Goal: Contribute content: Contribute content

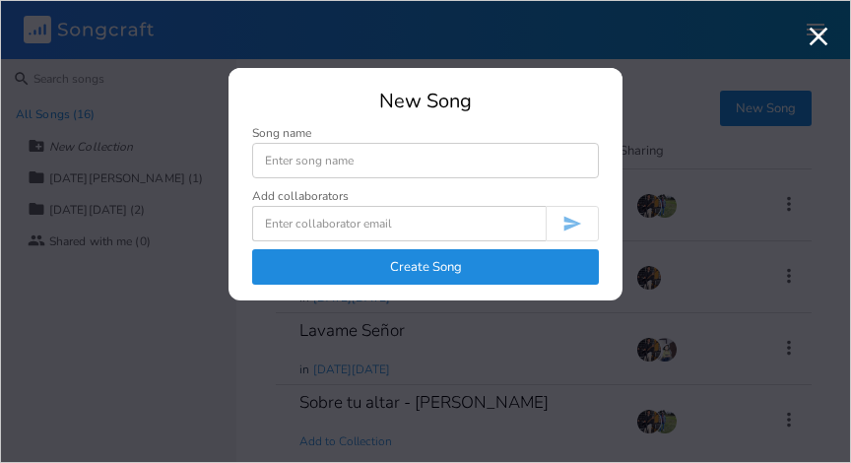
scroll to position [870, 0]
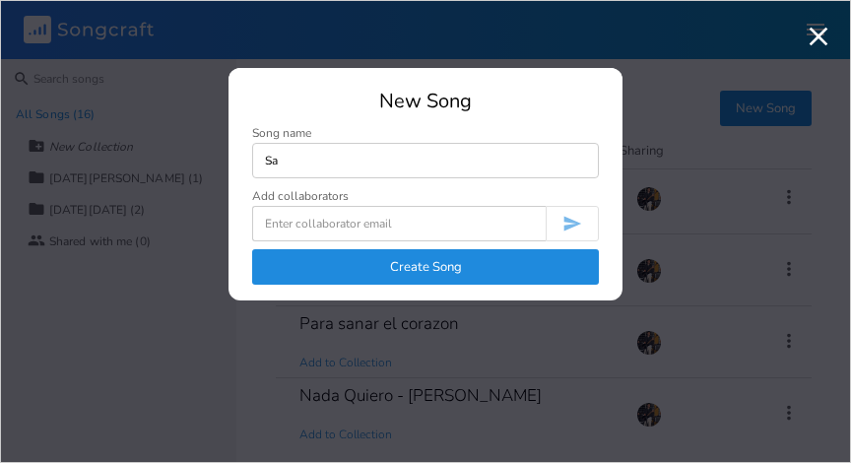
type input "S"
type input "Letanias"
click at [393, 263] on button "Create Song" at bounding box center [425, 266] width 347 height 35
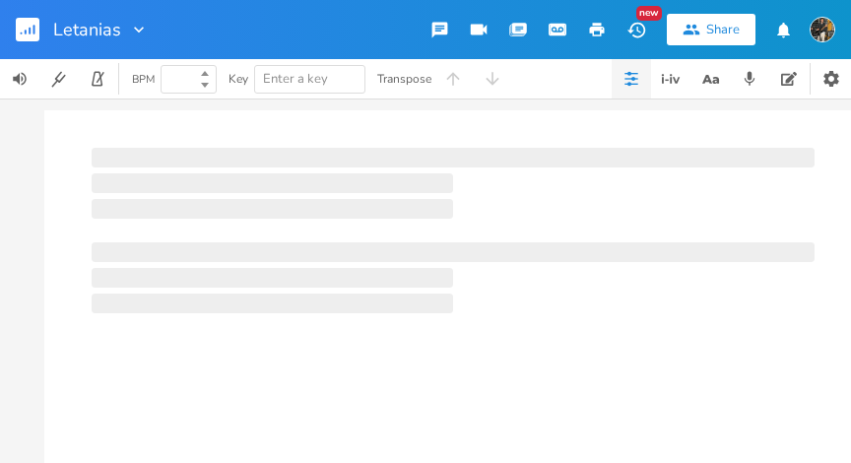
type input "100"
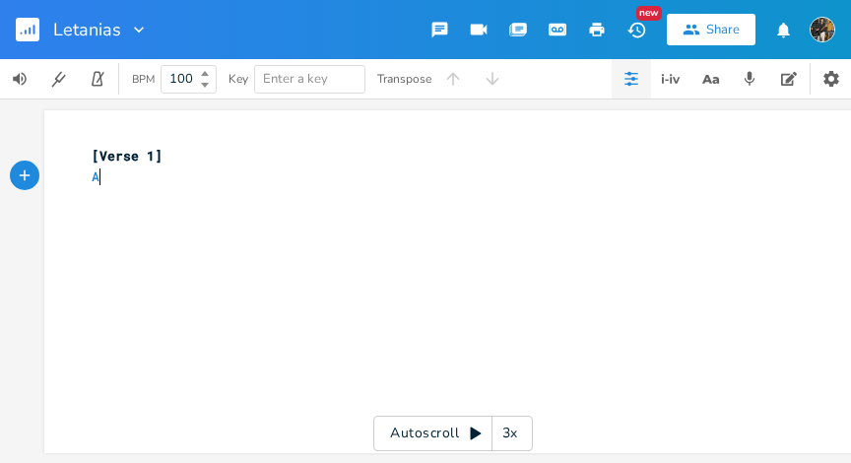
type textarea "Am"
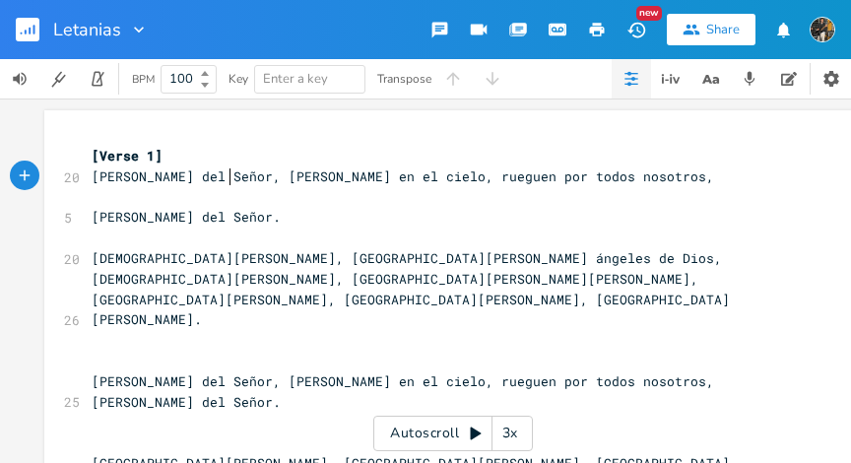
click at [227, 181] on span "[PERSON_NAME] del Señor, [PERSON_NAME] en el cielo, rueguen por todos nosotros," at bounding box center [403, 177] width 623 height 18
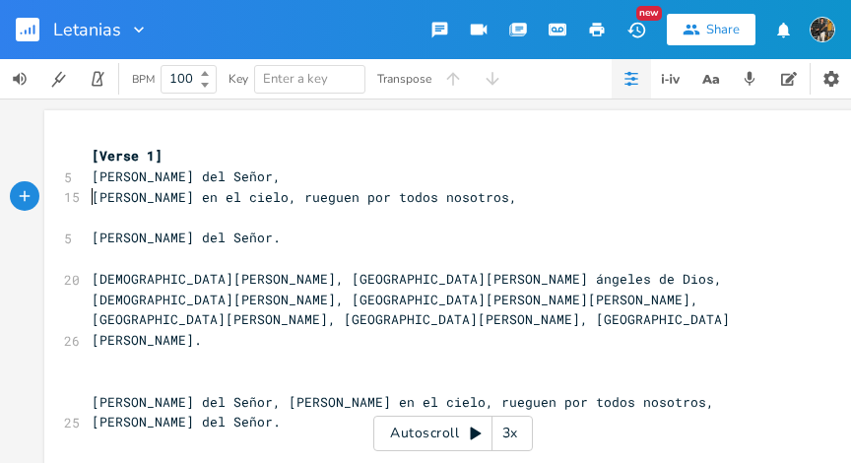
click at [238, 199] on span "[PERSON_NAME] en el cielo, rueguen por todos nosotros," at bounding box center [305, 197] width 426 height 18
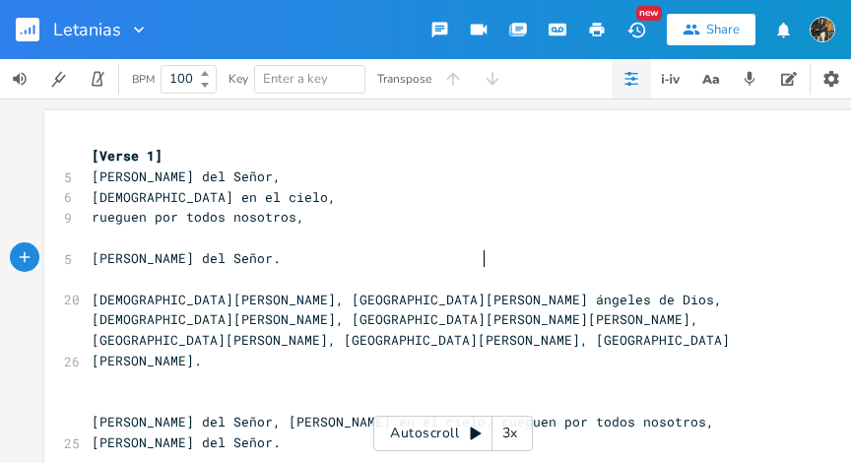
click at [281, 260] on span "[PERSON_NAME] del Señor." at bounding box center [186, 258] width 189 height 18
click at [343, 217] on pre "rueguen por todos nosotros," at bounding box center [443, 217] width 711 height 21
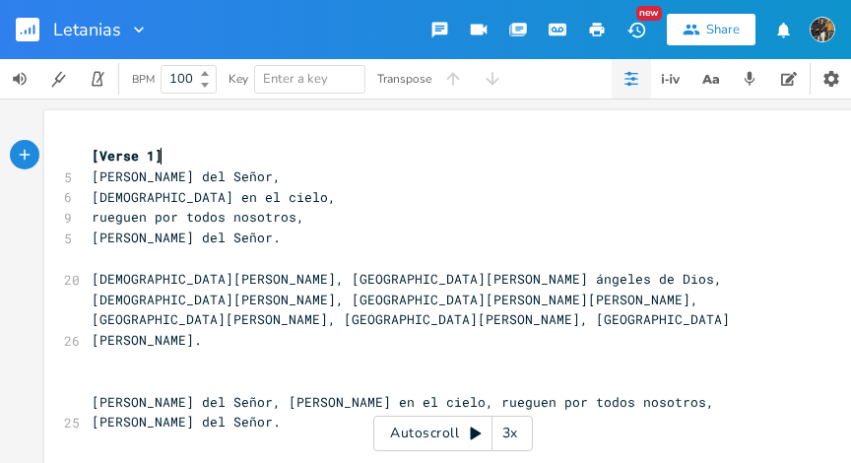
click at [168, 154] on pre "[Verse 1]" at bounding box center [443, 156] width 711 height 21
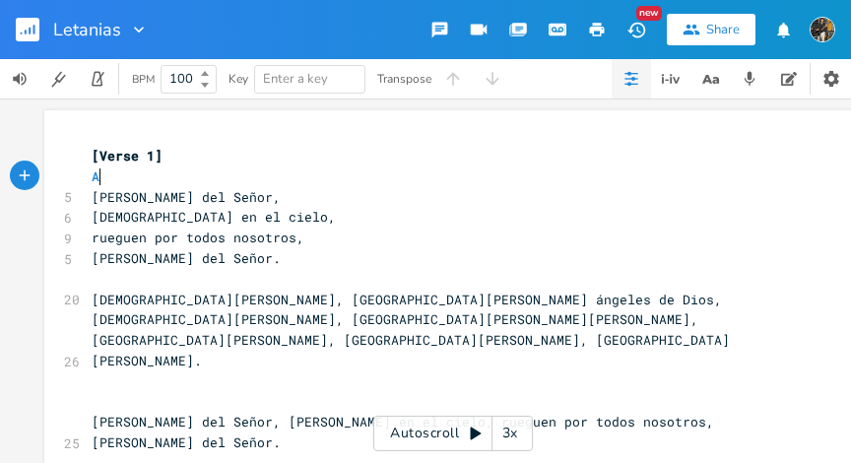
type textarea "Am"
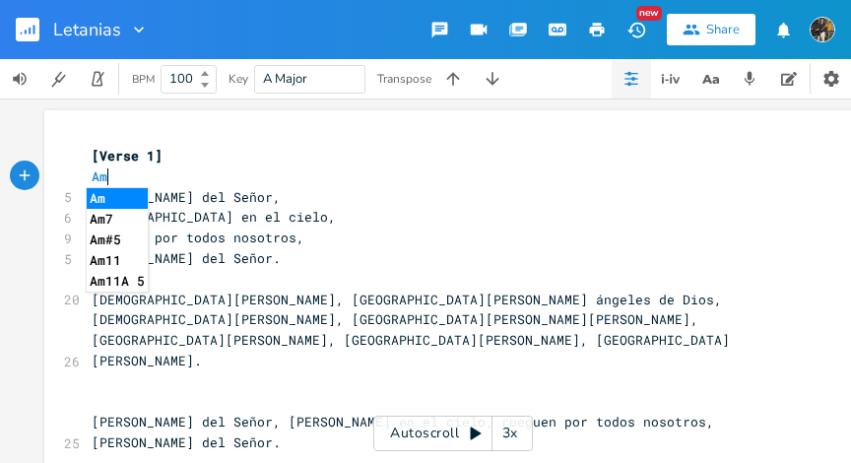
click at [247, 173] on pre "Am" at bounding box center [443, 177] width 711 height 21
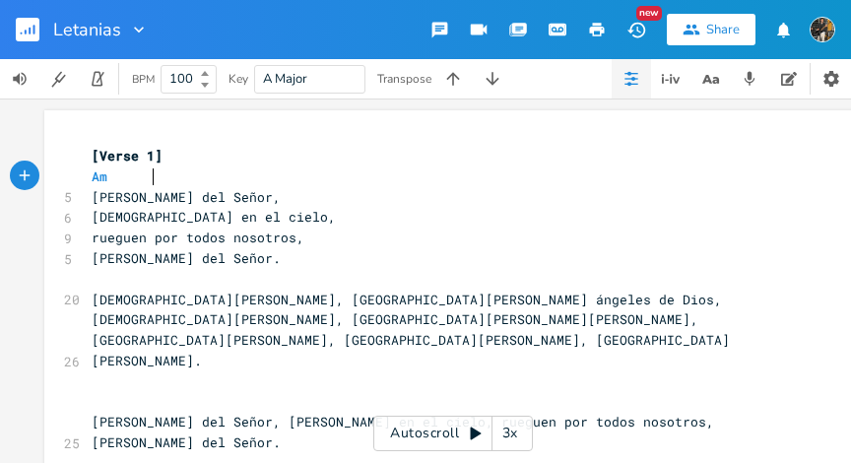
scroll to position [0, 22]
click at [222, 199] on pre "[PERSON_NAME] del Señor," at bounding box center [443, 197] width 711 height 21
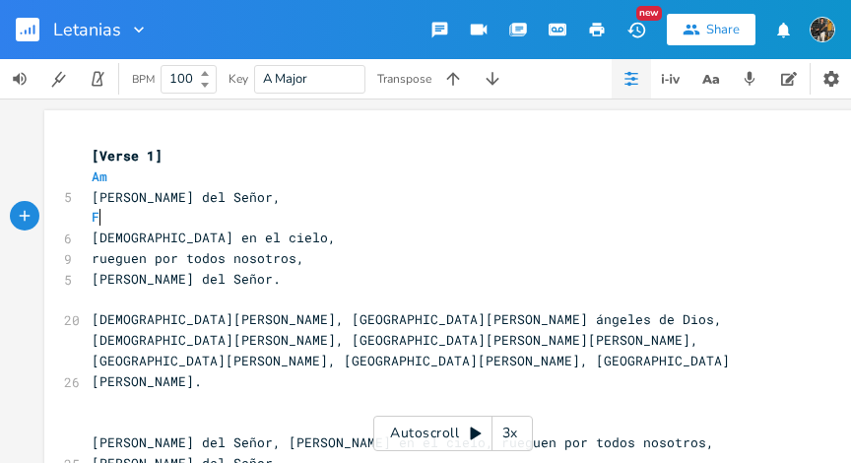
scroll to position [0, 7]
type textarea "F."
type textarea "C"
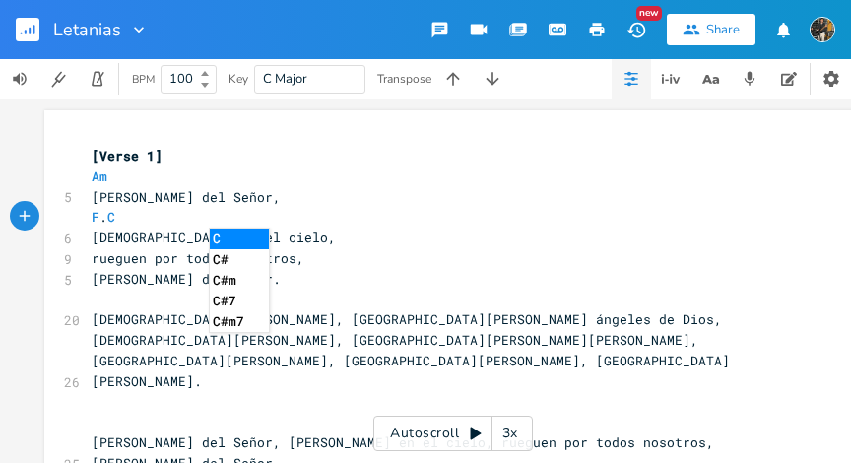
click at [271, 204] on pre "[PERSON_NAME] del Señor," at bounding box center [443, 197] width 711 height 21
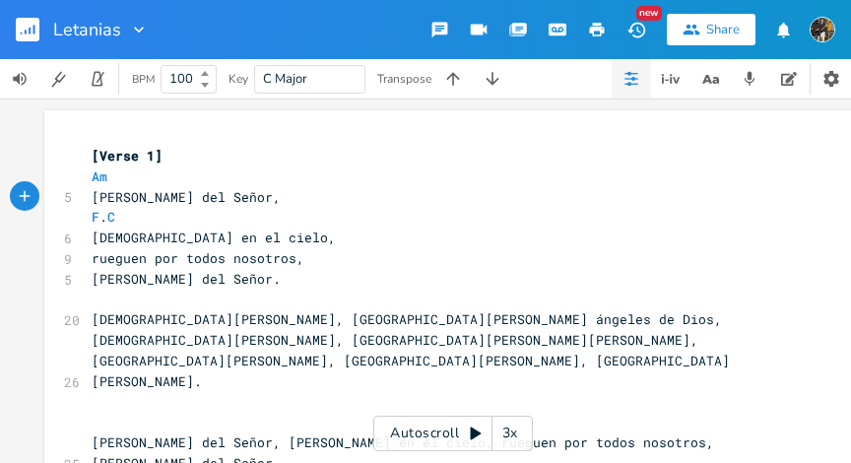
click at [244, 246] on pre "[DEMOGRAPHIC_DATA] en el cielo," at bounding box center [443, 238] width 711 height 21
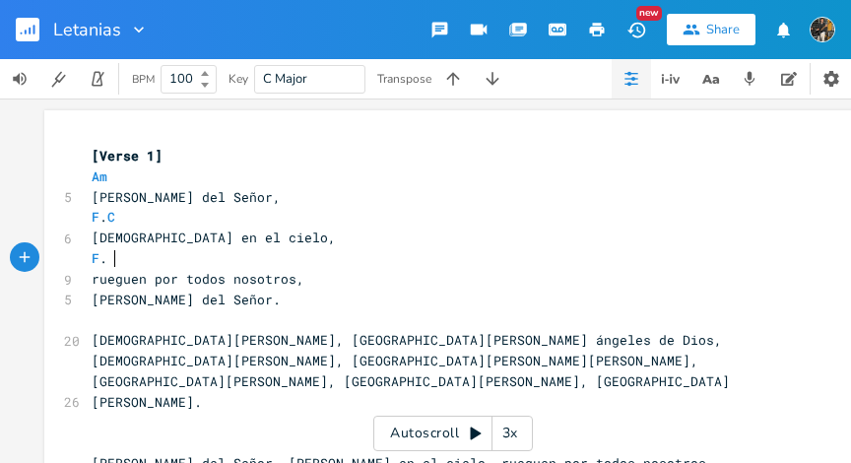
scroll to position [0, 18]
type textarea "F."
click at [106, 218] on span "F . C" at bounding box center [104, 217] width 24 height 18
click at [99, 222] on span "F . C" at bounding box center [104, 217] width 24 height 18
click at [119, 259] on pre "F" at bounding box center [443, 258] width 711 height 21
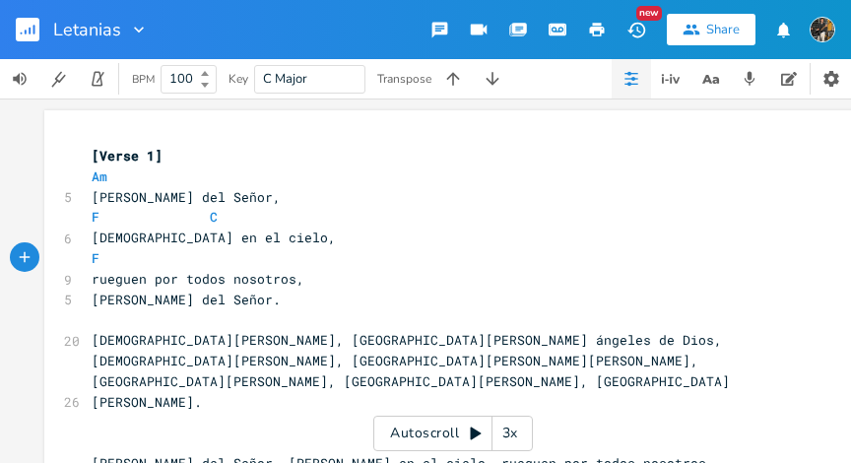
type textarea "C"
click at [167, 220] on span "F C" at bounding box center [155, 217] width 126 height 18
click at [301, 281] on pre "rueguen por todos nosotros," at bounding box center [443, 279] width 711 height 21
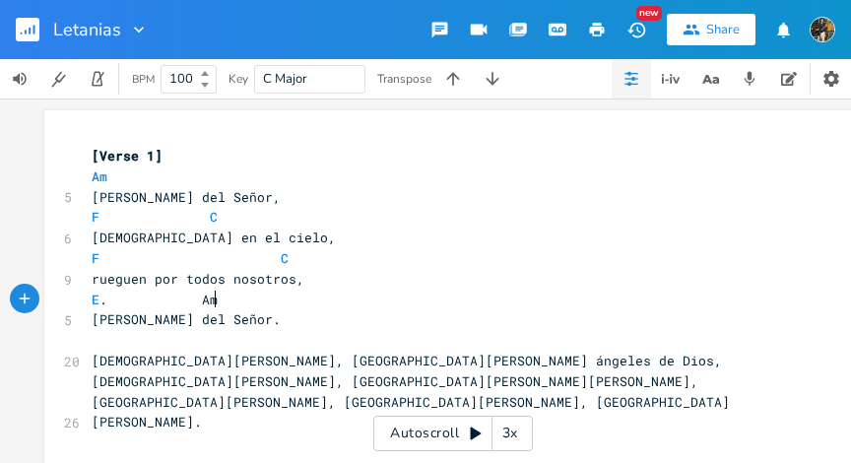
scroll to position [0, 70]
type textarea "E. Am"
type textarea "M"
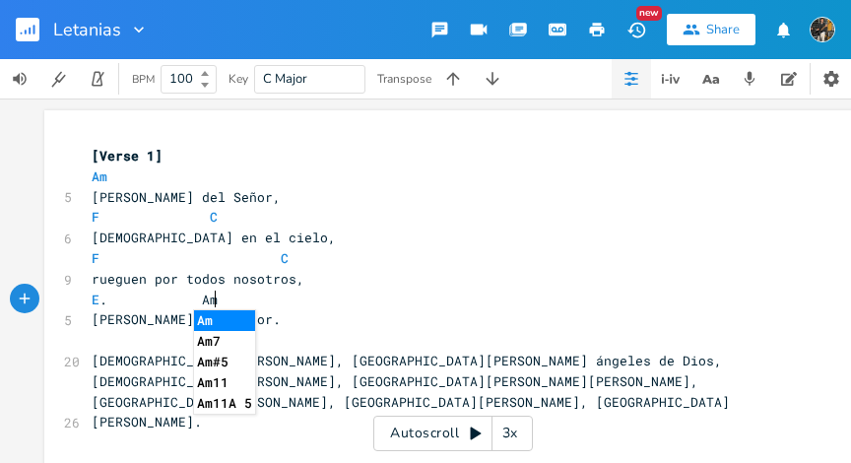
type textarea "m"
click at [207, 314] on li "Am" at bounding box center [224, 320] width 61 height 21
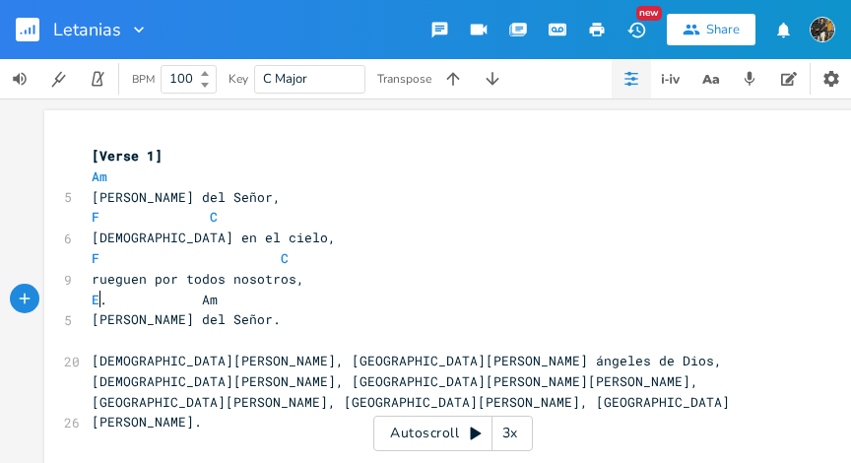
click at [97, 301] on span "E . Am" at bounding box center [155, 300] width 126 height 18
click at [243, 314] on pre "[PERSON_NAME] del Señor." at bounding box center [443, 319] width 711 height 21
click at [144, 154] on span "[Verse 1]" at bounding box center [127, 156] width 71 height 18
click at [93, 155] on span "[Verse 1]" at bounding box center [127, 156] width 71 height 18
type textarea "Estribu"
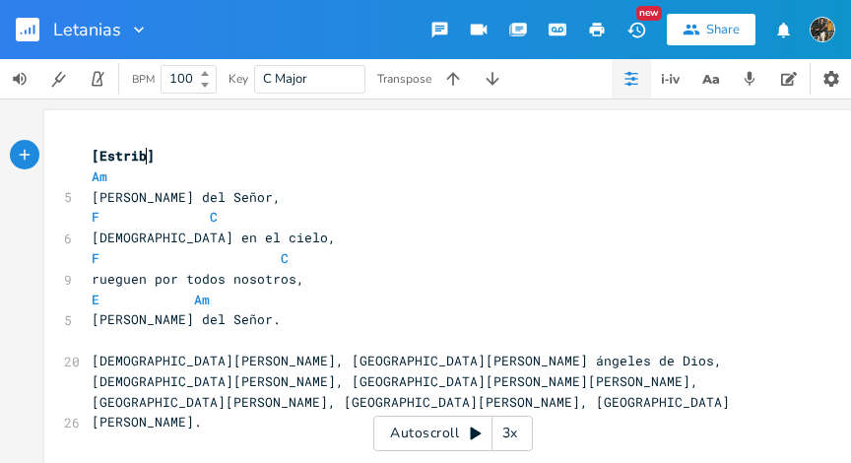
type textarea "io"
type textarea "llo"
click at [237, 168] on pre "Am" at bounding box center [443, 177] width 711 height 21
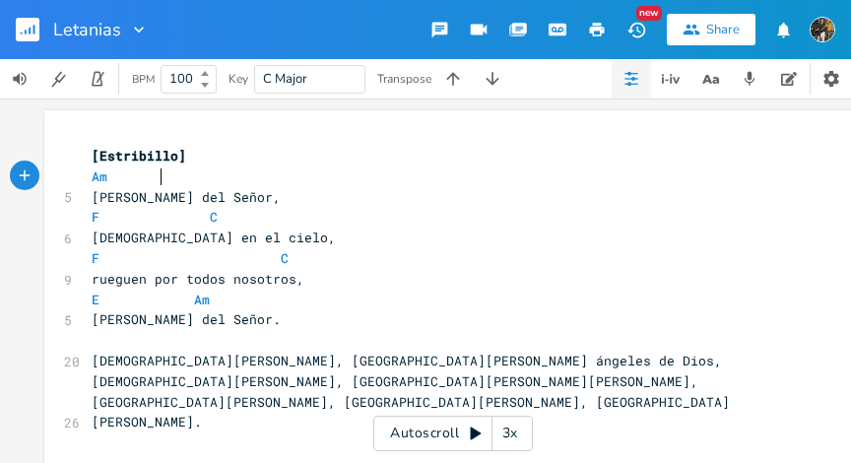
click at [239, 311] on pre "[PERSON_NAME] del Señor." at bounding box center [443, 319] width 711 height 21
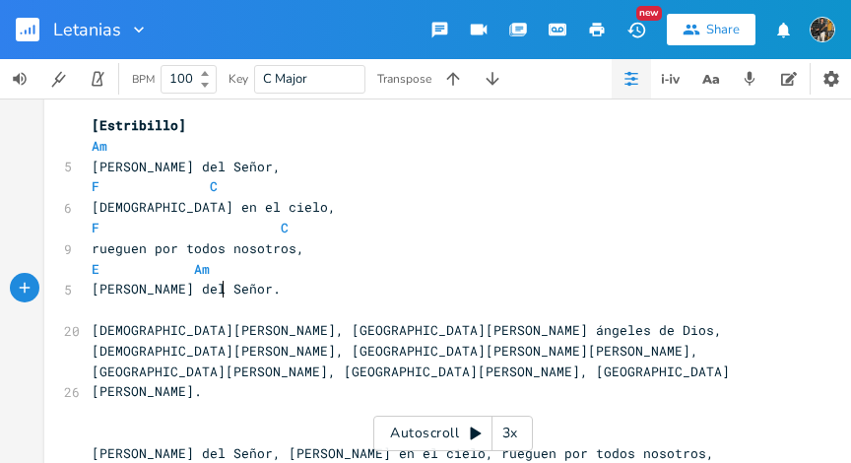
scroll to position [43, 0]
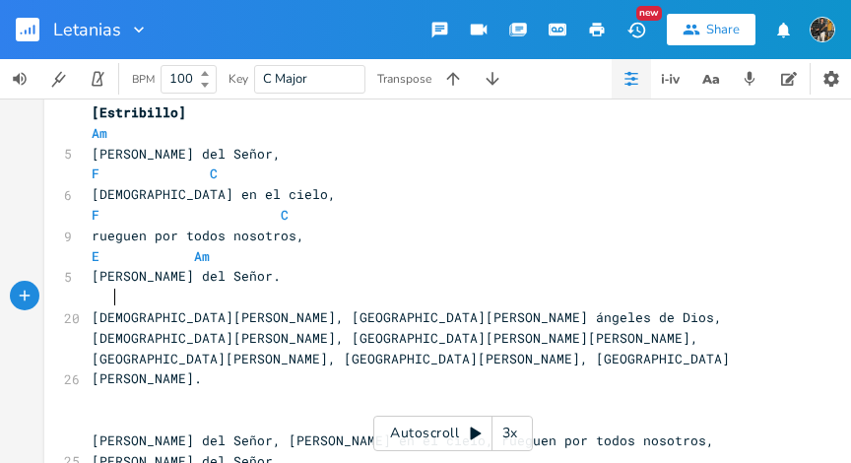
click at [198, 294] on pre at bounding box center [443, 297] width 711 height 21
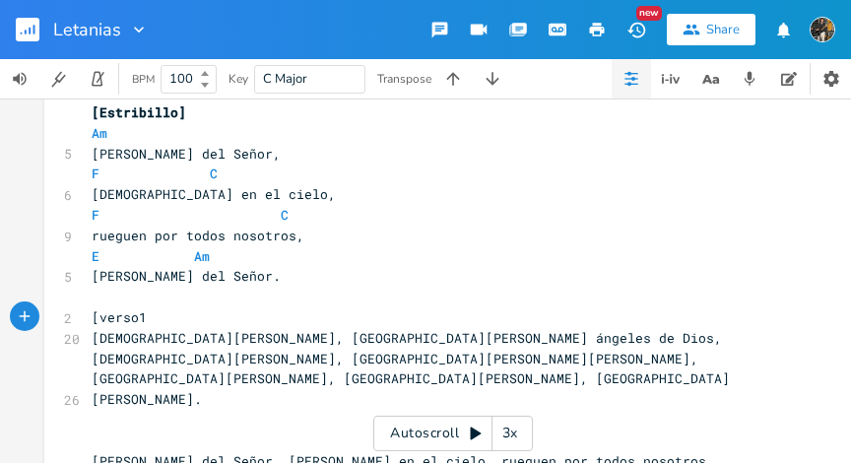
type textarea "[verso1]"
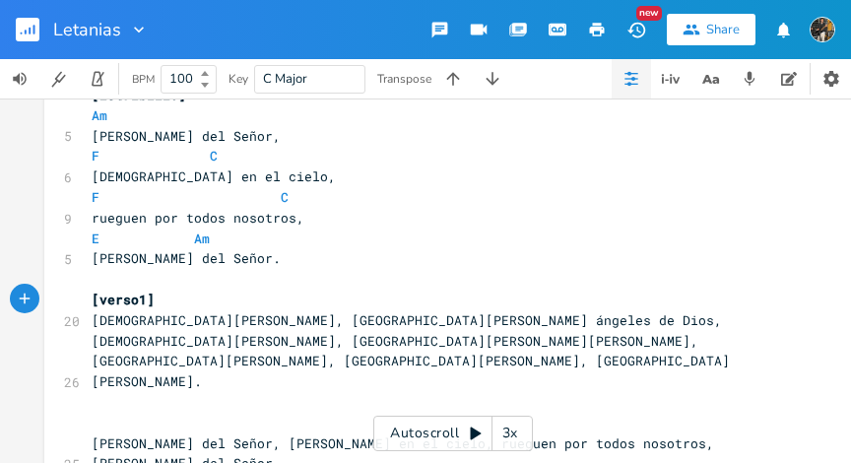
scroll to position [68, 0]
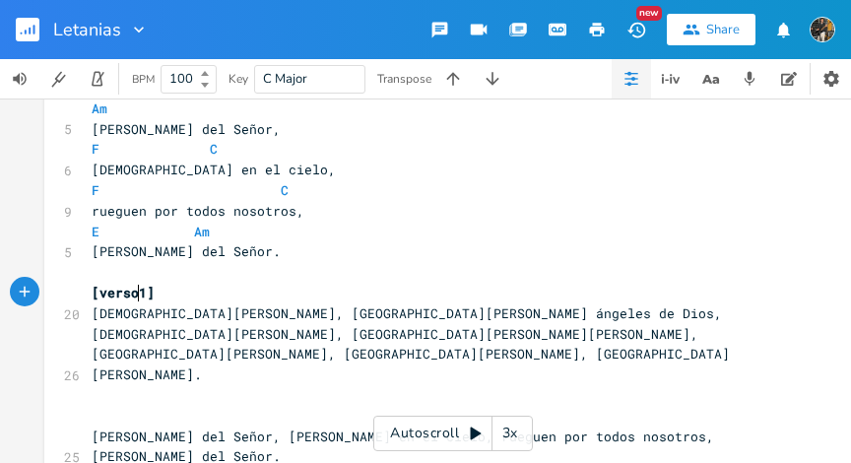
click at [129, 296] on span "[verso1]" at bounding box center [123, 293] width 63 height 18
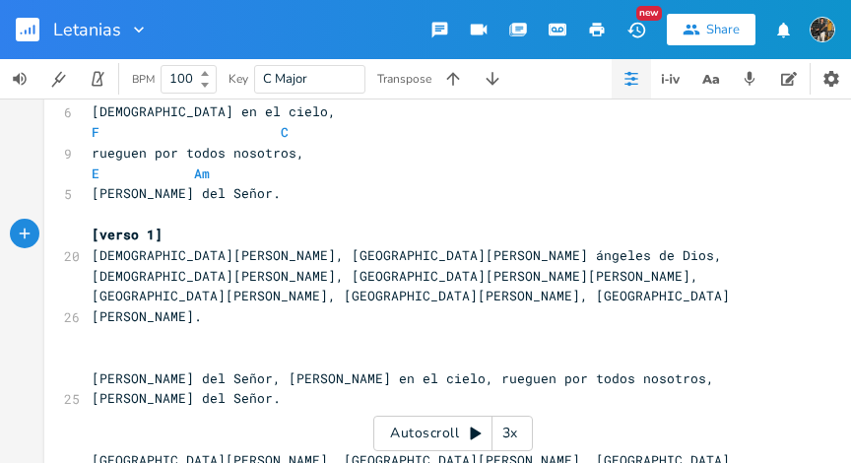
scroll to position [137, 0]
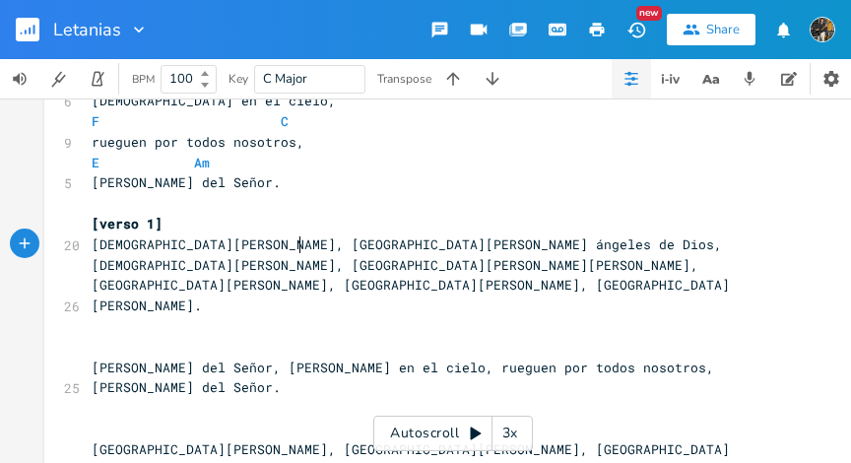
click at [293, 246] on span "[DEMOGRAPHIC_DATA][PERSON_NAME], [GEOGRAPHIC_DATA][PERSON_NAME] ángeles de Dios," at bounding box center [407, 245] width 631 height 18
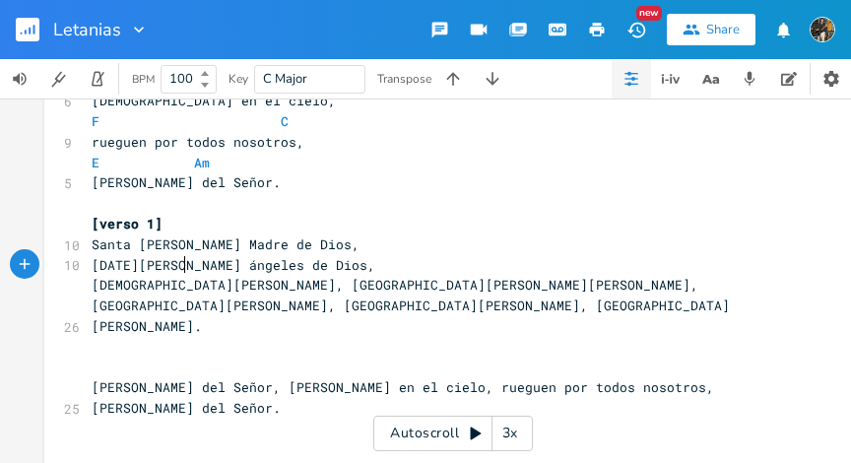
click at [179, 267] on span "[DATE][PERSON_NAME] ángeles de Dios," at bounding box center [234, 265] width 284 height 18
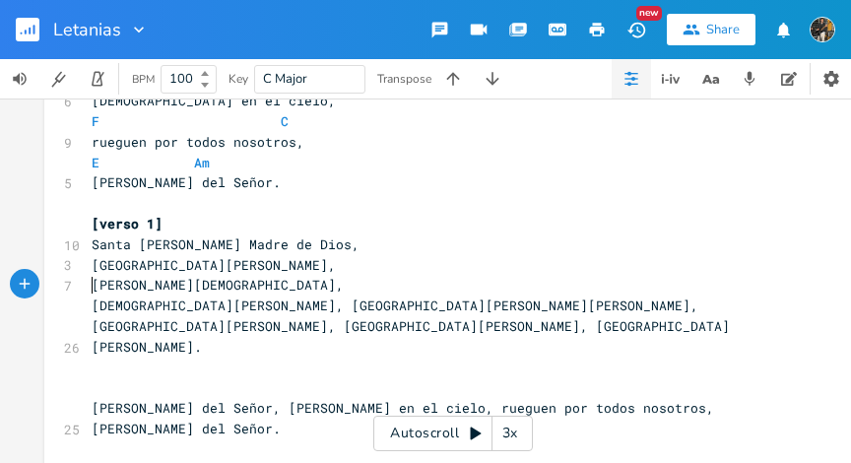
click at [261, 287] on span "[PERSON_NAME][DEMOGRAPHIC_DATA]," at bounding box center [218, 285] width 252 height 18
click at [231, 305] on span "[DEMOGRAPHIC_DATA][PERSON_NAME], [GEOGRAPHIC_DATA][PERSON_NAME][PERSON_NAME], […" at bounding box center [411, 326] width 639 height 59
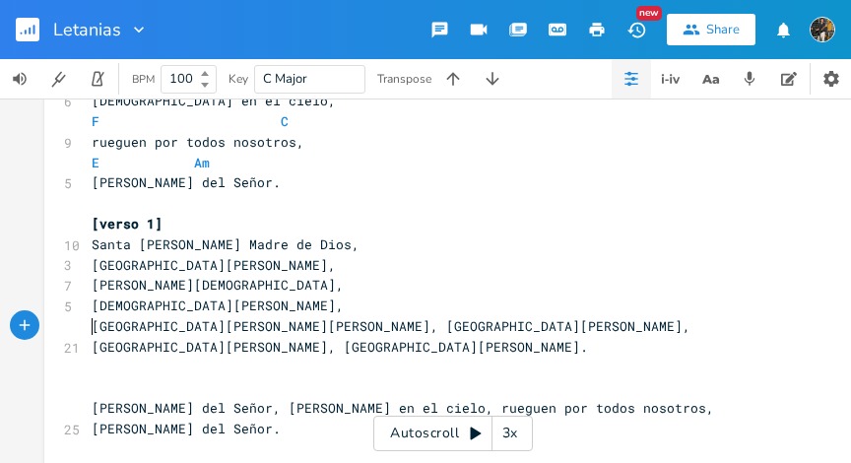
click at [260, 324] on span "[GEOGRAPHIC_DATA][PERSON_NAME][PERSON_NAME], [GEOGRAPHIC_DATA][PERSON_NAME], [G…" at bounding box center [395, 336] width 607 height 38
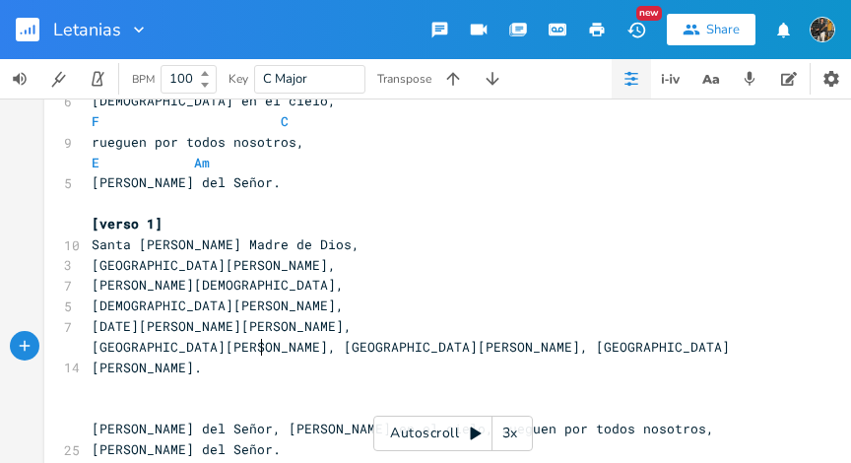
click at [255, 348] on span "[GEOGRAPHIC_DATA][PERSON_NAME], [GEOGRAPHIC_DATA][PERSON_NAME], [GEOGRAPHIC_DAT…" at bounding box center [411, 357] width 639 height 38
click at [174, 351] on span "[GEOGRAPHIC_DATA][PERSON_NAME], [GEOGRAPHIC_DATA][PERSON_NAME]," at bounding box center [340, 347] width 497 height 18
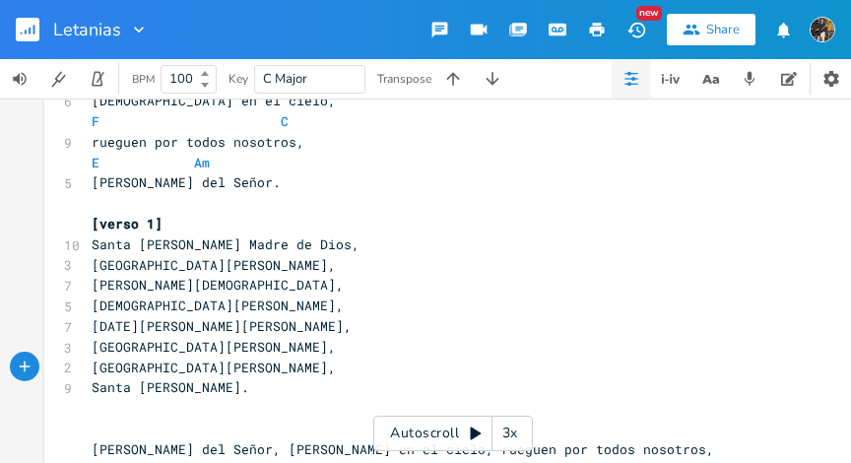
click at [186, 225] on pre "[verso 1]" at bounding box center [443, 224] width 711 height 21
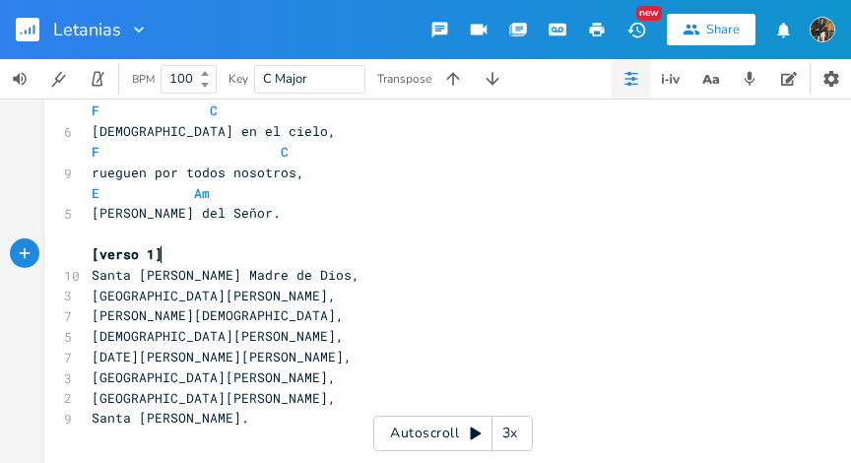
scroll to position [106, 0]
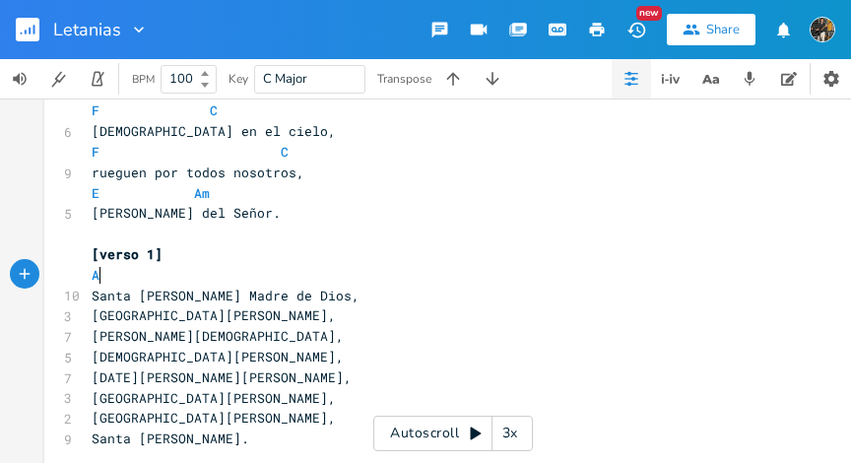
type textarea "Am"
click at [298, 300] on pre "Santa [PERSON_NAME] Madre de Dios," at bounding box center [443, 296] width 711 height 21
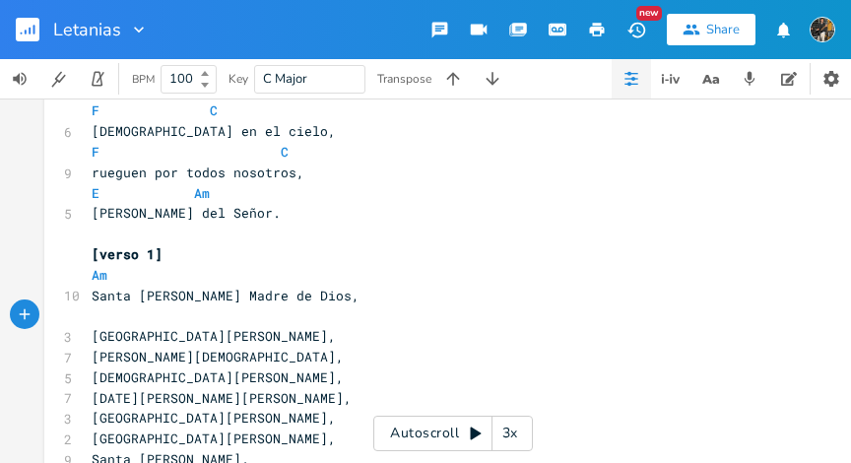
type textarea "G"
click at [226, 327] on pre "[GEOGRAPHIC_DATA][PERSON_NAME]," at bounding box center [443, 336] width 711 height 21
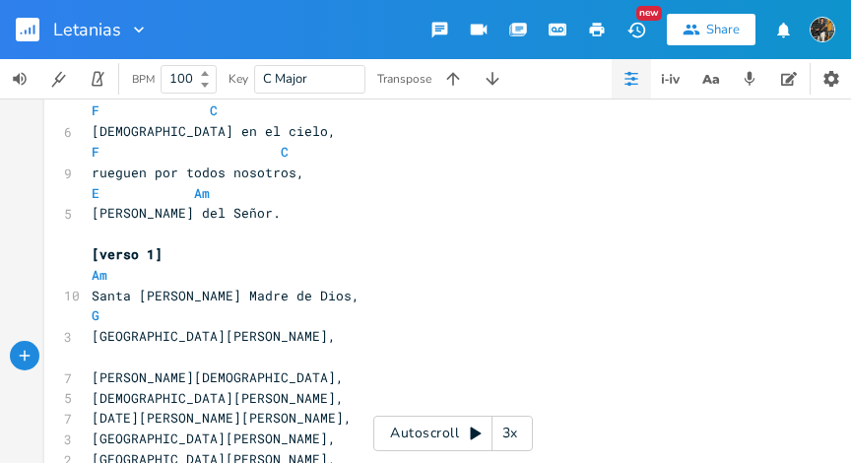
type textarea "F"
click at [228, 345] on pre "[GEOGRAPHIC_DATA][PERSON_NAME]," at bounding box center [443, 336] width 711 height 21
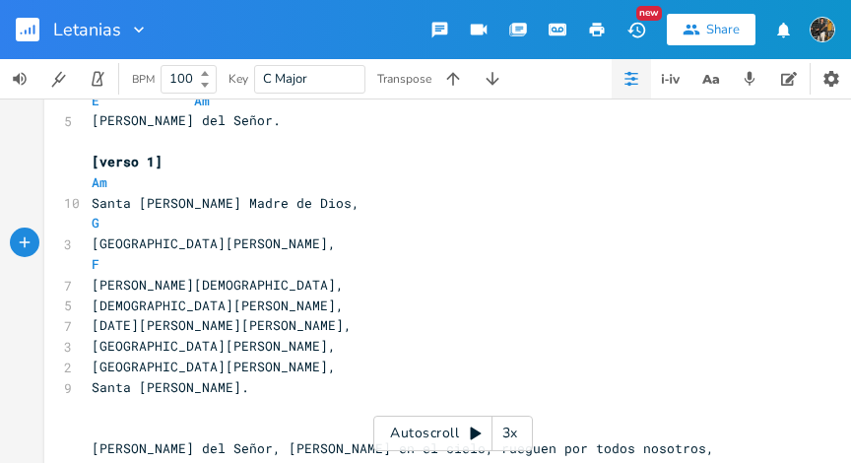
scroll to position [217, 0]
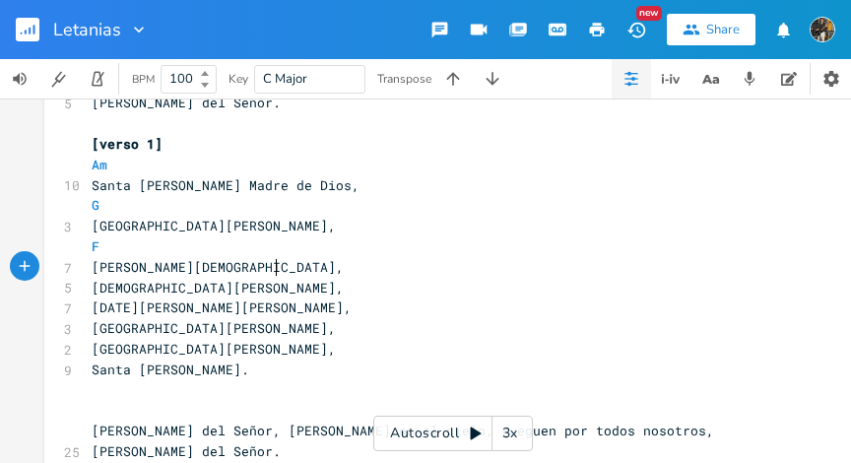
click at [276, 270] on pre "[PERSON_NAME][DEMOGRAPHIC_DATA]," at bounding box center [443, 267] width 711 height 21
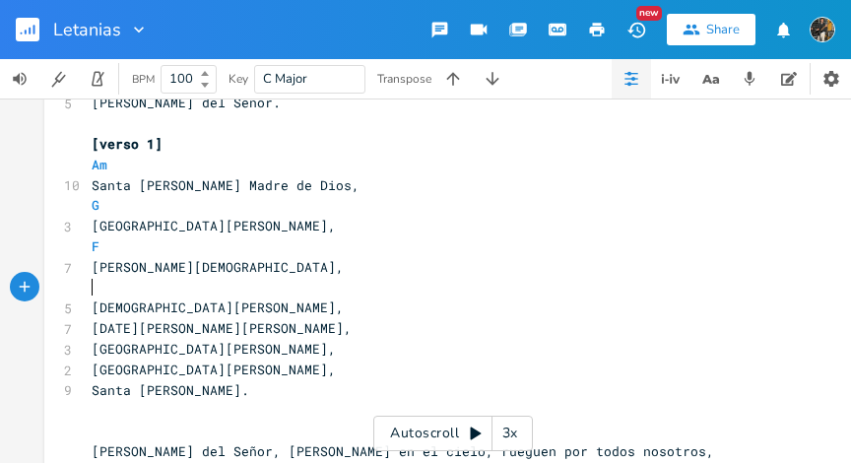
type textarea "E"
click at [335, 260] on pre "[PERSON_NAME][DEMOGRAPHIC_DATA]," at bounding box center [443, 267] width 711 height 21
click at [236, 306] on pre "[DEMOGRAPHIC_DATA][PERSON_NAME]," at bounding box center [443, 308] width 711 height 21
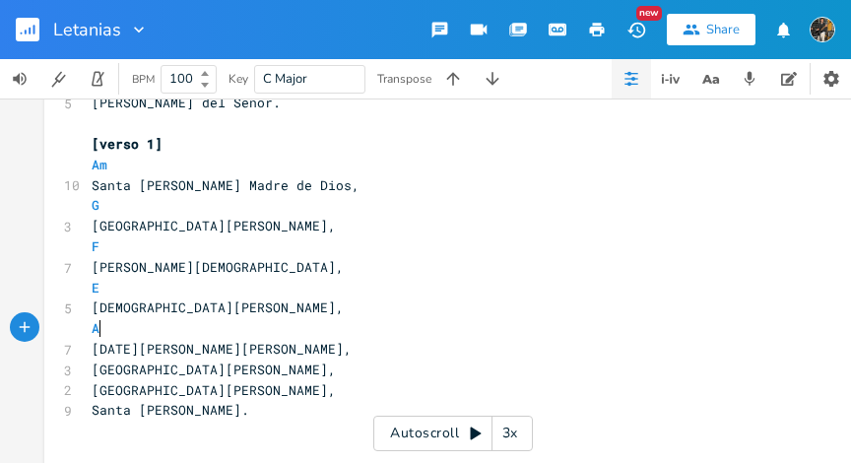
type textarea "Am"
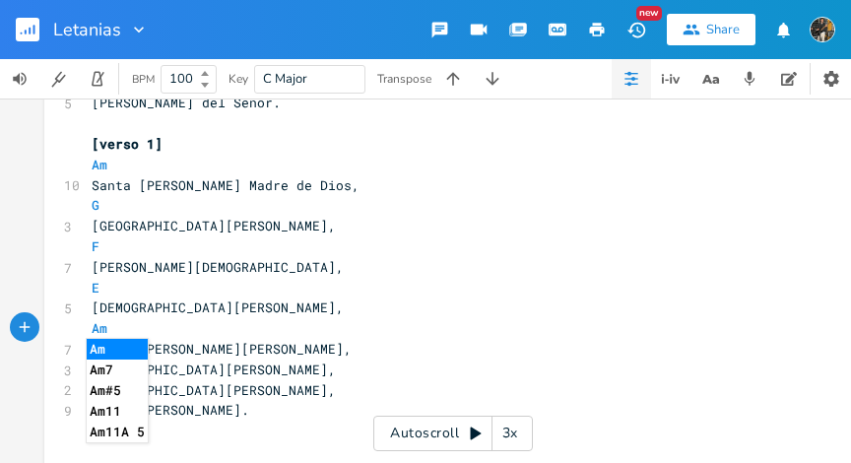
click at [281, 300] on pre "[DEMOGRAPHIC_DATA][PERSON_NAME]," at bounding box center [443, 308] width 711 height 21
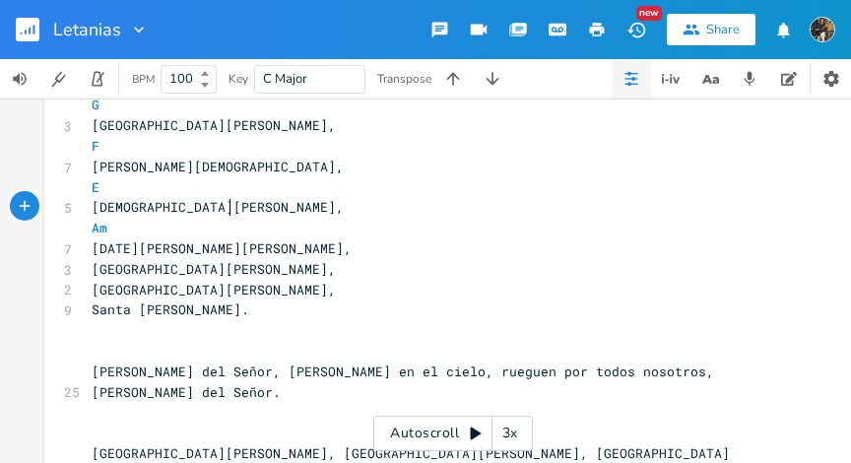
scroll to position [360, 0]
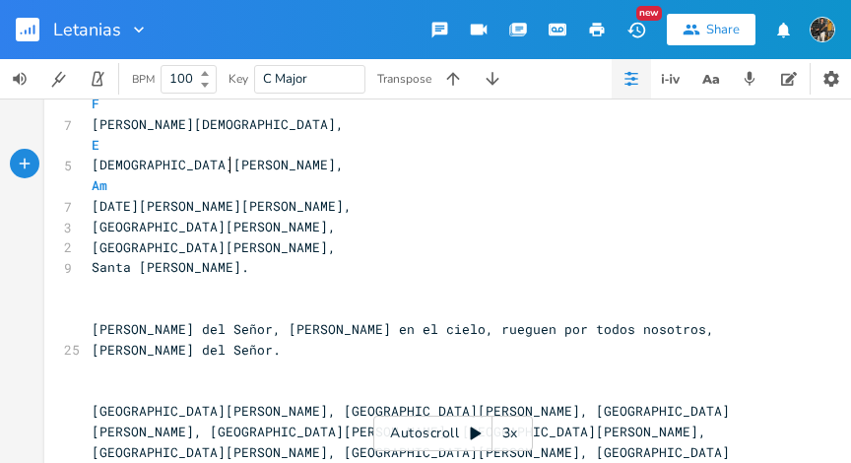
click at [264, 206] on pre "[DATE][PERSON_NAME][PERSON_NAME]," at bounding box center [443, 206] width 711 height 21
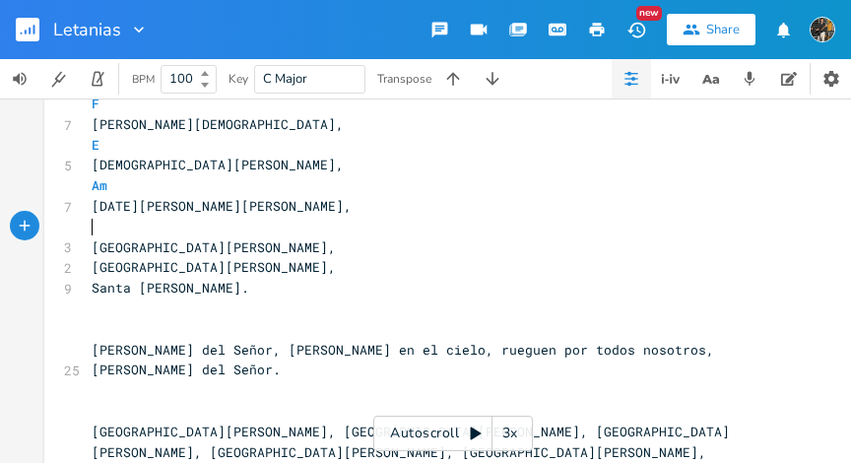
type textarea "G"
click at [185, 246] on pre "[GEOGRAPHIC_DATA][PERSON_NAME]," at bounding box center [443, 247] width 711 height 21
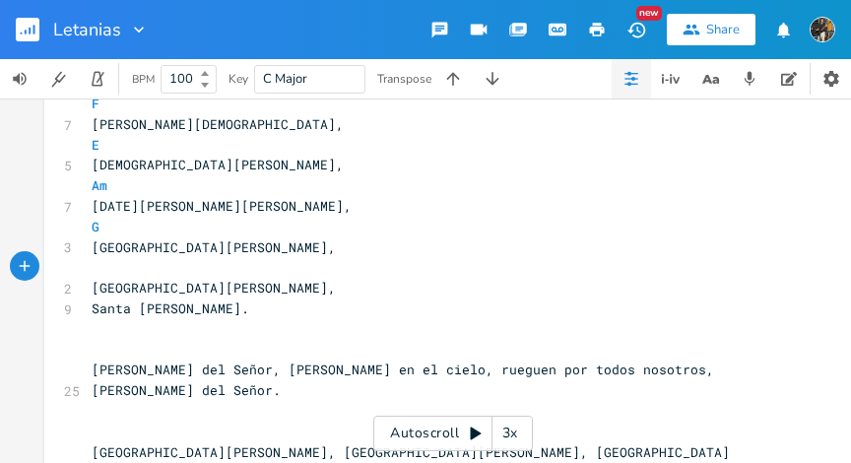
type textarea "F"
click at [155, 288] on pre "[GEOGRAPHIC_DATA][PERSON_NAME]," at bounding box center [443, 288] width 711 height 21
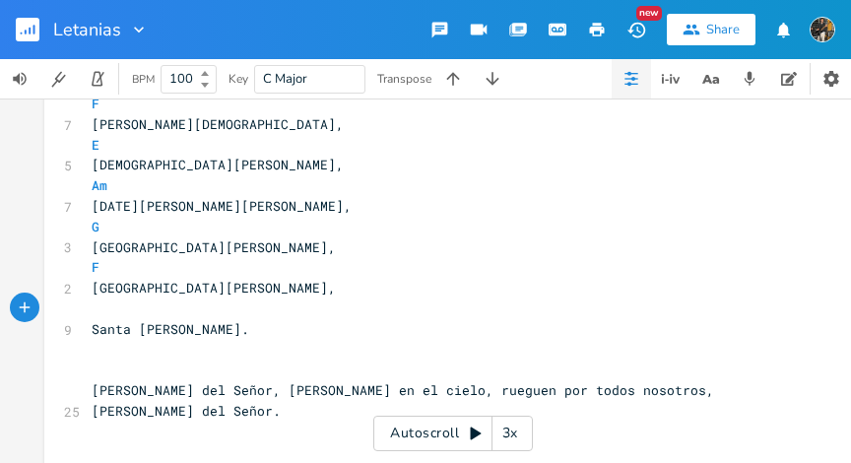
type textarea "G"
click at [157, 285] on pre "[GEOGRAPHIC_DATA][PERSON_NAME]," at bounding box center [443, 288] width 711 height 21
click at [128, 312] on pre "G" at bounding box center [443, 309] width 711 height 21
type textarea "E"
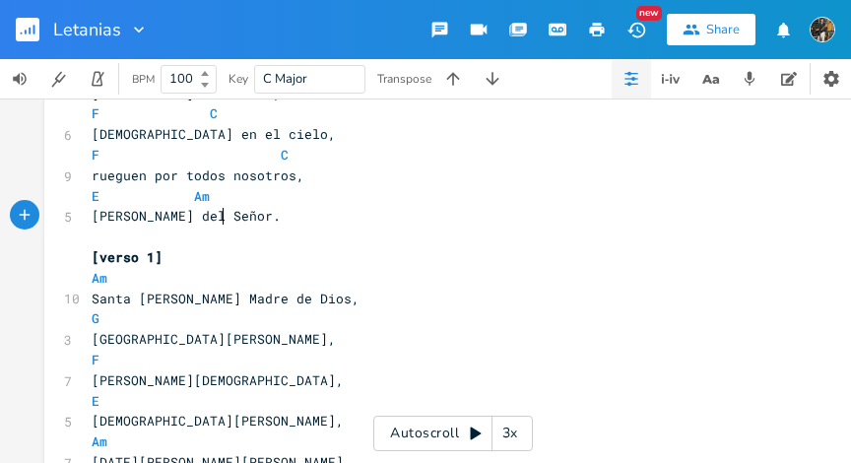
click at [215, 219] on span "[PERSON_NAME] del Señor." at bounding box center [186, 216] width 189 height 18
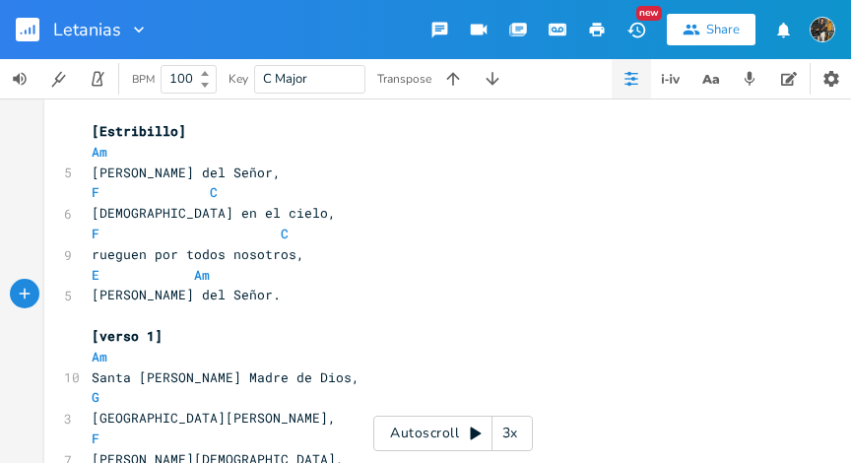
scroll to position [0, 0]
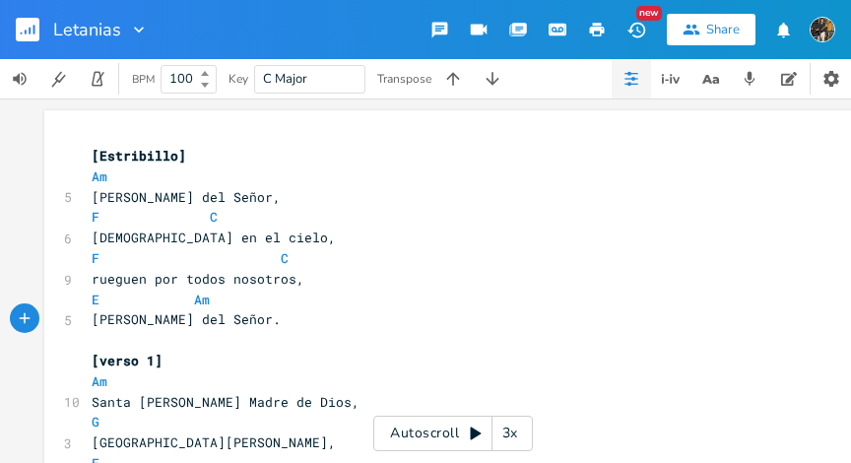
type textarea "[Estribillo] Am [PERSON_NAME] del Señor, [PERSON_NAME] en el cielo, F C rueguen…"
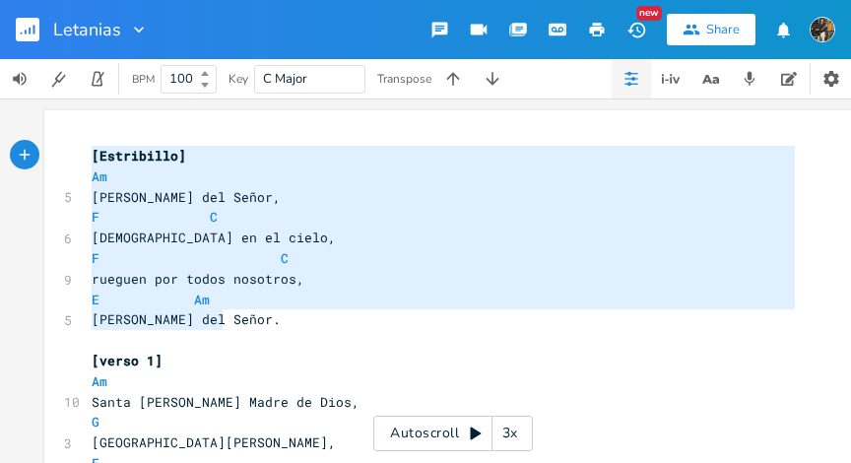
click at [88, 158] on pre "[Estribillo]" at bounding box center [443, 156] width 711 height 21
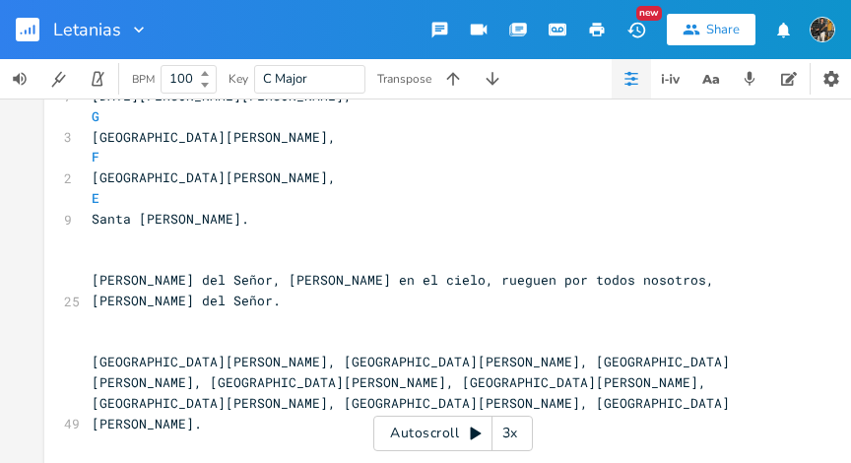
scroll to position [449, 0]
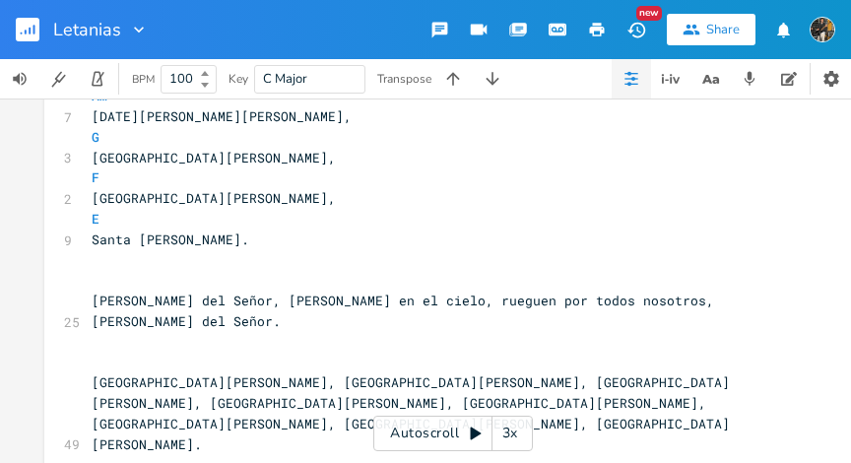
click at [256, 273] on pre "​" at bounding box center [443, 280] width 711 height 21
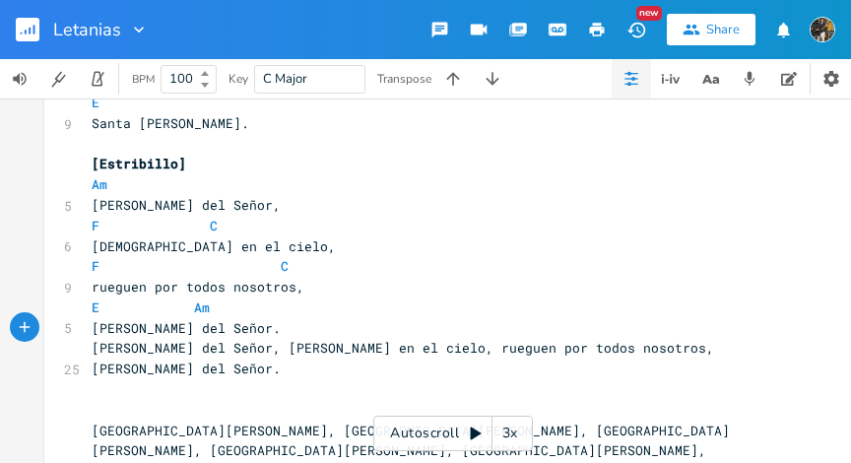
scroll to position [608, 0]
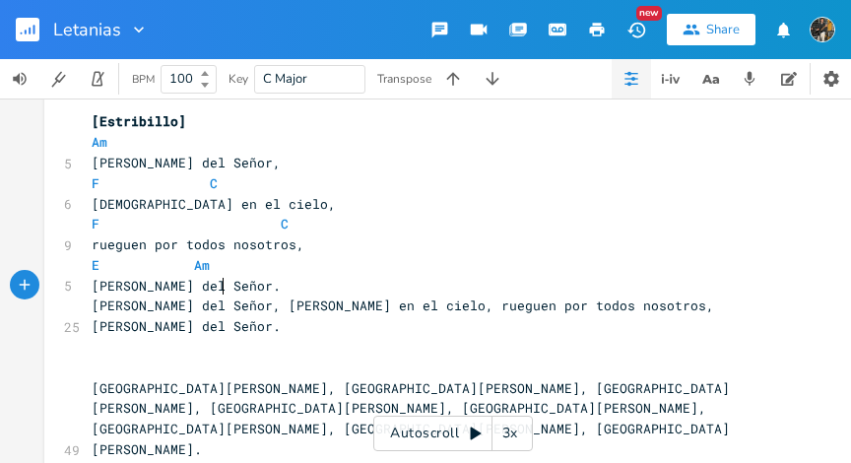
click at [92, 307] on span "[PERSON_NAME] del Señor, [PERSON_NAME] en el cielo, rueguen por todos nosotros,…" at bounding box center [407, 316] width 631 height 38
type textarea "[PERSON_NAME] del Señor, [PERSON_NAME] en el cielo, rueguen por todos nosotros,…"
click at [732, 306] on pre "[PERSON_NAME] del Señor, [PERSON_NAME] en el cielo, rueguen por todos nosotros,…" at bounding box center [443, 316] width 711 height 41
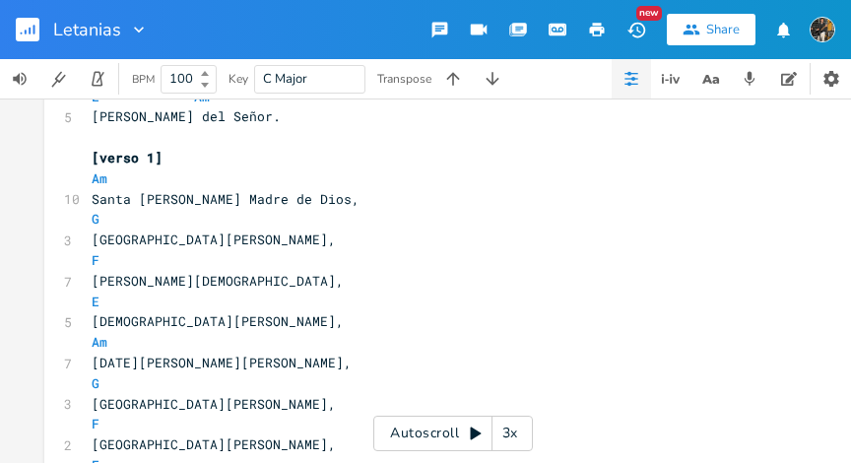
scroll to position [202, 0]
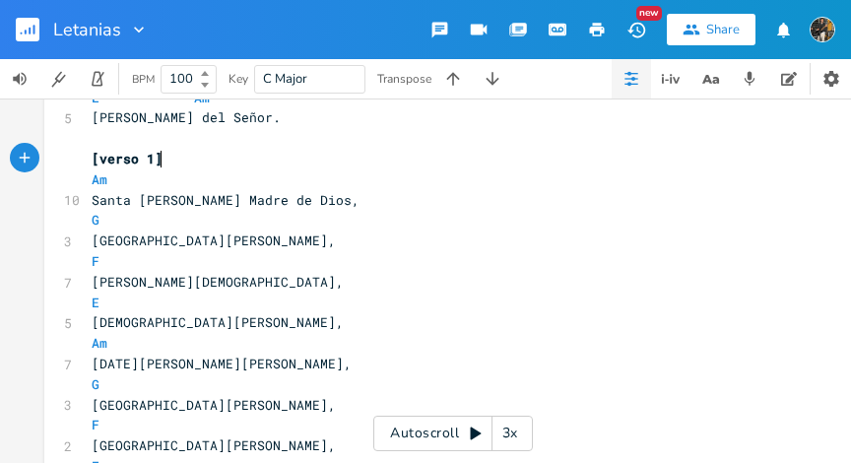
click at [170, 154] on pre "[verso 1]" at bounding box center [443, 159] width 711 height 21
click at [100, 158] on span "[verso 1]" at bounding box center [127, 159] width 71 height 18
type textarea "V"
click at [88, 163] on pre "[Verso 1]" at bounding box center [443, 159] width 711 height 21
click at [88, 240] on pre "[GEOGRAPHIC_DATA][PERSON_NAME]," at bounding box center [443, 241] width 711 height 21
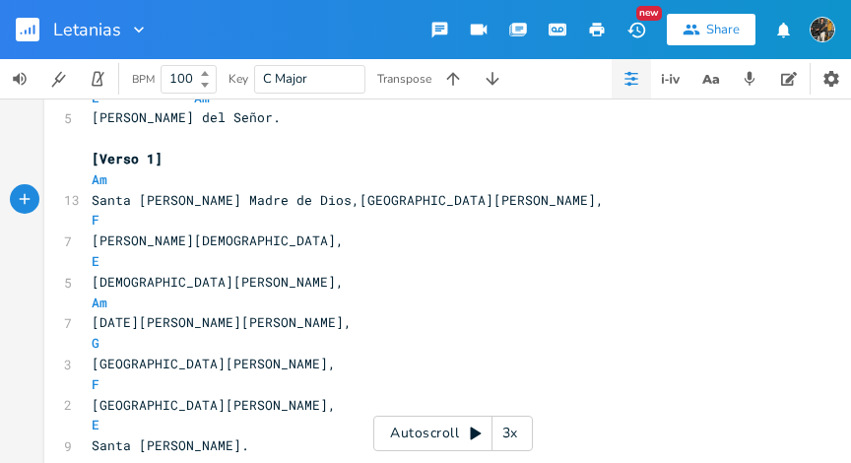
scroll to position [0, 3]
type textarea "G"
click at [401, 201] on pre "Santa [PERSON_NAME] Madre de Dios, [GEOGRAPHIC_DATA][PERSON_NAME]," at bounding box center [443, 200] width 711 height 21
click at [92, 281] on span "[DEMOGRAPHIC_DATA][PERSON_NAME]," at bounding box center [218, 282] width 252 height 18
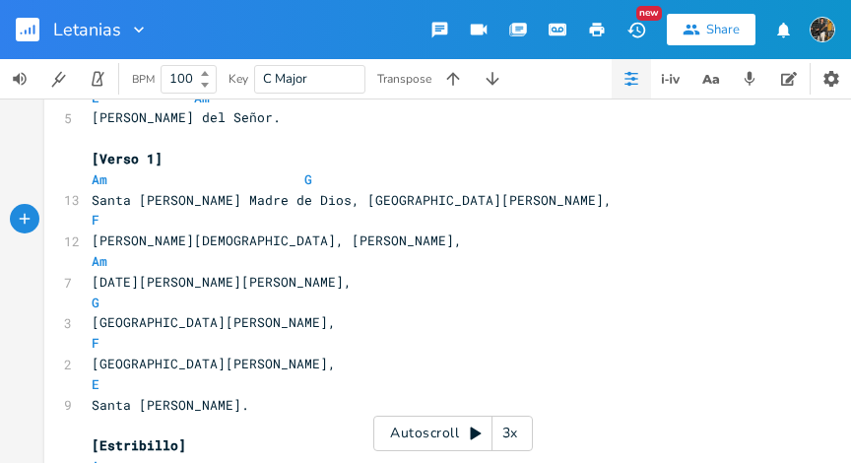
type textarea "E"
click at [368, 214] on pre "F E" at bounding box center [443, 220] width 711 height 21
click at [172, 266] on pre "Am" at bounding box center [443, 261] width 711 height 21
click at [88, 320] on pre "[GEOGRAPHIC_DATA][PERSON_NAME]," at bounding box center [443, 322] width 711 height 21
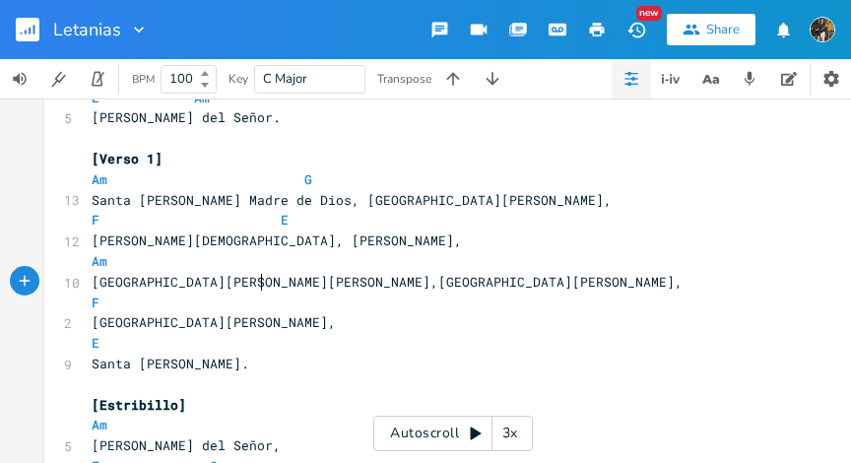
scroll to position [0, 4]
type textarea "G"
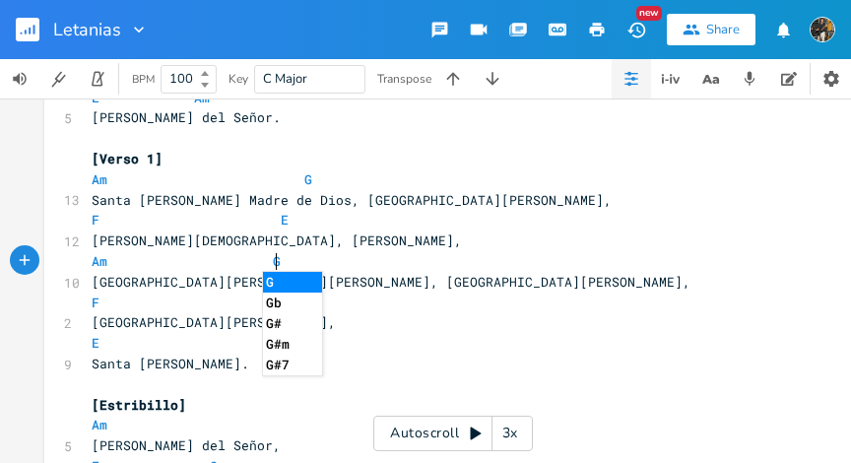
click at [377, 247] on span "[PERSON_NAME][DEMOGRAPHIC_DATA], [PERSON_NAME]," at bounding box center [277, 241] width 370 height 18
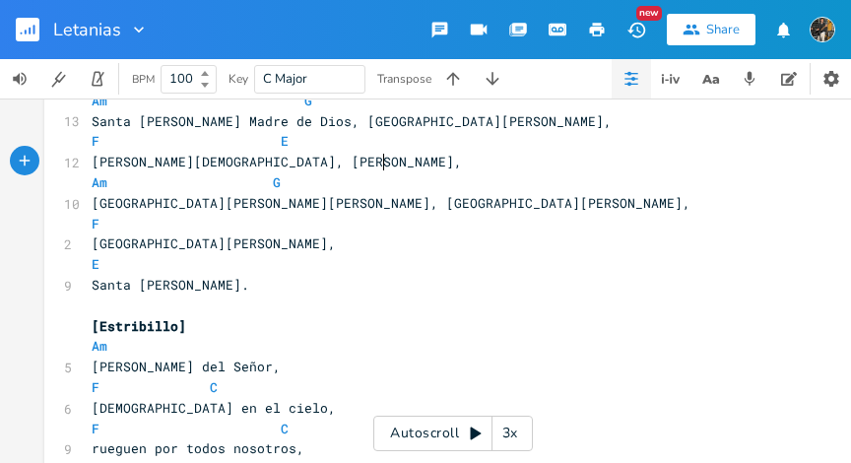
scroll to position [282, 0]
click at [88, 284] on pre "Santa [PERSON_NAME]." at bounding box center [443, 284] width 711 height 21
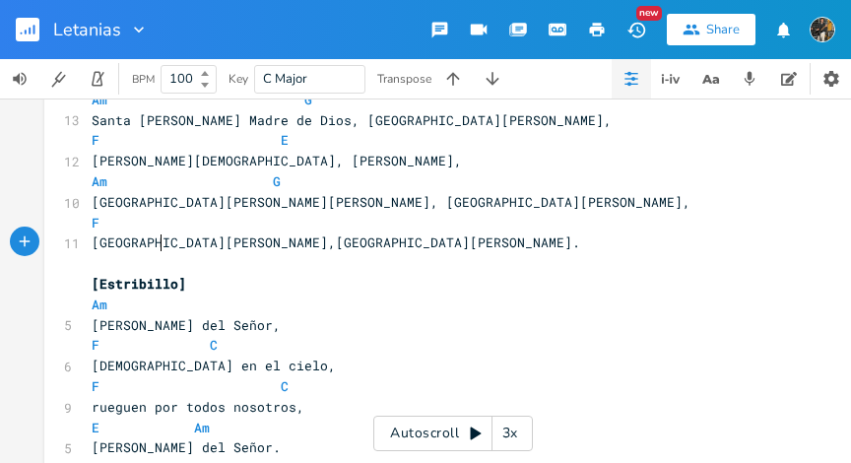
type textarea "n"
click at [165, 231] on pre "F" at bounding box center [443, 223] width 711 height 21
type textarea "E"
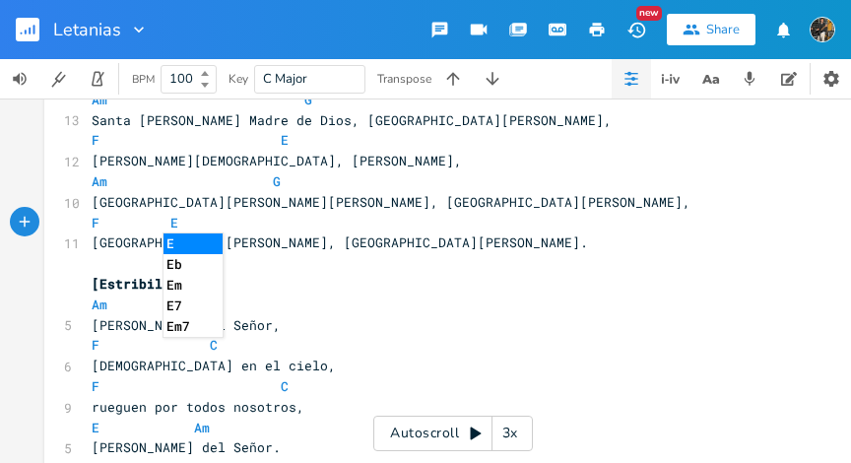
click at [335, 226] on pre "F E" at bounding box center [443, 223] width 711 height 21
click at [347, 263] on pre "​" at bounding box center [443, 263] width 711 height 21
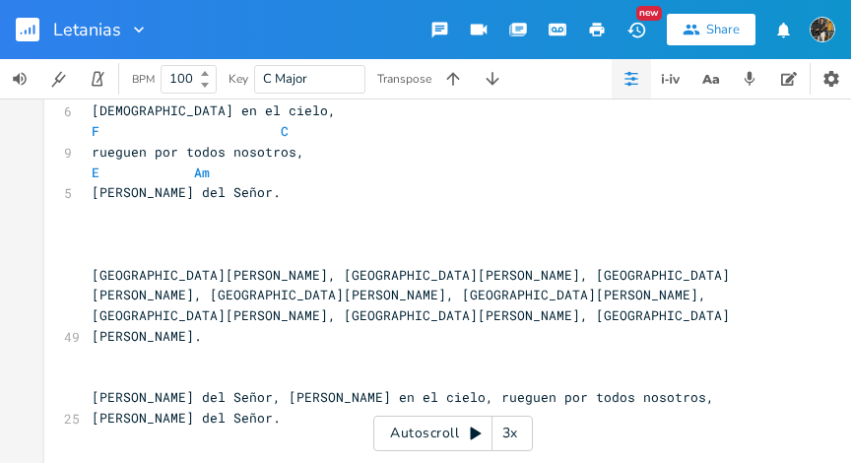
scroll to position [538, 0]
click at [286, 271] on span "[GEOGRAPHIC_DATA][PERSON_NAME], [GEOGRAPHIC_DATA][PERSON_NAME], [GEOGRAPHIC_DAT…" at bounding box center [411, 304] width 639 height 79
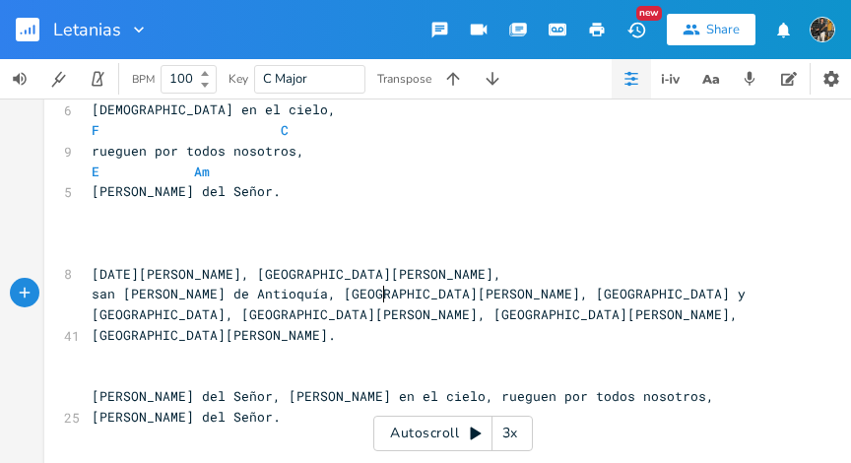
click at [378, 295] on span "san [PERSON_NAME] de Antioquía, [GEOGRAPHIC_DATA][PERSON_NAME], [GEOGRAPHIC_DAT…" at bounding box center [423, 314] width 662 height 59
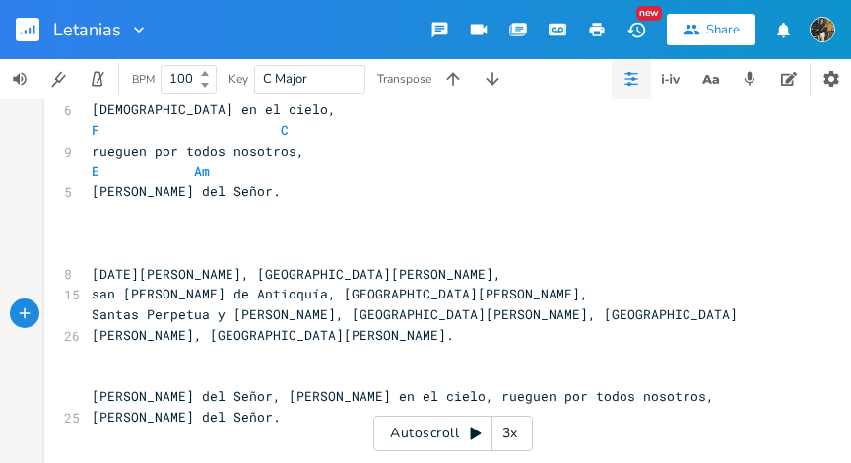
click at [310, 317] on span "Santas Perpetua y [PERSON_NAME], [GEOGRAPHIC_DATA][PERSON_NAME], [GEOGRAPHIC_DA…" at bounding box center [415, 324] width 646 height 38
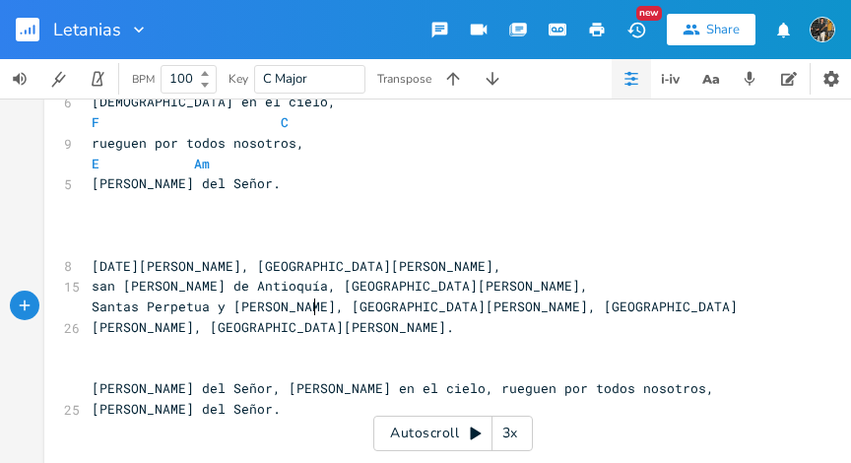
scroll to position [0, 4]
click at [413, 304] on span "Santas Perpetua y [PERSON_NAME], [GEOGRAPHIC_DATA][PERSON_NAME], [GEOGRAPHIC_DA…" at bounding box center [415, 317] width 646 height 38
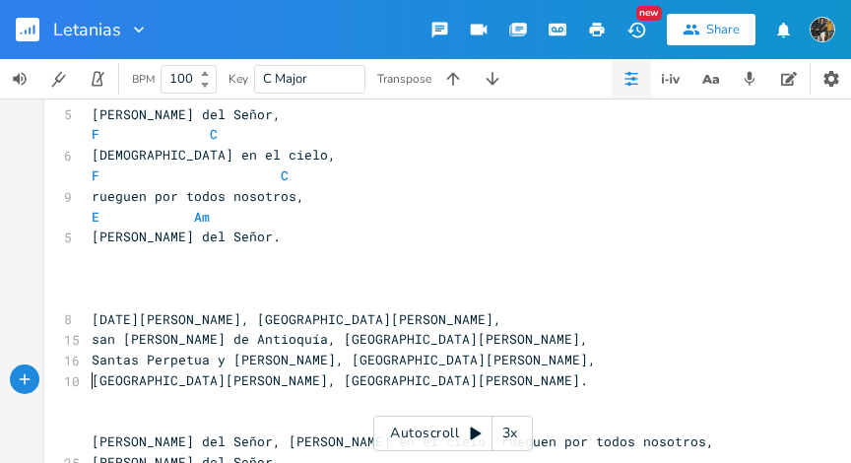
click at [224, 240] on pre "[PERSON_NAME] del Señor." at bounding box center [443, 237] width 711 height 21
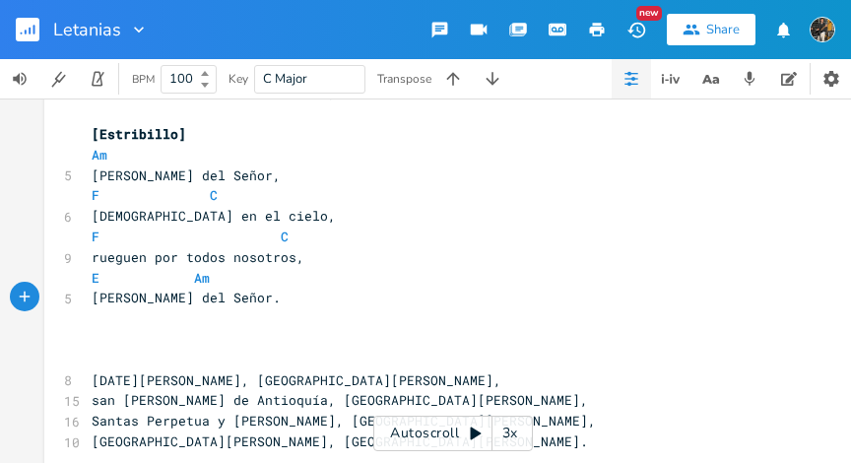
scroll to position [424, 0]
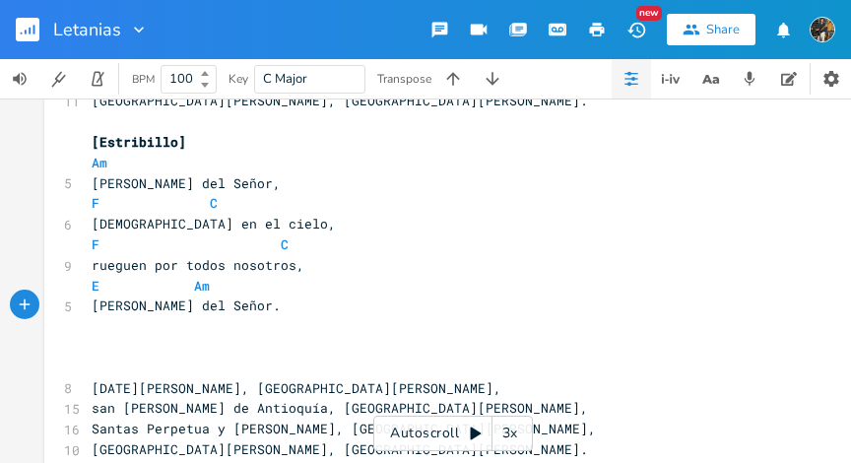
type textarea "[Estribillo] Am [PERSON_NAME] del Señor, [PERSON_NAME] en el cielo, F C rueguen…"
click at [88, 143] on pre "[Estribillo]" at bounding box center [443, 142] width 711 height 21
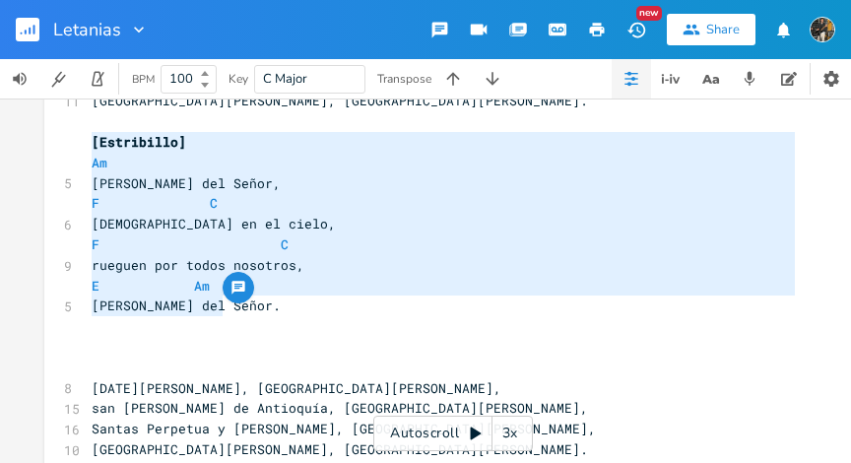
click at [237, 337] on pre "​" at bounding box center [443, 347] width 711 height 21
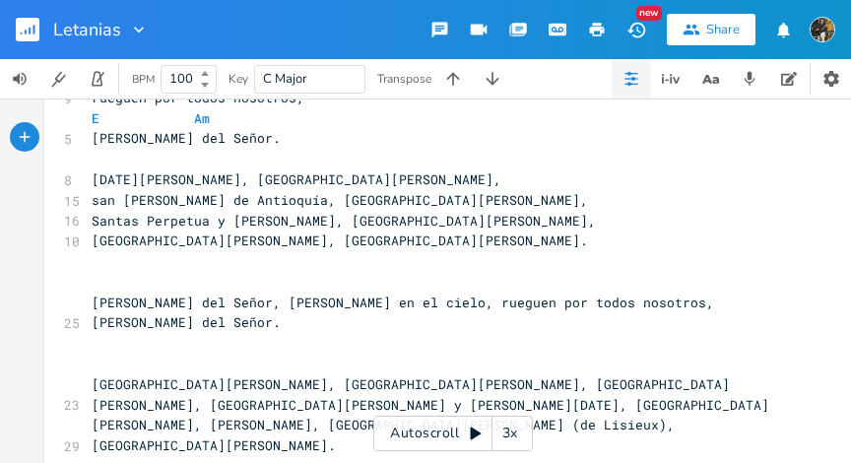
scroll to position [603, 0]
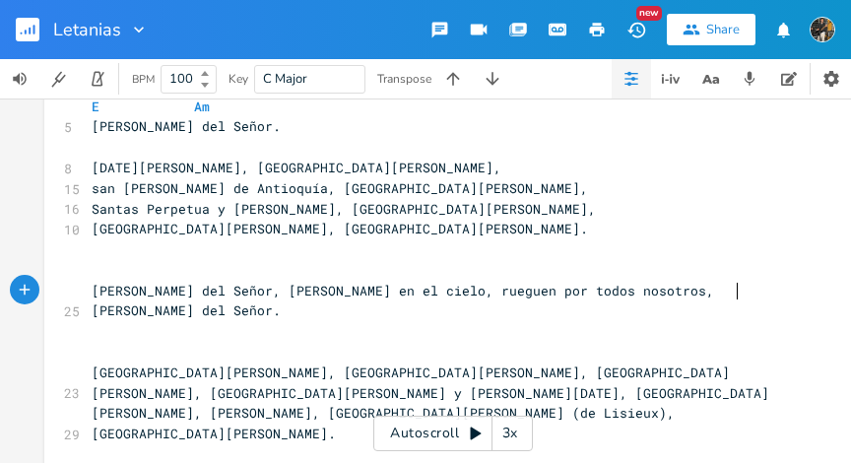
click at [747, 291] on pre "[PERSON_NAME] del Señor, [PERSON_NAME] en el cielo, rueguen por todos nosotros,…" at bounding box center [443, 301] width 711 height 41
click at [134, 269] on pre "​" at bounding box center [443, 270] width 711 height 21
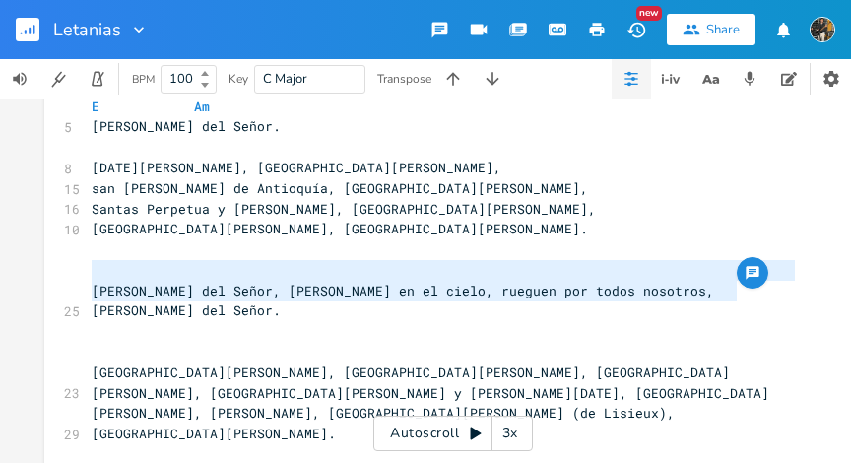
paste textarea "/"
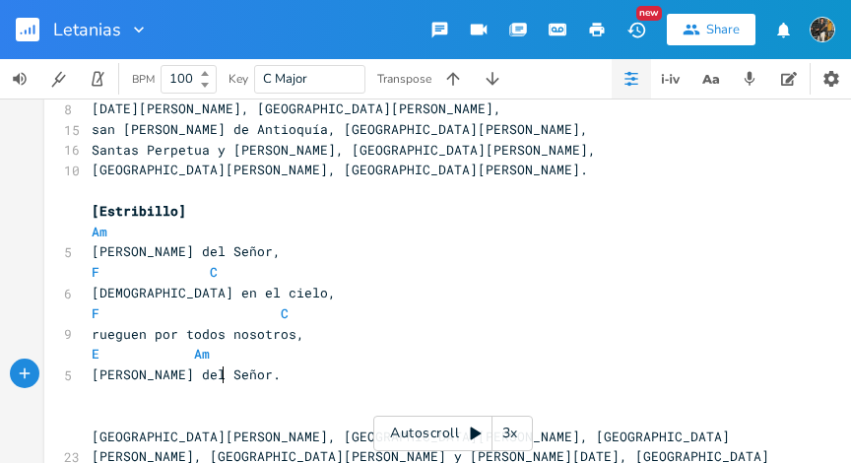
scroll to position [666, 0]
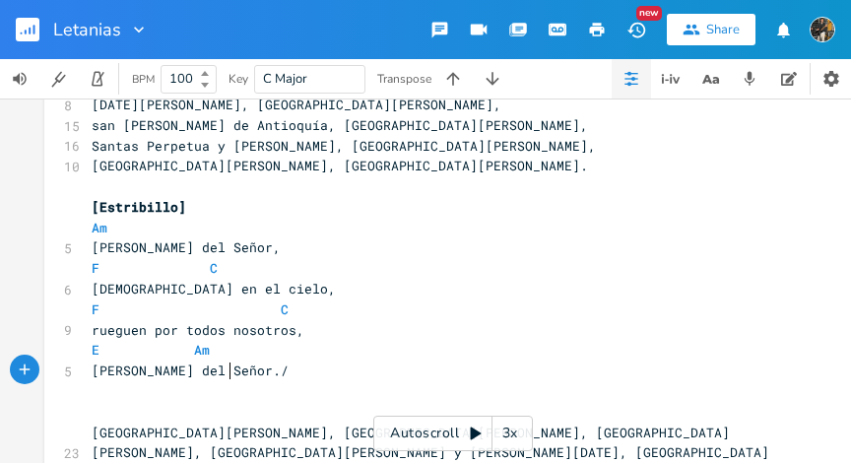
type textarea "//"
click at [95, 325] on span "rueguen por todos nosotros," at bounding box center [198, 330] width 213 height 18
type textarea "R"
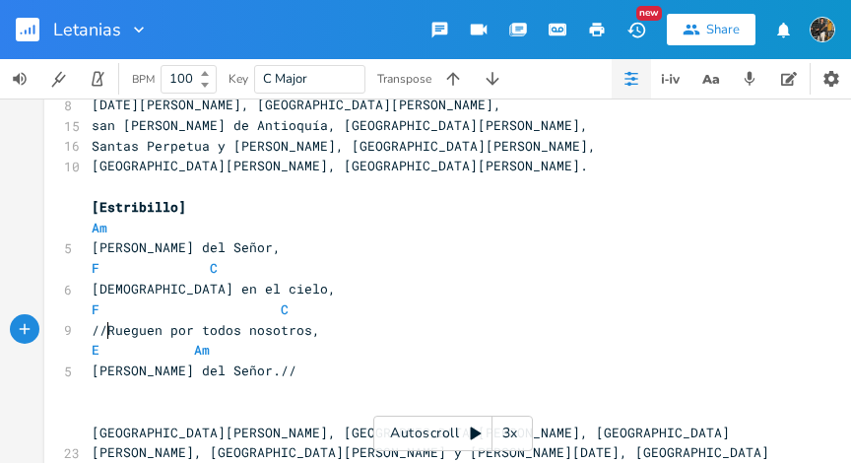
type textarea "//"
click at [92, 309] on span "F" at bounding box center [96, 310] width 8 height 19
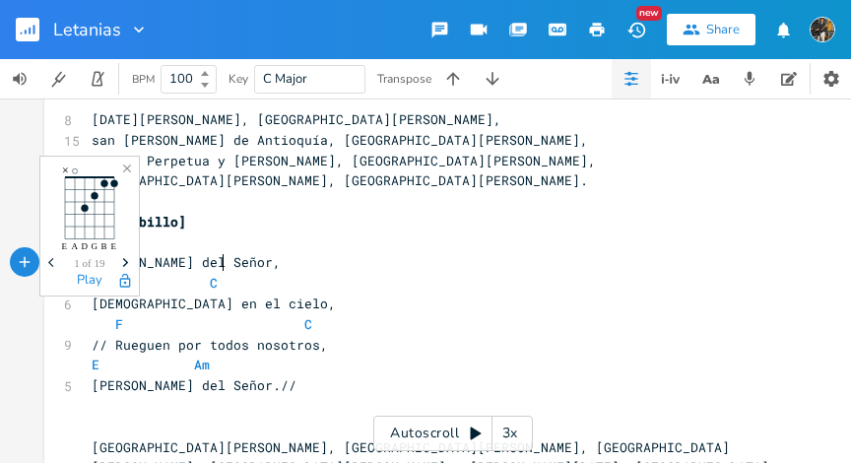
click at [223, 261] on pre "[PERSON_NAME] del Señor," at bounding box center [443, 262] width 711 height 21
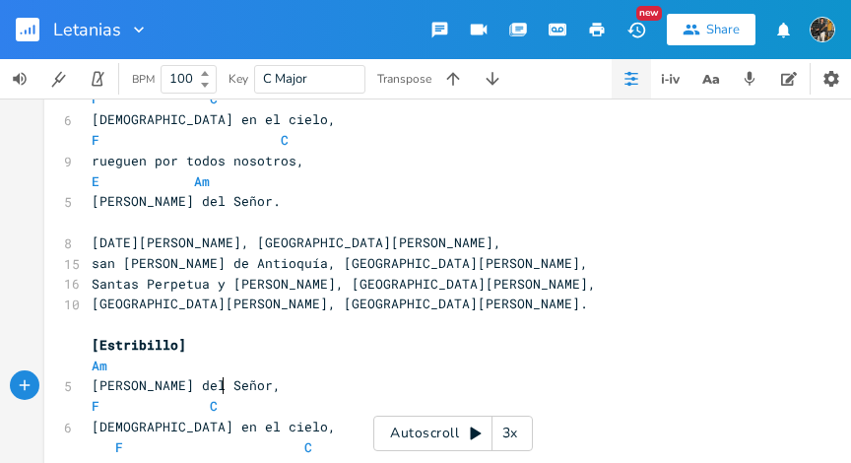
scroll to position [643, 0]
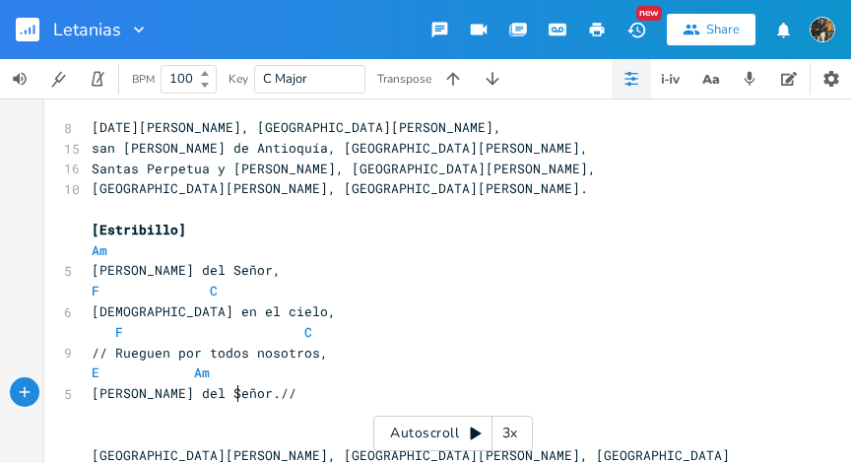
click at [235, 393] on pre "[PERSON_NAME] del Señor.//" at bounding box center [443, 393] width 711 height 21
type textarea "[Estribillo] Am [PERSON_NAME] del Señor, [PERSON_NAME] en el cielo, F C // Rueg…"
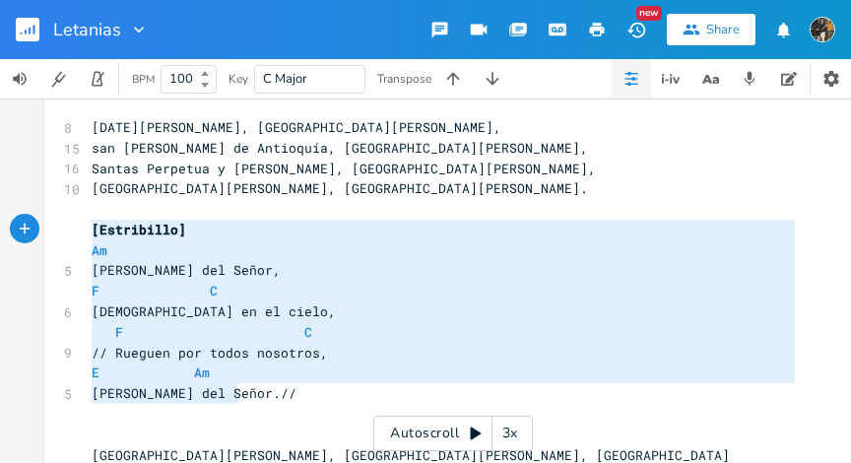
click at [92, 226] on span "[Estribillo]" at bounding box center [139, 230] width 95 height 18
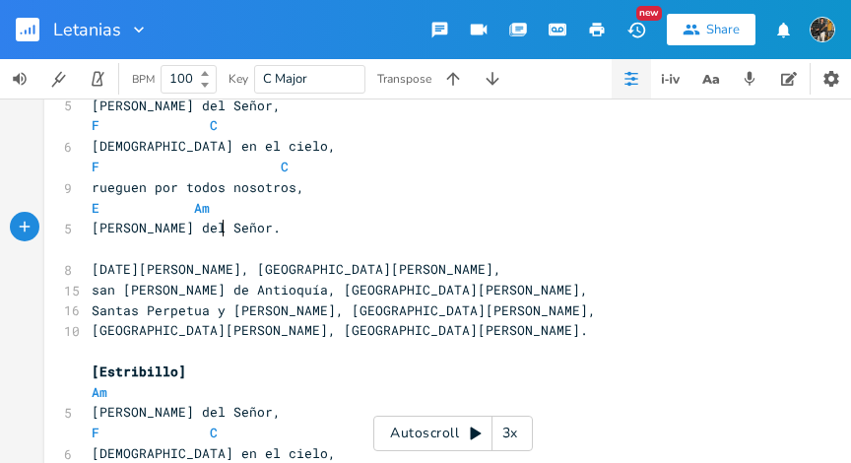
click at [220, 225] on pre "[PERSON_NAME] del Señor." at bounding box center [443, 228] width 711 height 21
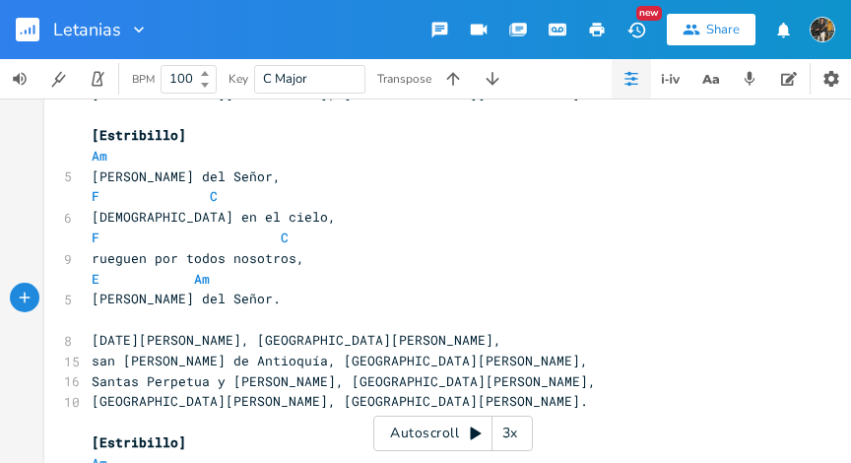
scroll to position [428, 0]
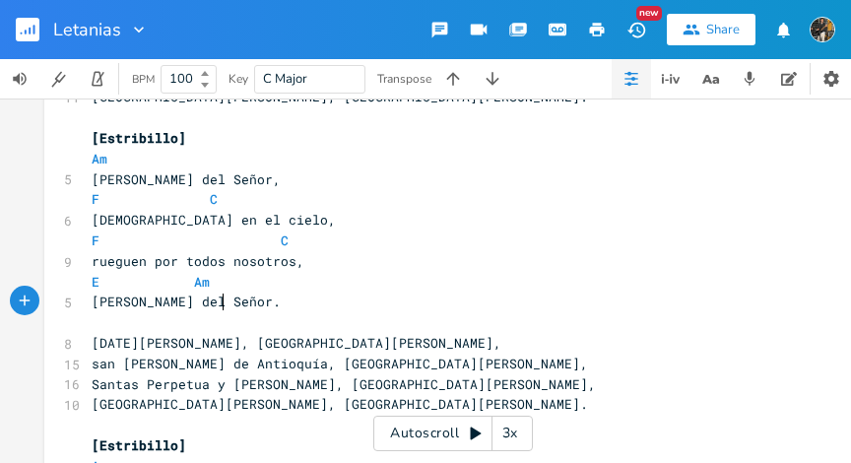
type textarea "[Estribillo] Am [PERSON_NAME] del Señor, [PERSON_NAME] en el cielo, F C rueguen…"
click at [88, 139] on pre "[Estribillo]" at bounding box center [443, 138] width 711 height 21
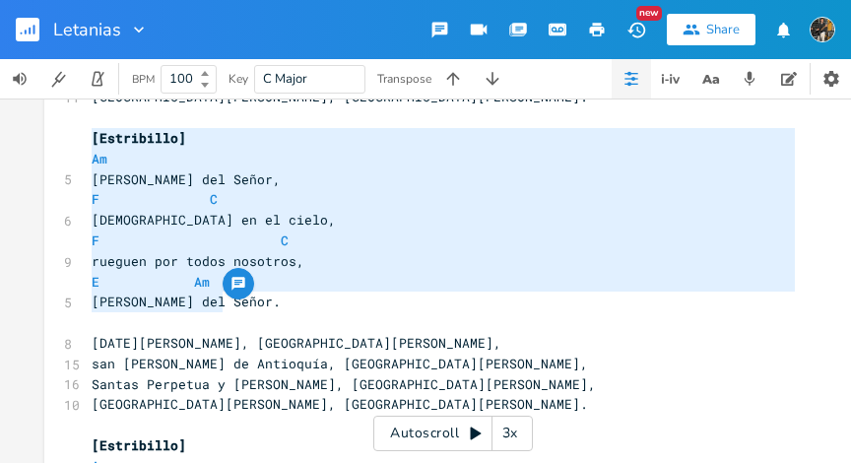
paste textarea
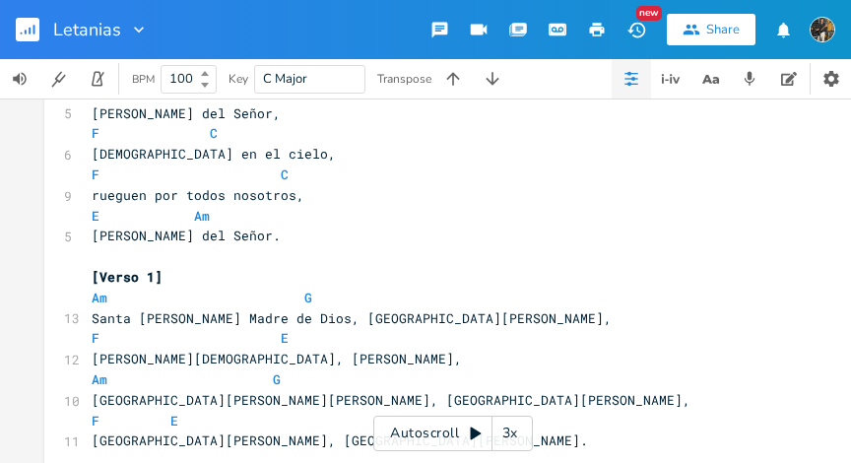
scroll to position [54, 0]
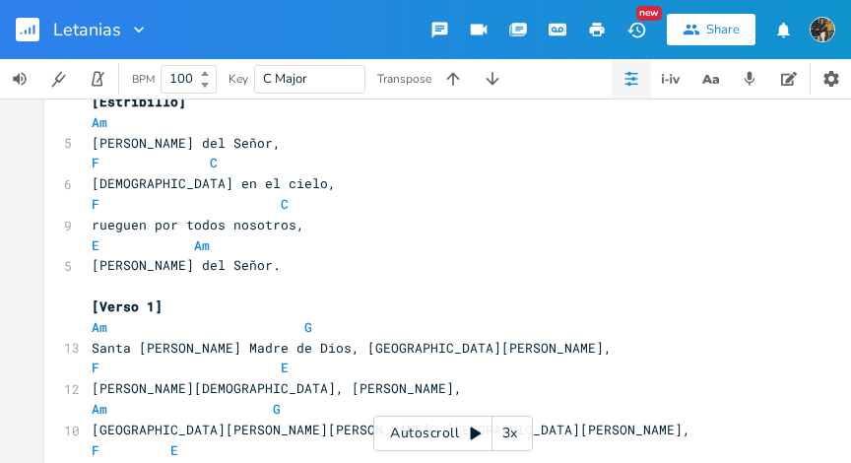
click at [211, 273] on span "[PERSON_NAME] del Señor." at bounding box center [186, 265] width 189 height 18
click at [223, 269] on pre "[PERSON_NAME] del Señor." at bounding box center [443, 265] width 711 height 21
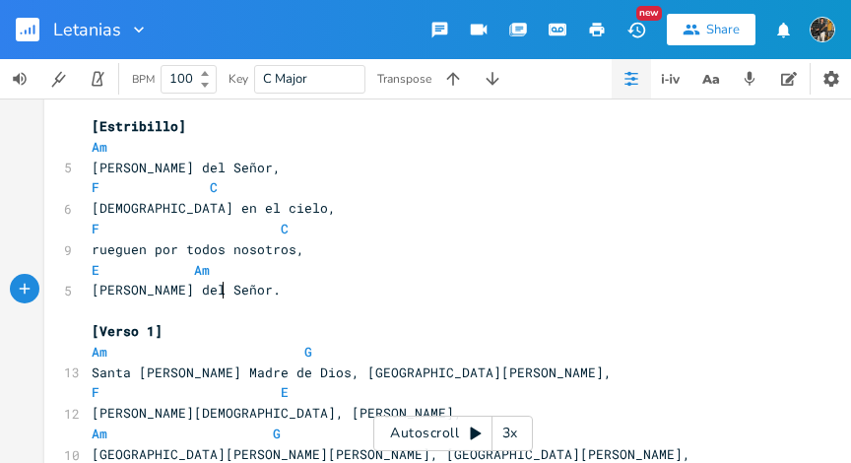
scroll to position [0, 0]
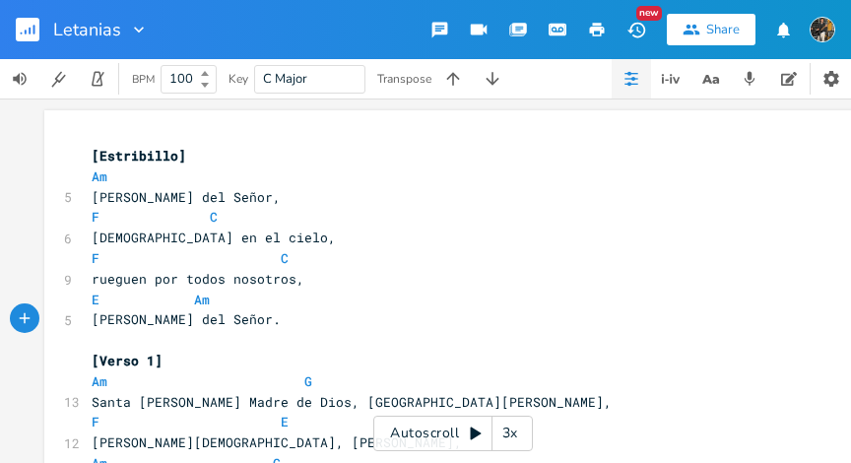
type textarea "[Estribillo] Am [PERSON_NAME] del Señor, [PERSON_NAME] en el cielo, F C rueguen…"
click at [88, 160] on pre "[Estribillo]" at bounding box center [443, 156] width 711 height 21
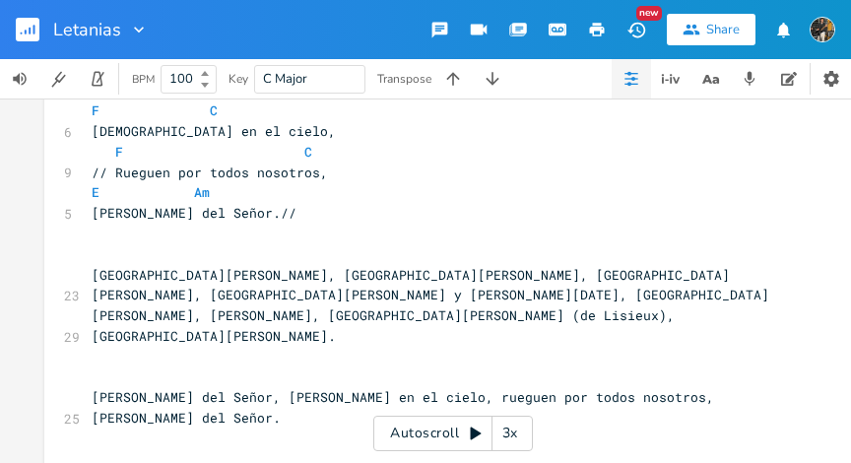
scroll to position [843, 0]
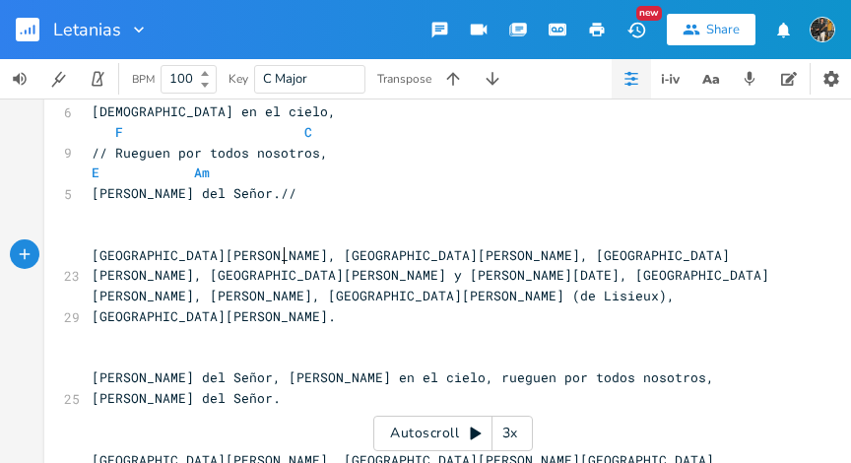
click at [274, 261] on span "[GEOGRAPHIC_DATA][PERSON_NAME], [GEOGRAPHIC_DATA][PERSON_NAME], [GEOGRAPHIC_DAT…" at bounding box center [431, 265] width 678 height 38
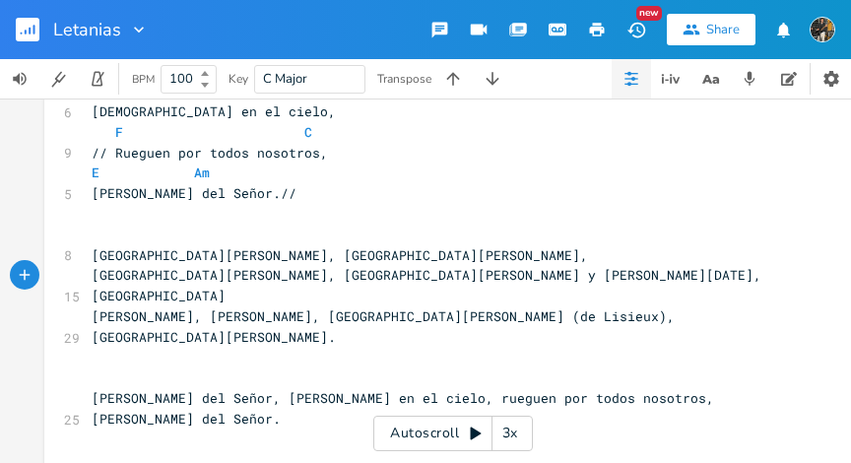
click at [412, 275] on span "[GEOGRAPHIC_DATA][PERSON_NAME], [GEOGRAPHIC_DATA][PERSON_NAME] y [PERSON_NAME][…" at bounding box center [431, 285] width 678 height 38
click at [92, 318] on span "[PERSON_NAME], [PERSON_NAME], [GEOGRAPHIC_DATA][PERSON_NAME] (de Lisieux), [GEO…" at bounding box center [387, 326] width 591 height 38
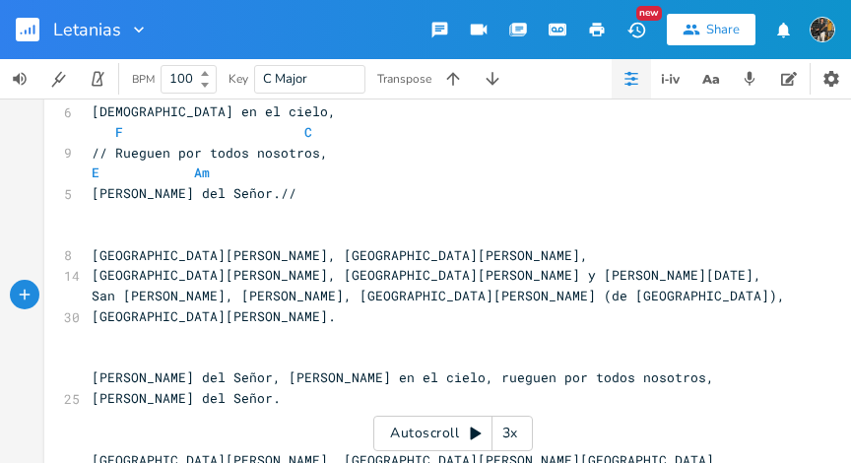
click at [438, 296] on span "San [PERSON_NAME], [PERSON_NAME], [GEOGRAPHIC_DATA][PERSON_NAME] (de [GEOGRAPHI…" at bounding box center [443, 306] width 702 height 38
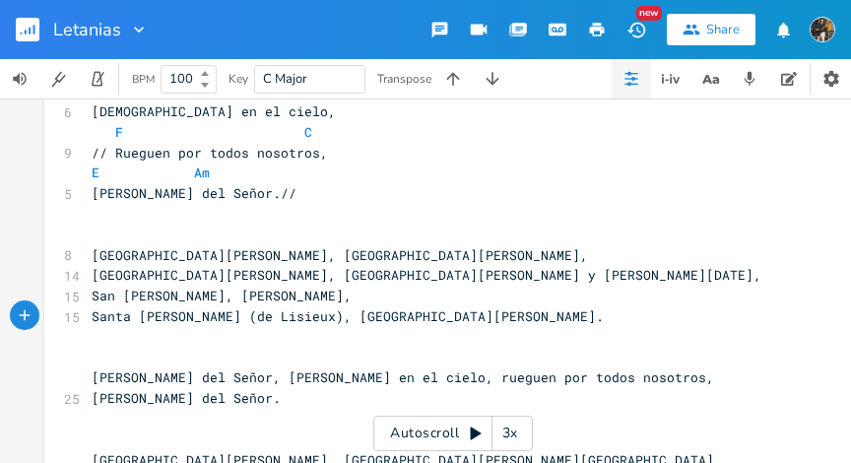
click at [437, 317] on pre "Santa [PERSON_NAME] (de Lisieux), [GEOGRAPHIC_DATA][PERSON_NAME]." at bounding box center [443, 316] width 711 height 21
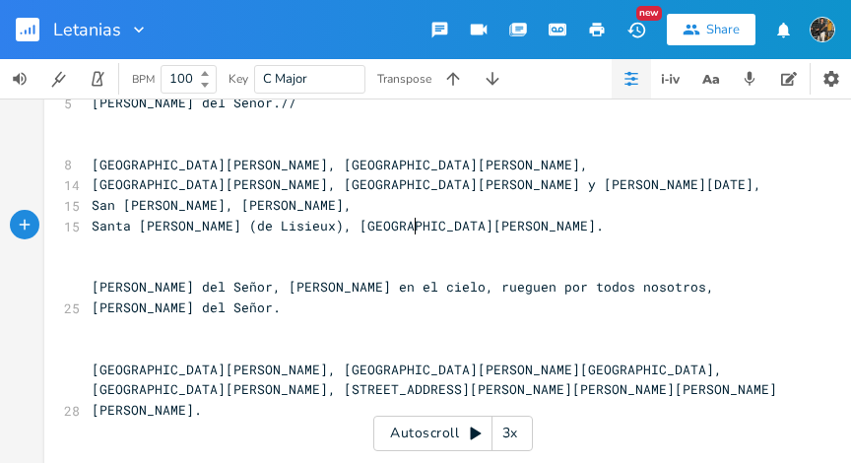
scroll to position [940, 0]
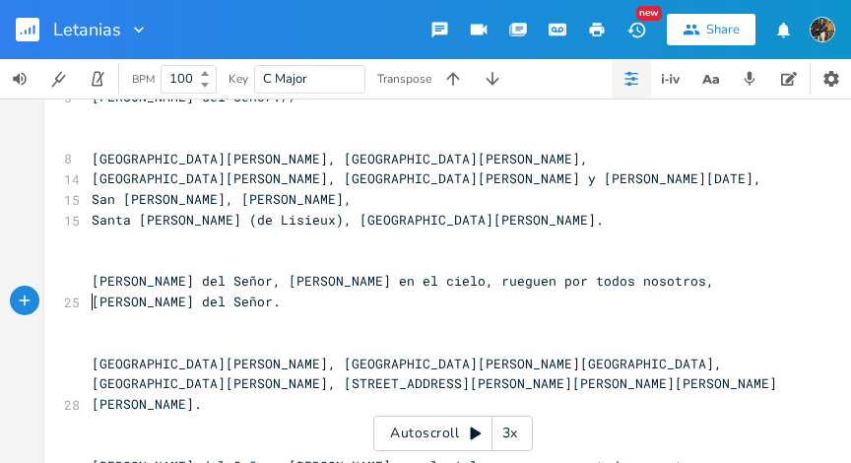
click at [302, 312] on pre "​" at bounding box center [443, 322] width 711 height 21
type textarea "[PERSON_NAME] del Señor, [PERSON_NAME] en el cielo, rueguen por todos nosotros,…"
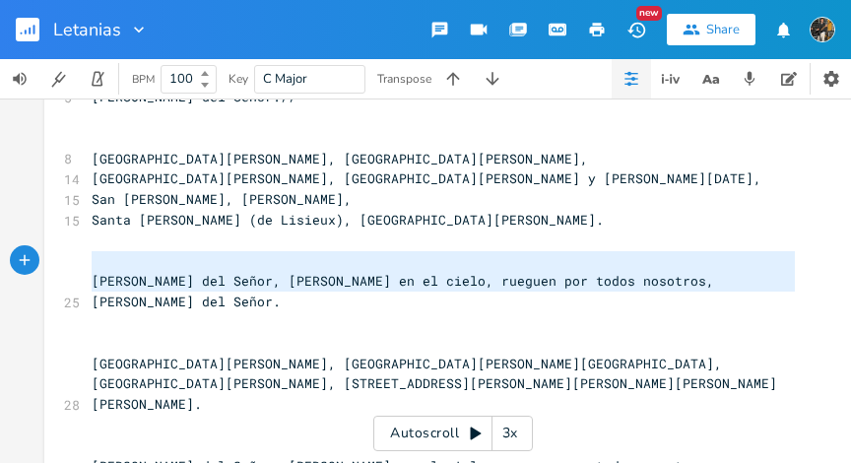
click at [190, 251] on pre "​" at bounding box center [443, 261] width 711 height 21
paste textarea
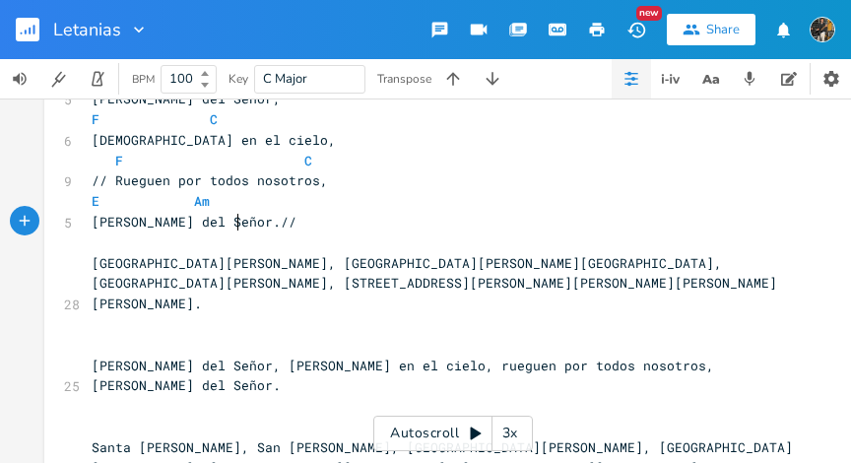
scroll to position [1161, 0]
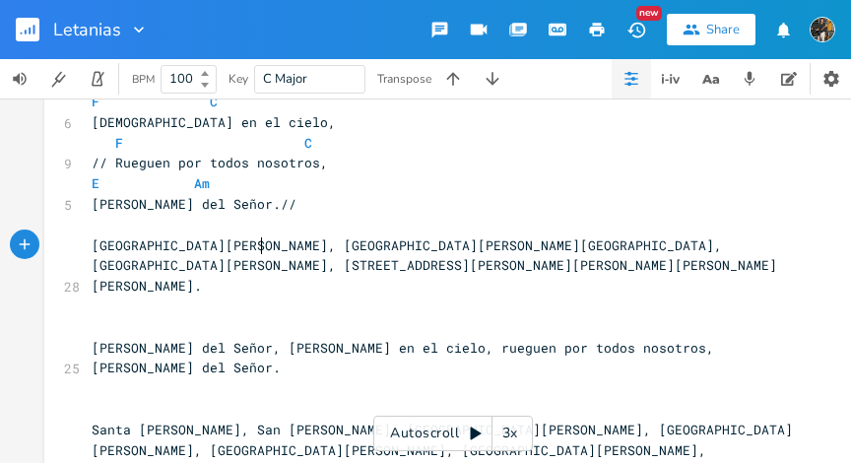
click at [255, 246] on span "[GEOGRAPHIC_DATA][PERSON_NAME], [GEOGRAPHIC_DATA][PERSON_NAME][GEOGRAPHIC_DATA]…" at bounding box center [435, 265] width 686 height 59
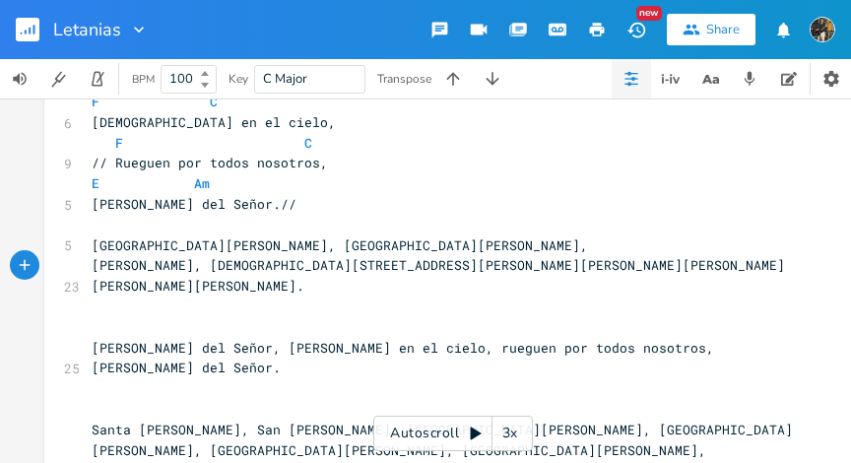
click at [328, 264] on span "[PERSON_NAME], [DEMOGRAPHIC_DATA][STREET_ADDRESS][PERSON_NAME][PERSON_NAME][PER…" at bounding box center [439, 275] width 694 height 38
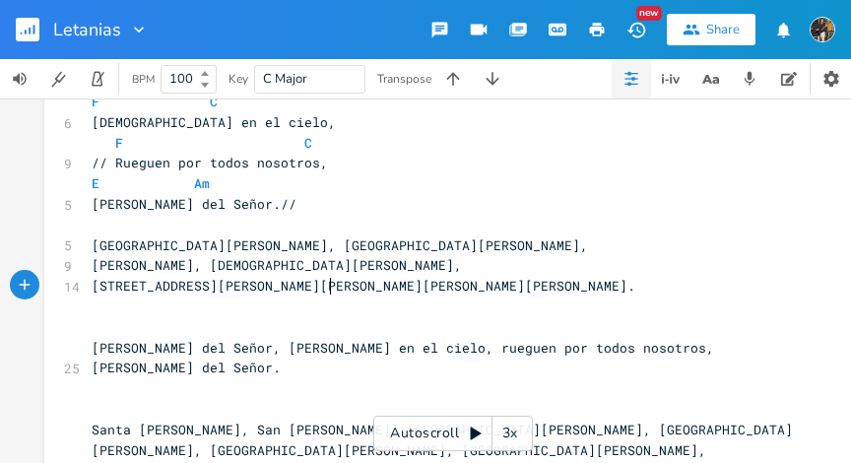
click at [323, 285] on span "[STREET_ADDRESS][PERSON_NAME][PERSON_NAME][PERSON_NAME][PERSON_NAME]." at bounding box center [364, 286] width 544 height 18
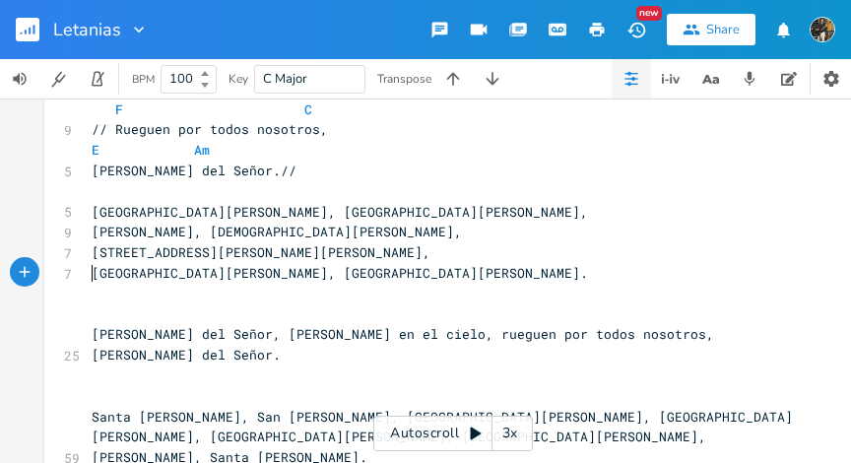
scroll to position [1214, 0]
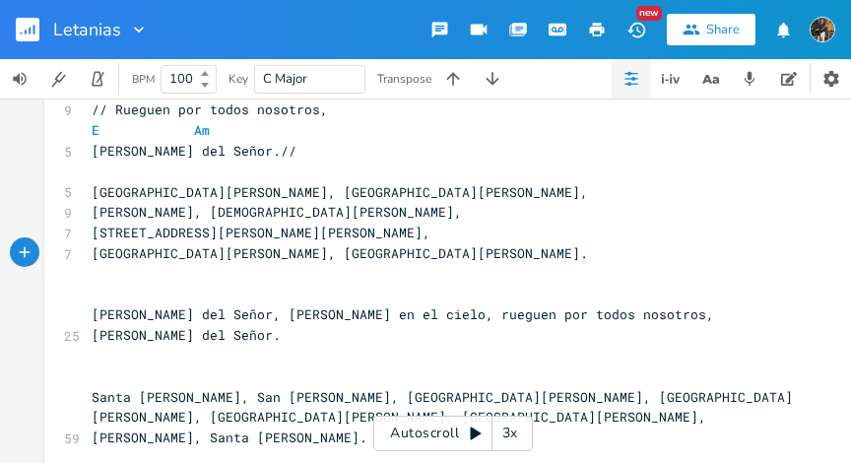
click at [294, 346] on pre "​" at bounding box center [443, 356] width 711 height 21
type textarea "[PERSON_NAME] del Señor, [PERSON_NAME] en el cielo, rueguen por todos nosotros,…"
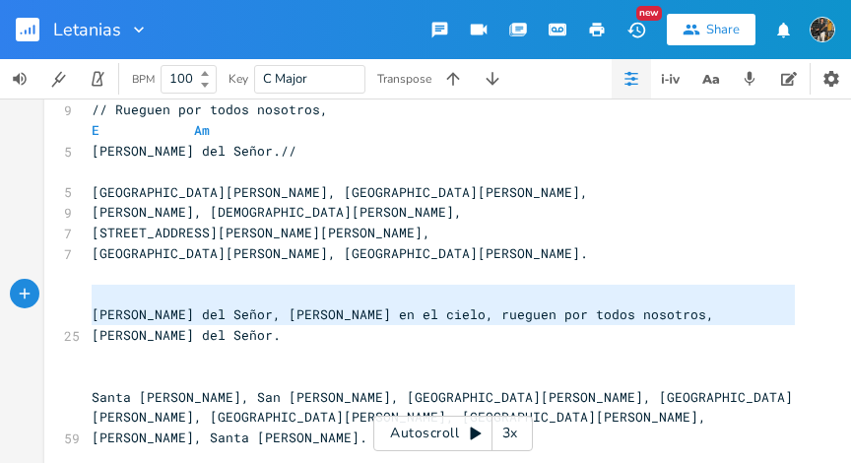
click at [273, 300] on pre "​" at bounding box center [443, 295] width 711 height 21
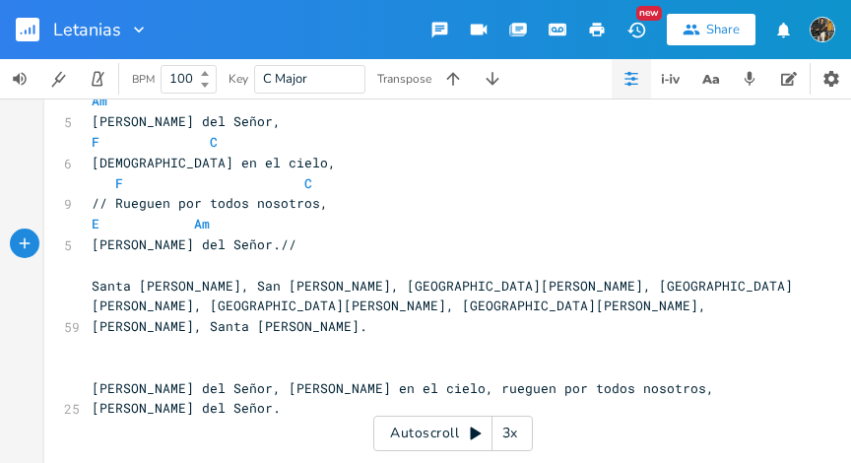
scroll to position [1452, 0]
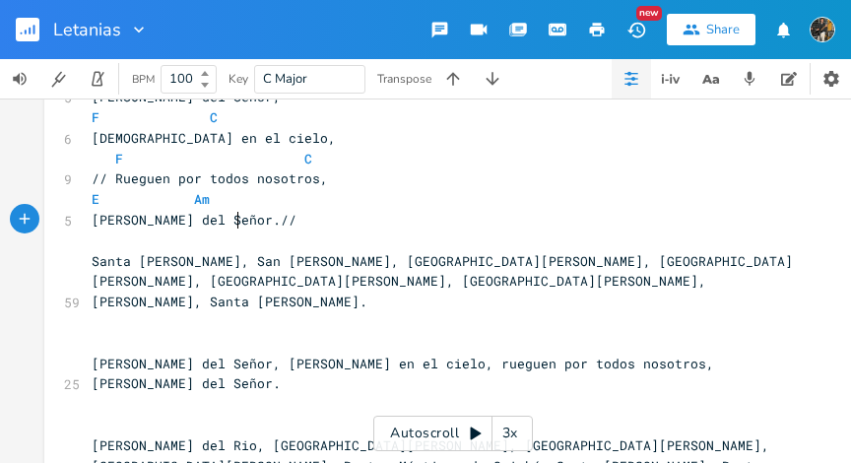
click at [443, 262] on span "Santa [PERSON_NAME], San [PERSON_NAME], [GEOGRAPHIC_DATA][PERSON_NAME], [GEOGRA…" at bounding box center [443, 281] width 702 height 59
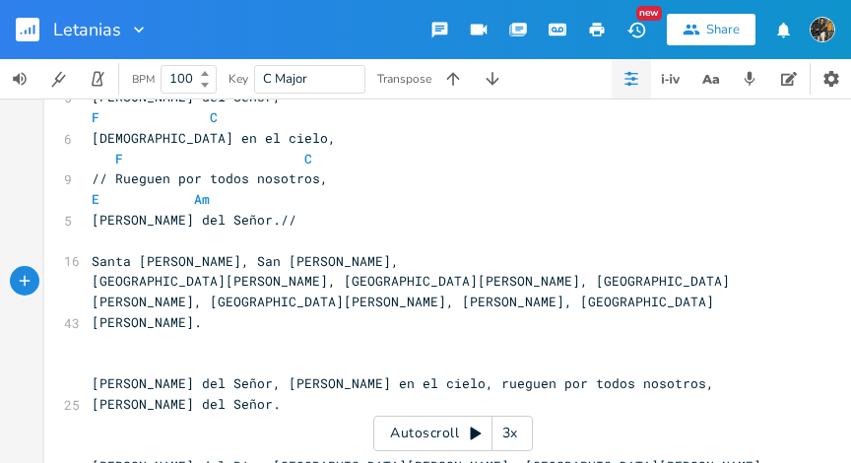
click at [438, 283] on span "[GEOGRAPHIC_DATA][PERSON_NAME], [GEOGRAPHIC_DATA][PERSON_NAME], [GEOGRAPHIC_DAT…" at bounding box center [411, 301] width 639 height 59
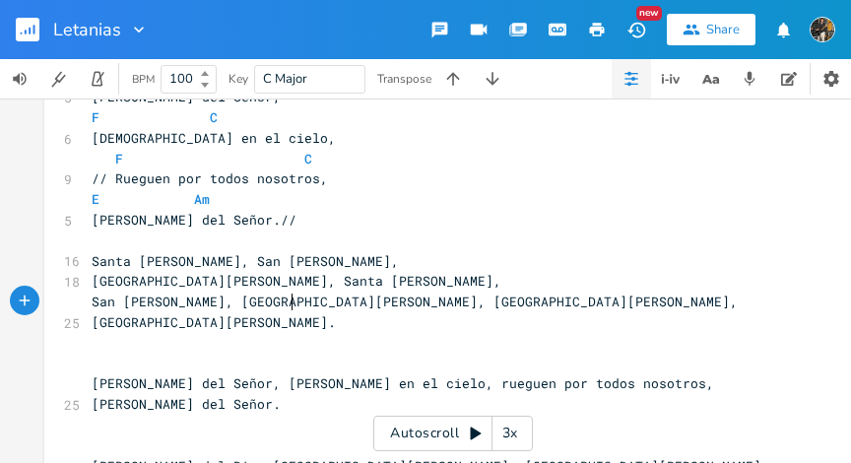
click at [288, 301] on span "San [PERSON_NAME], [GEOGRAPHIC_DATA][PERSON_NAME], [GEOGRAPHIC_DATA][PERSON_NAM…" at bounding box center [419, 312] width 654 height 38
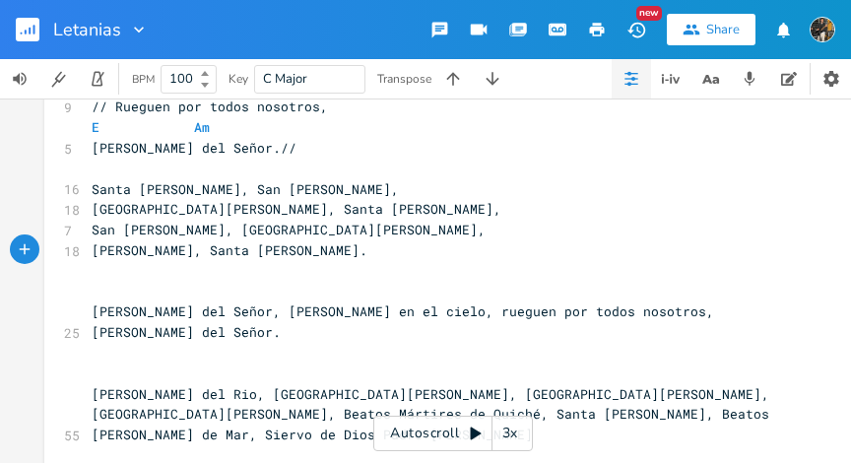
scroll to position [1549, 0]
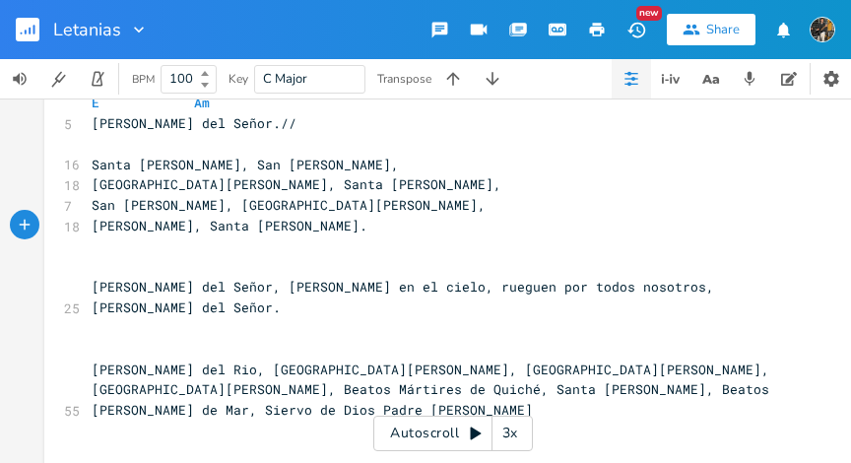
click at [212, 318] on pre "​" at bounding box center [443, 328] width 711 height 21
type textarea "[PERSON_NAME] del Señor, [PERSON_NAME] en el cielo, rueguen por todos nosotros,…"
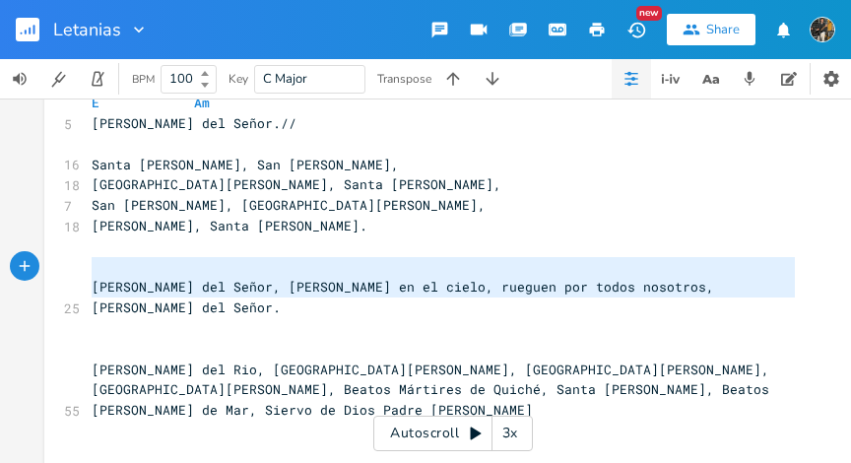
click at [198, 272] on pre "​" at bounding box center [443, 267] width 711 height 21
paste textarea
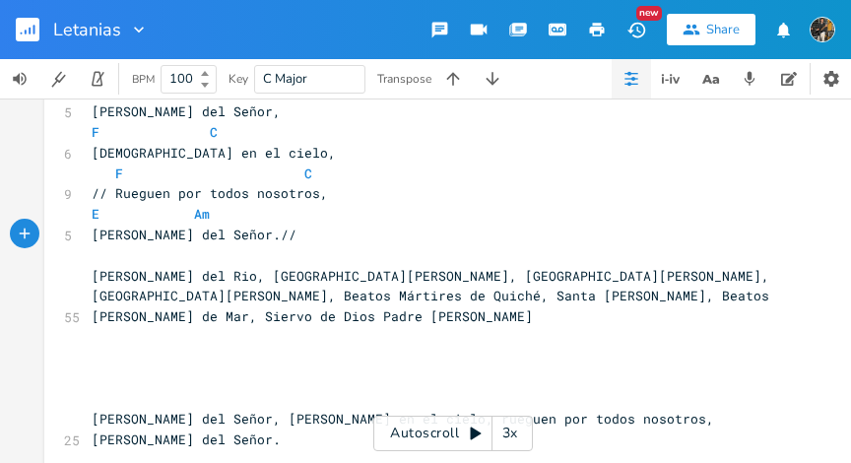
scroll to position [1755, 0]
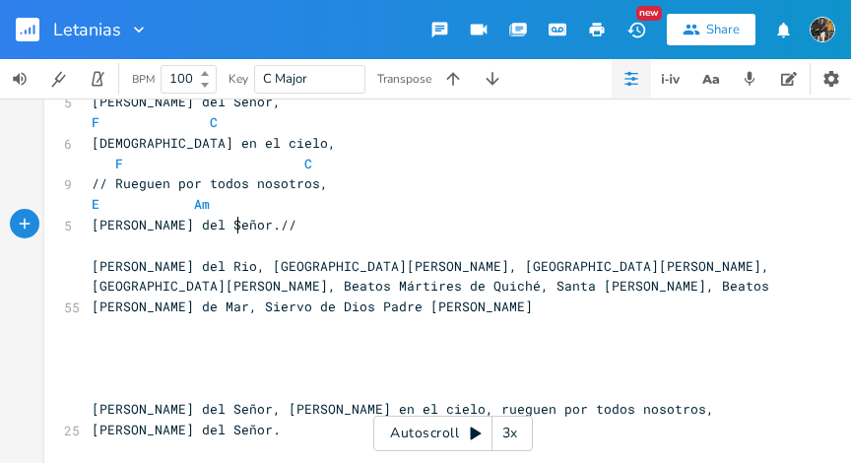
click at [479, 264] on span "[PERSON_NAME] del Rio, [GEOGRAPHIC_DATA][PERSON_NAME], [GEOGRAPHIC_DATA][PERSON…" at bounding box center [435, 286] width 686 height 59
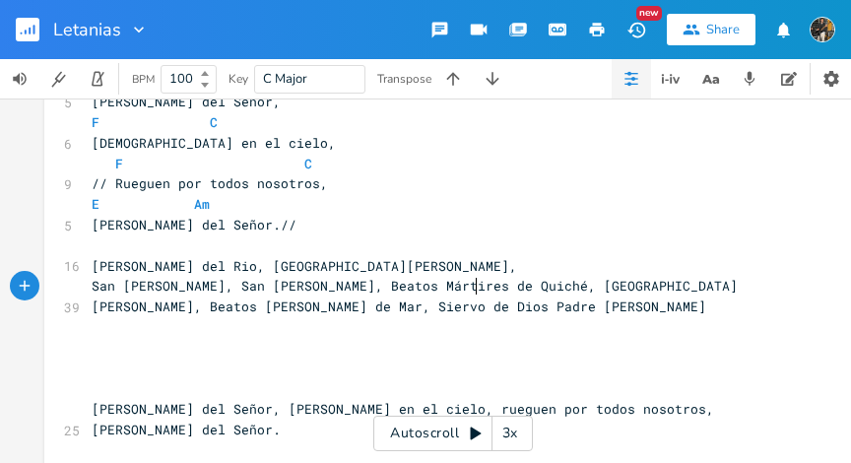
click at [466, 286] on span "San [PERSON_NAME], San [PERSON_NAME], Beatos Mártires de Quiché, [GEOGRAPHIC_DA…" at bounding box center [415, 296] width 646 height 38
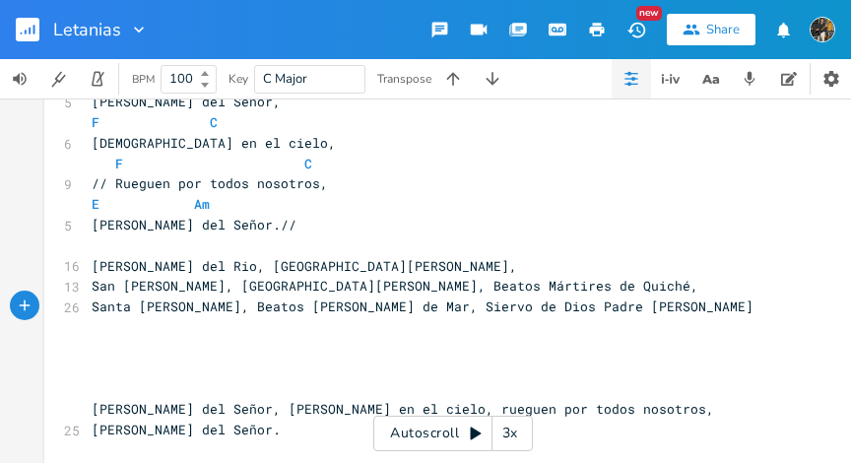
click at [431, 308] on span "Santa [PERSON_NAME], Beatos [PERSON_NAME] de Mar, Siervo de Dios Padre [PERSON_…" at bounding box center [423, 307] width 662 height 18
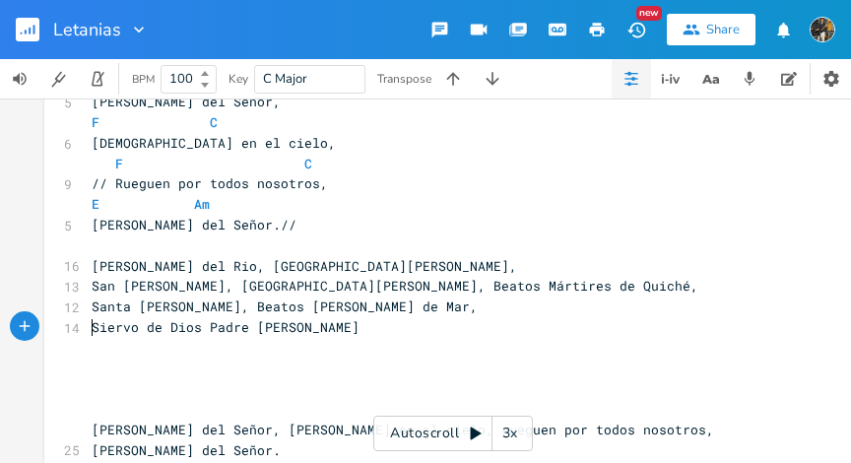
click at [265, 293] on span "San [PERSON_NAME], [GEOGRAPHIC_DATA][PERSON_NAME], Beatos Mártires de Quiché," at bounding box center [395, 286] width 607 height 18
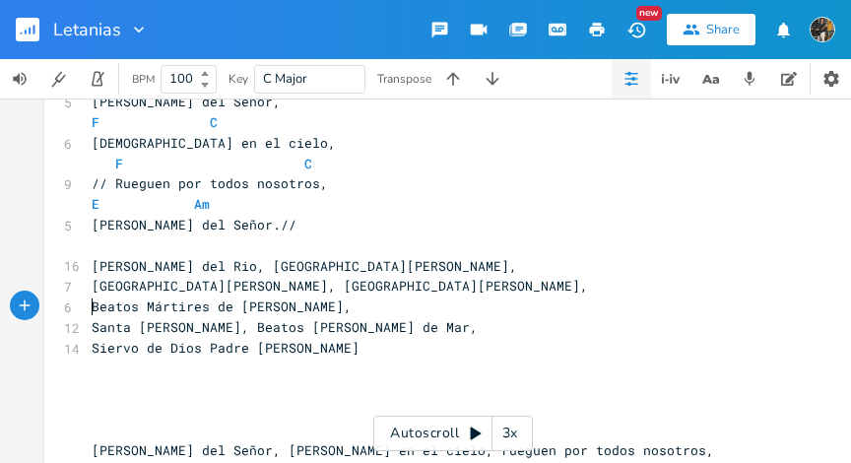
click at [92, 329] on span "Santa [PERSON_NAME], Beatos [PERSON_NAME] de Mar," at bounding box center [285, 327] width 386 height 18
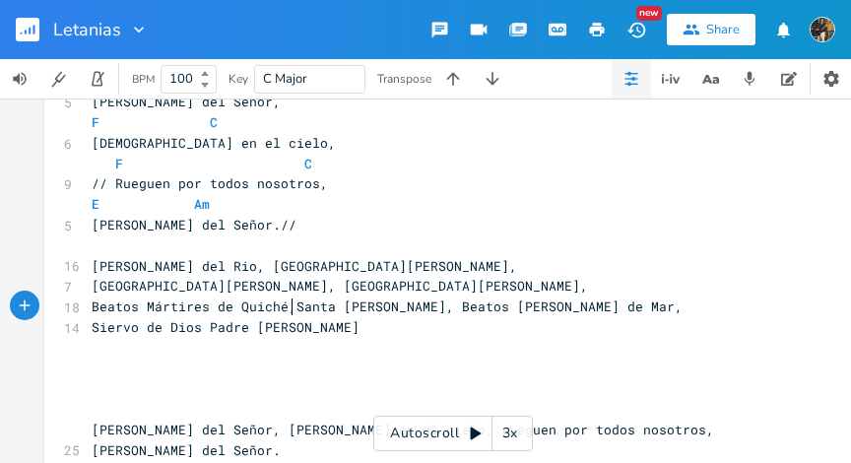
scroll to position [0, 3]
click at [380, 310] on span "Beatos Mártires de Quiché, Santa [PERSON_NAME], Beatos [PERSON_NAME] de Mar," at bounding box center [391, 307] width 599 height 18
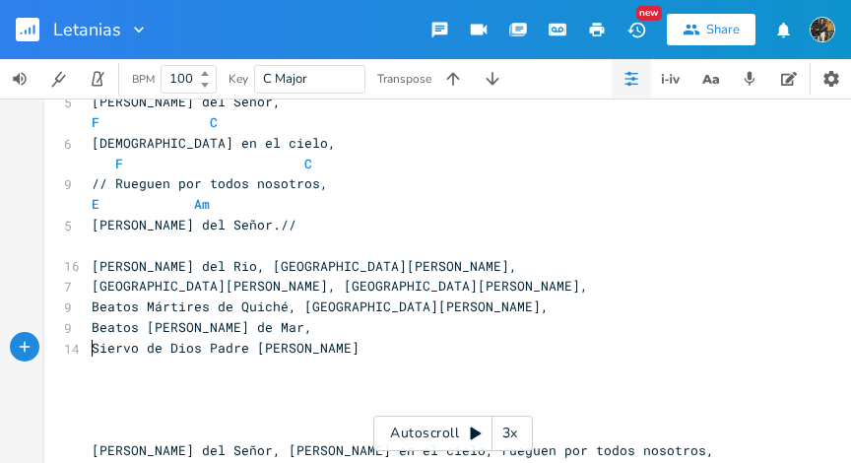
click at [92, 351] on span "Siervo de Dios Padre [PERSON_NAME]" at bounding box center [226, 348] width 268 height 18
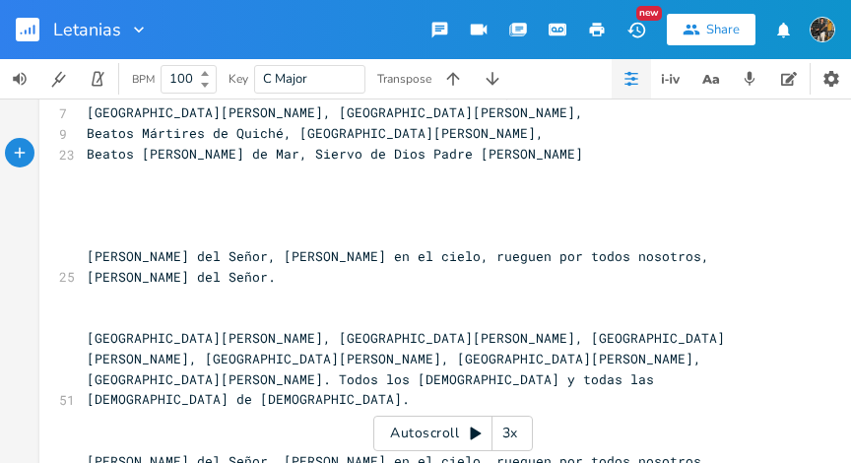
scroll to position [1956, 0]
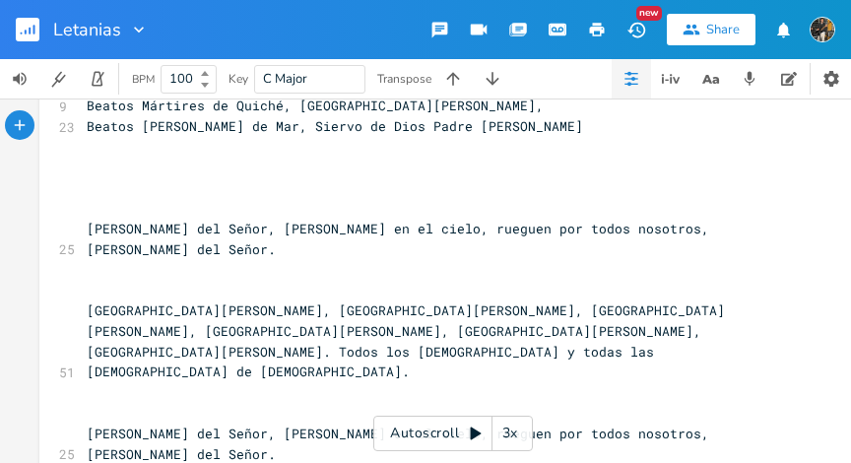
click at [92, 280] on pre "​" at bounding box center [438, 290] width 711 height 21
type textarea "[PERSON_NAME] del Señor, [PERSON_NAME] en el cielo, rueguen por todos nosotros,…"
click at [89, 195] on pre "​" at bounding box center [438, 187] width 711 height 21
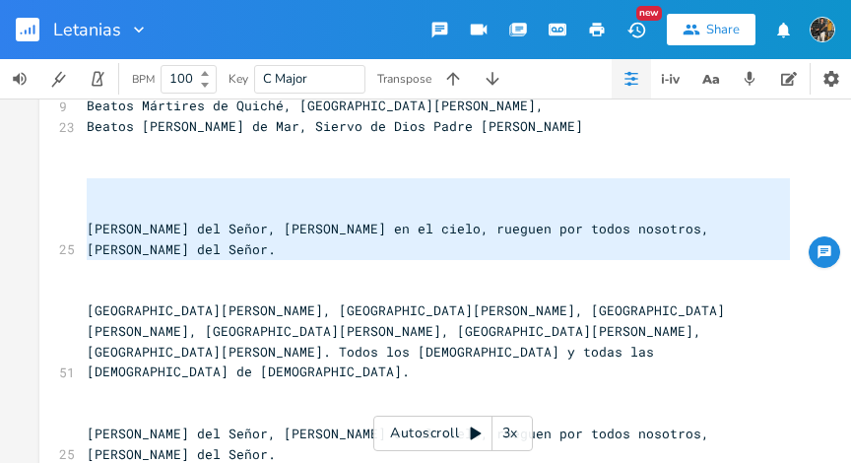
paste textarea
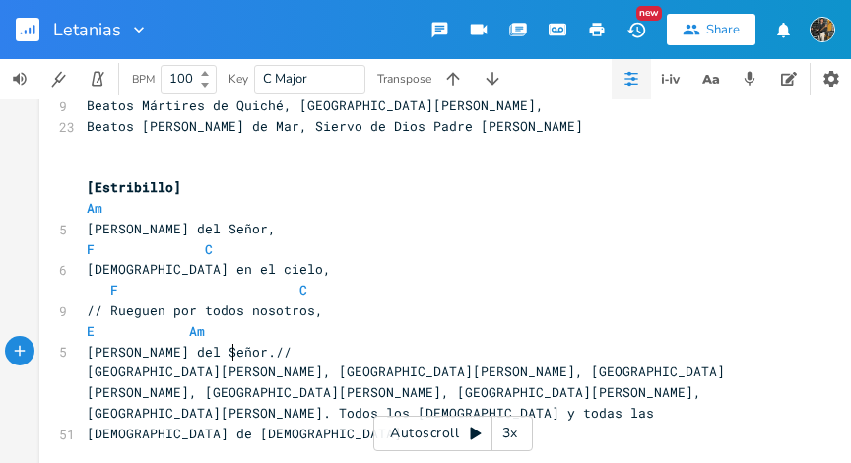
click at [97, 173] on pre "​" at bounding box center [438, 168] width 711 height 21
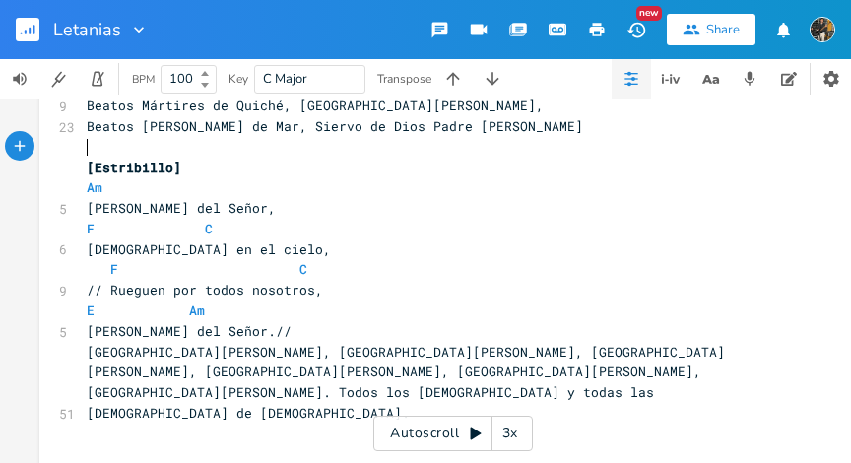
click at [232, 321] on pre "[PERSON_NAME] del Señor.//" at bounding box center [438, 331] width 711 height 21
click at [232, 336] on pre "[PERSON_NAME] del Señor.//" at bounding box center [438, 331] width 711 height 21
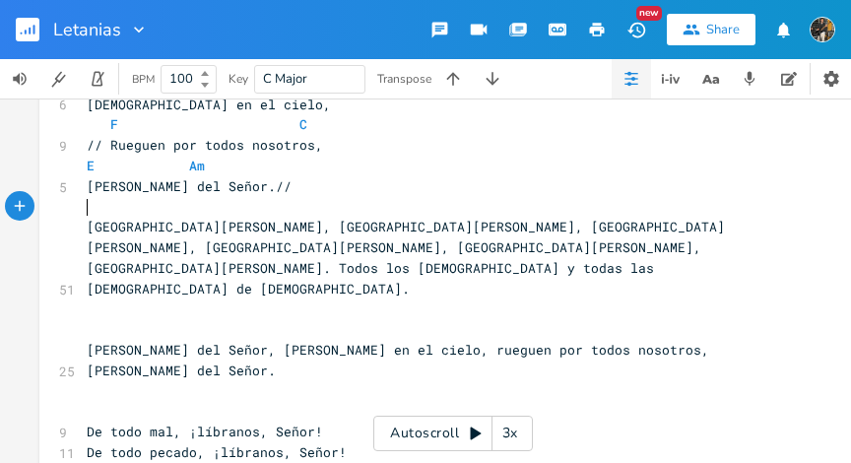
scroll to position [2105, 0]
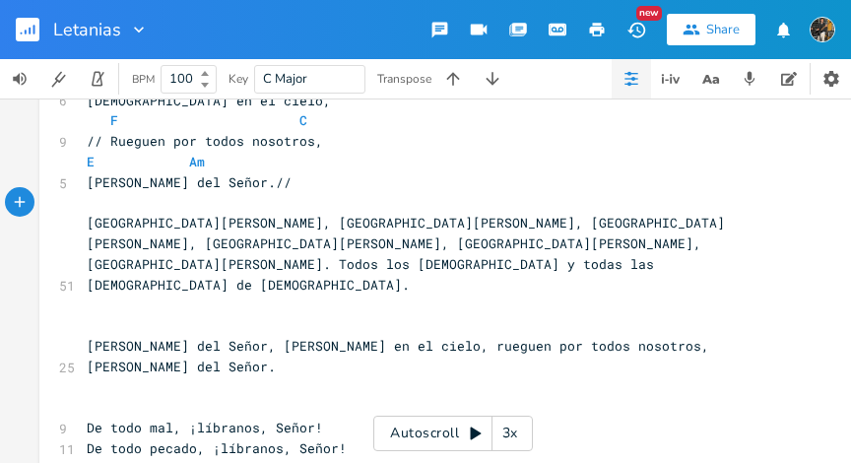
click at [412, 223] on span "[GEOGRAPHIC_DATA][PERSON_NAME], [GEOGRAPHIC_DATA][PERSON_NAME], [GEOGRAPHIC_DAT…" at bounding box center [406, 253] width 639 height 79
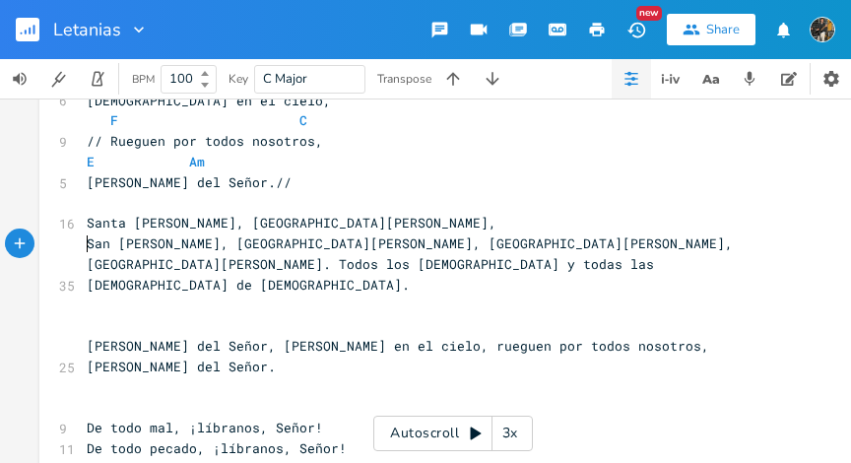
click at [446, 242] on span "San [PERSON_NAME], [GEOGRAPHIC_DATA][PERSON_NAME], [GEOGRAPHIC_DATA][PERSON_NAM…" at bounding box center [414, 264] width 654 height 59
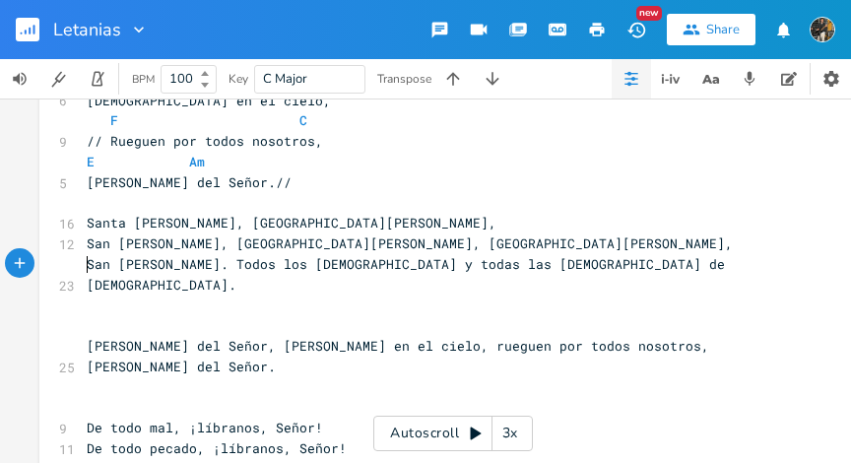
click at [251, 265] on span "San [PERSON_NAME]. Todos los [DEMOGRAPHIC_DATA] y todas las [DEMOGRAPHIC_DATA] …" at bounding box center [410, 274] width 646 height 38
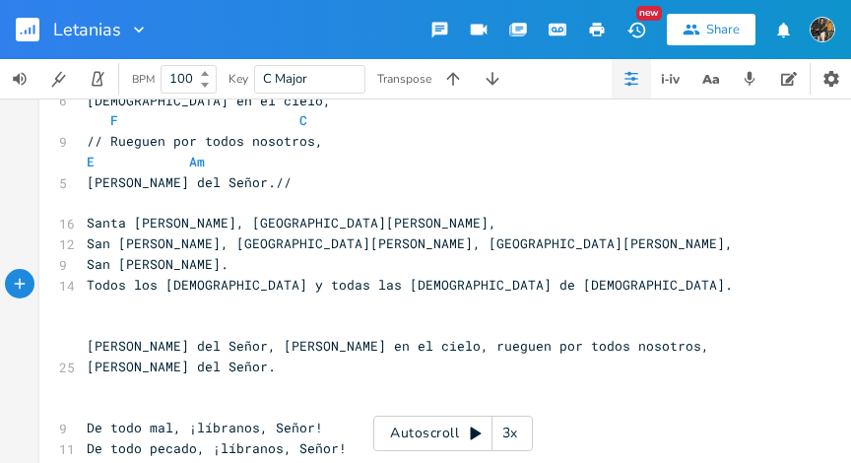
click at [244, 270] on pre "San [PERSON_NAME]." at bounding box center [438, 264] width 711 height 21
click at [329, 245] on span "San [PERSON_NAME], [GEOGRAPHIC_DATA][PERSON_NAME], [GEOGRAPHIC_DATA][PERSON_NAM…" at bounding box center [410, 244] width 646 height 18
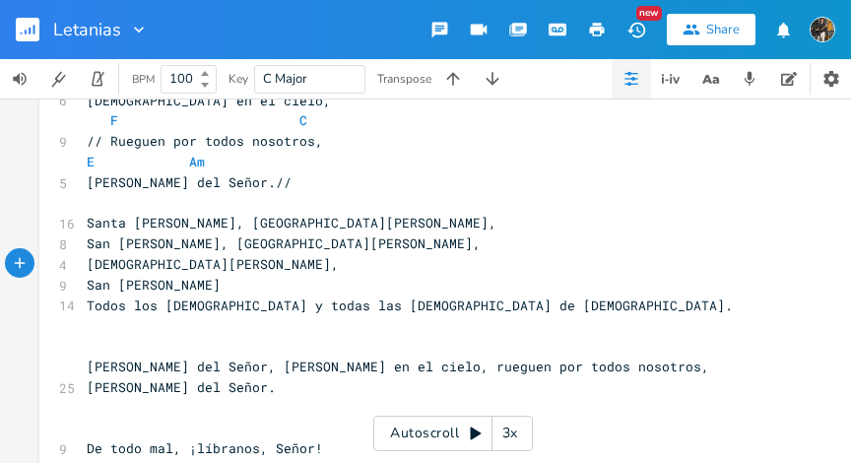
click at [87, 286] on span "San [PERSON_NAME]" at bounding box center [154, 285] width 134 height 18
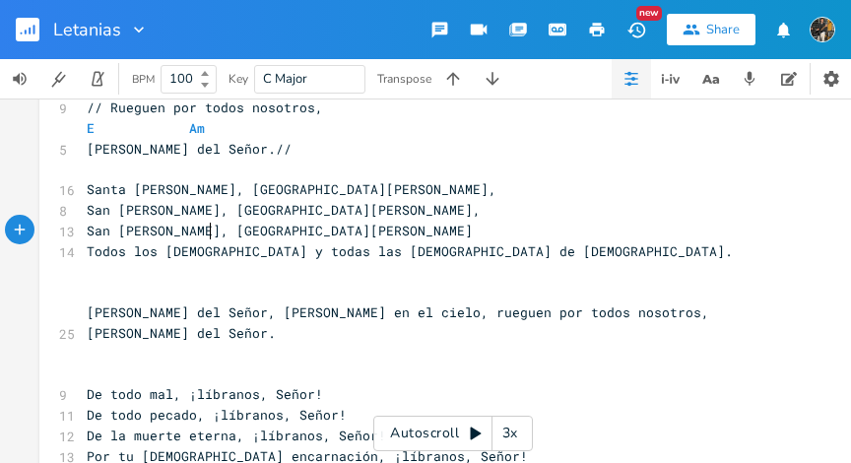
scroll to position [2140, 0]
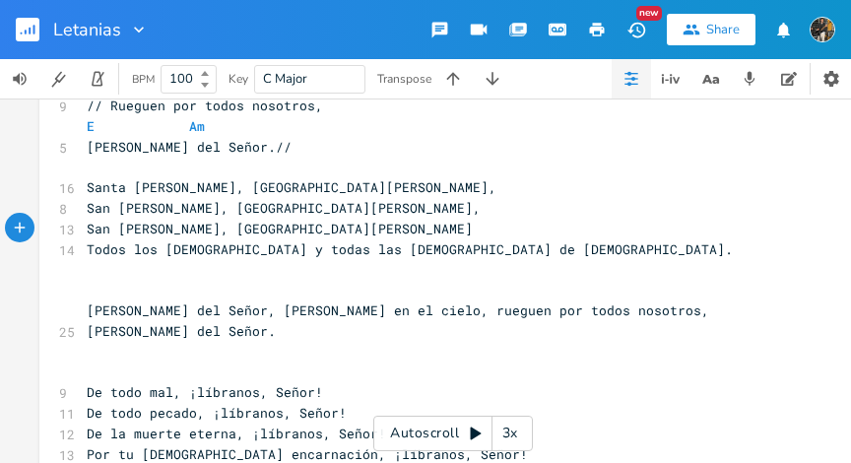
click at [140, 284] on pre "​" at bounding box center [438, 290] width 711 height 21
type textarea "[PERSON_NAME] del Señor, [PERSON_NAME] en el cielo, rueguen por todos nosotros,…"
click at [147, 342] on pre "​" at bounding box center [438, 352] width 711 height 21
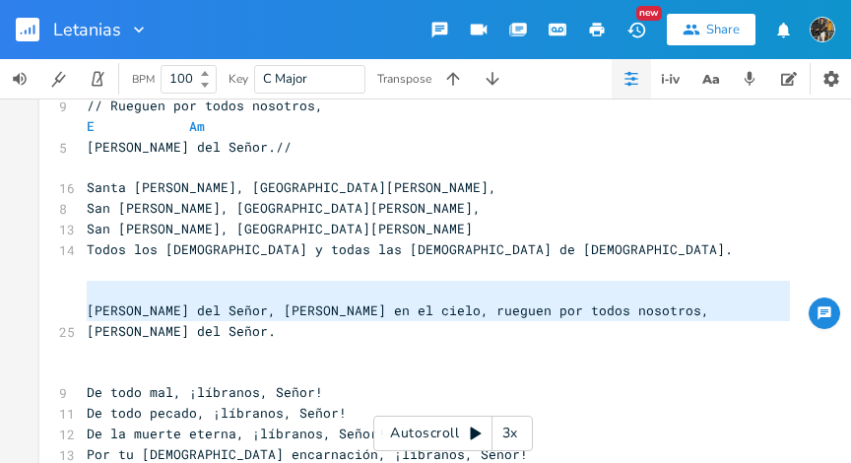
paste textarea
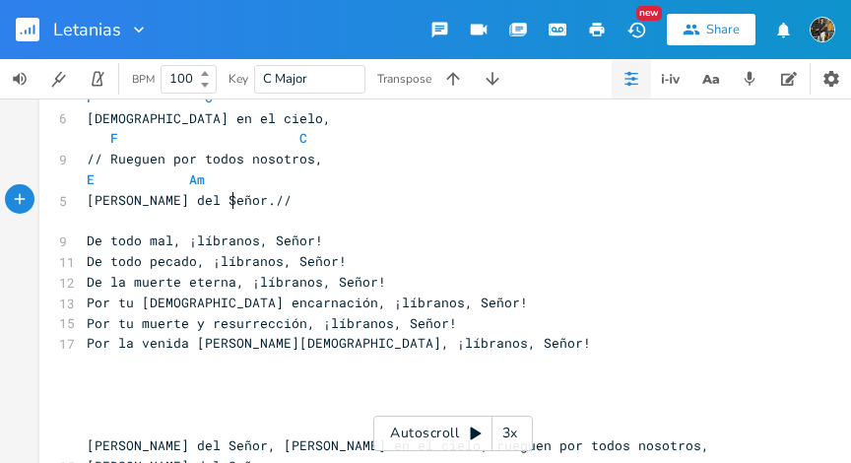
scroll to position [2408, 0]
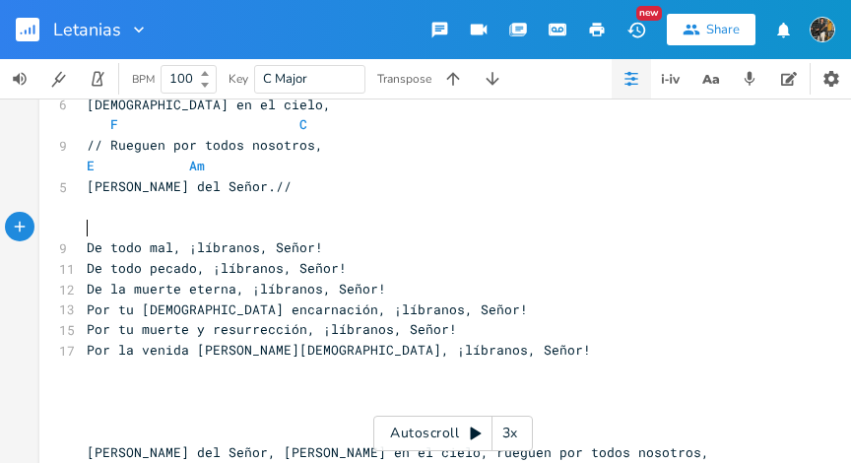
click at [109, 237] on pre "De todo mal, ¡líbranos, Señor!" at bounding box center [438, 247] width 711 height 21
type textarea "F. C"
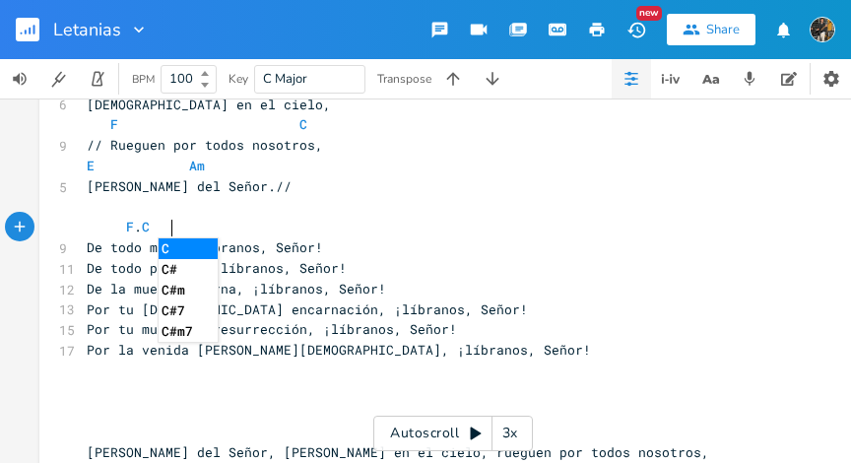
click at [133, 230] on span "F . C" at bounding box center [118, 227] width 63 height 18
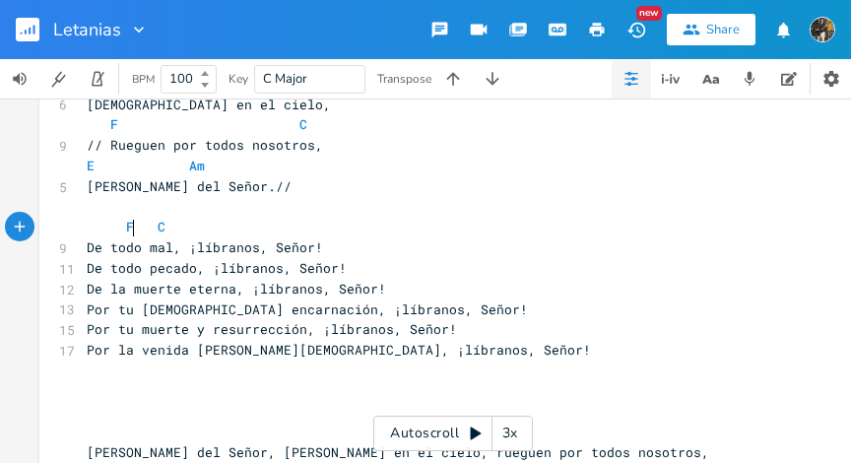
click at [188, 236] on pre "F C" at bounding box center [438, 227] width 711 height 21
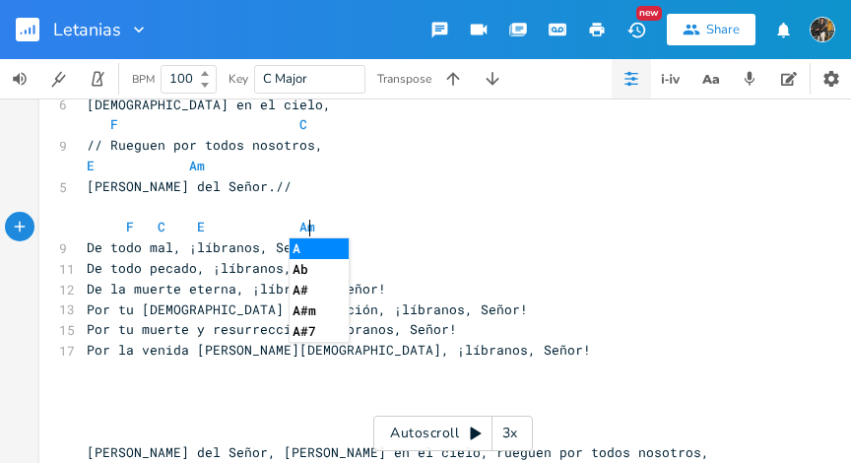
scroll to position [0, 81]
type textarea "F C E Am"
click at [87, 230] on span "F C E Am" at bounding box center [201, 227] width 229 height 18
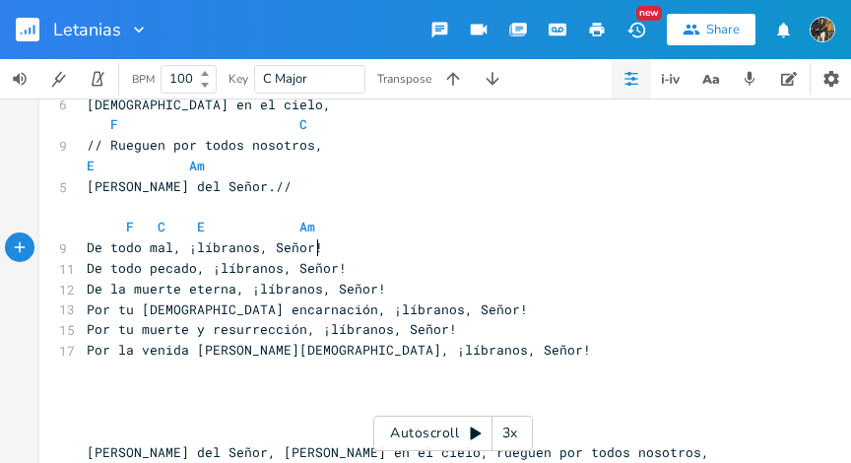
click at [333, 249] on pre "De todo mal, ¡líbranos, Señor!" at bounding box center [438, 247] width 711 height 21
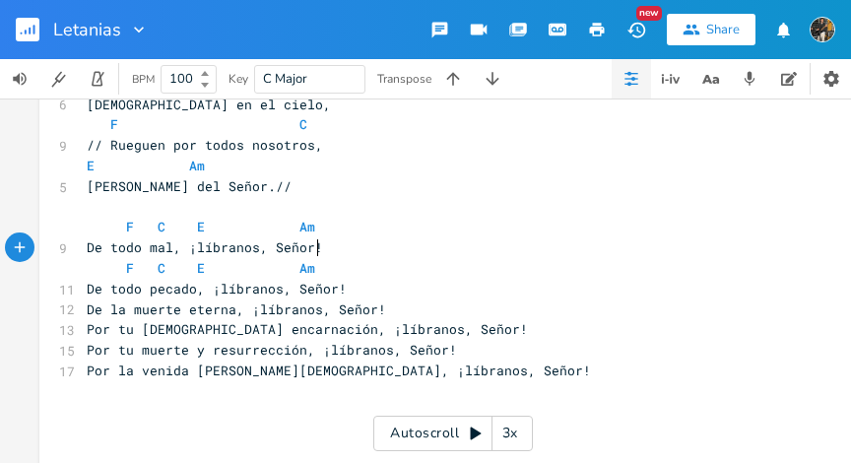
click at [370, 256] on pre "De todo mal, ¡líbranos, Señor!" at bounding box center [438, 247] width 711 height 21
click at [365, 288] on pre "De todo pecado, ¡líbranos, Señor!" at bounding box center [438, 289] width 711 height 21
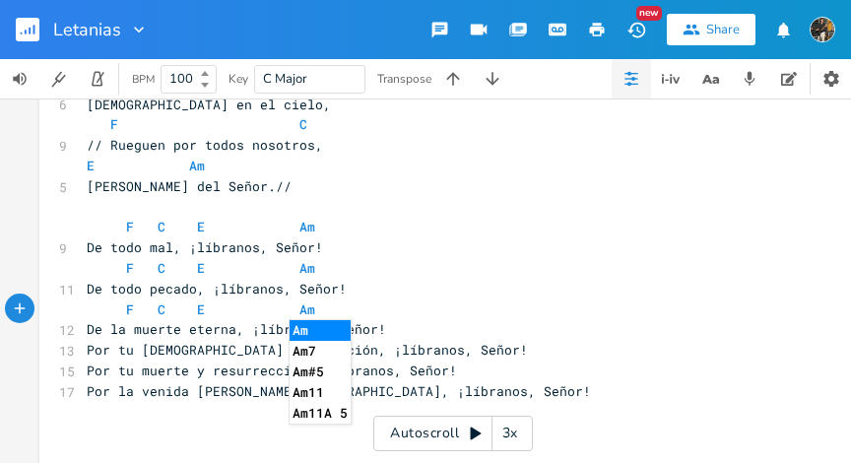
click at [387, 323] on pre "De la muerte eterna, ¡líbranos, Señor!" at bounding box center [438, 329] width 711 height 21
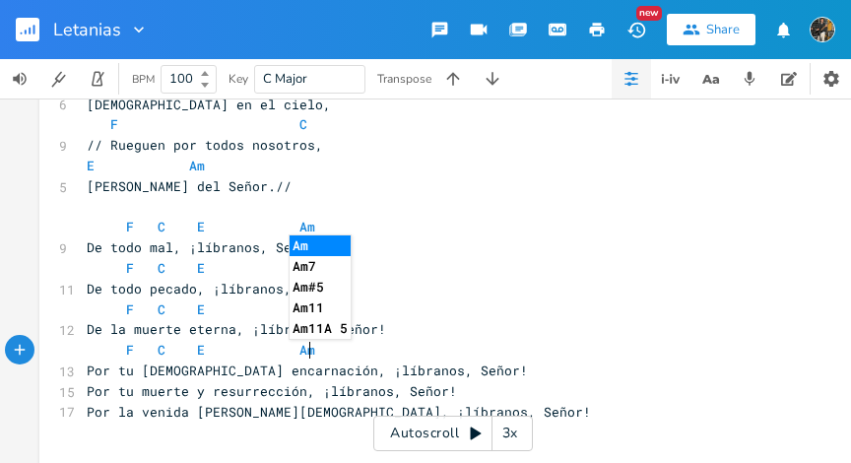
click at [417, 373] on pre "Por tu [DEMOGRAPHIC_DATA] encarnación, ¡líbranos, Señor!" at bounding box center [438, 371] width 711 height 21
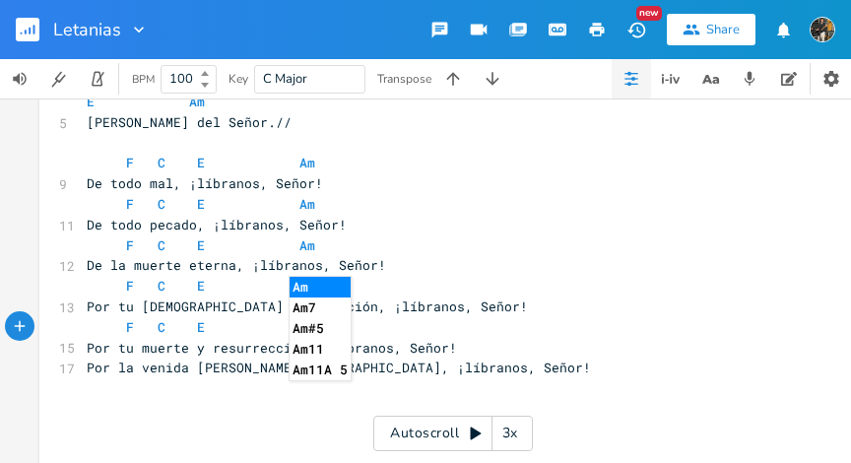
scroll to position [2492, 0]
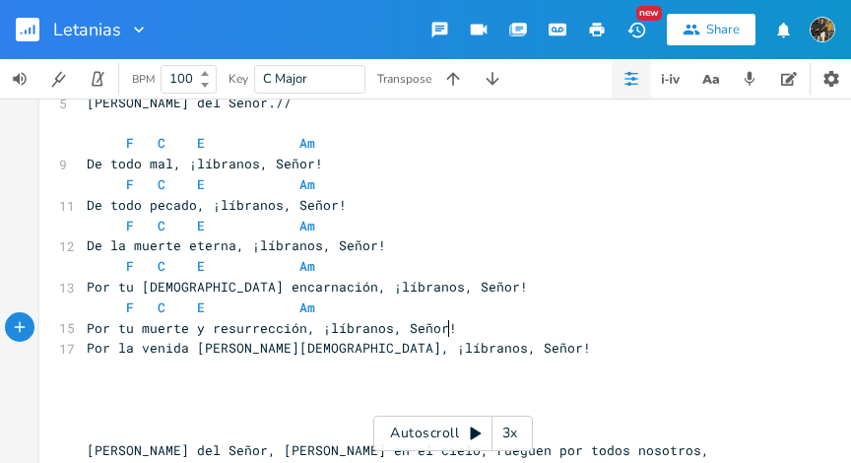
click at [463, 325] on pre "Por tu muerte y resurrección, ¡líbranos, Señor!" at bounding box center [438, 328] width 711 height 21
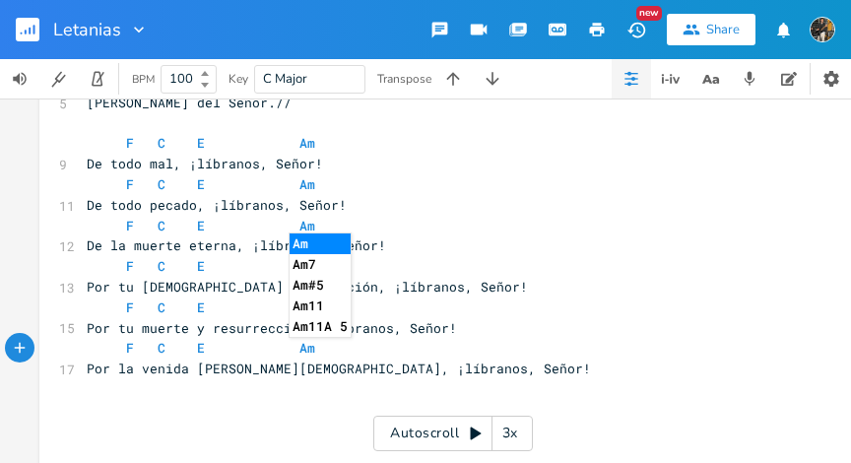
click at [170, 233] on span "F C E Am" at bounding box center [201, 226] width 229 height 18
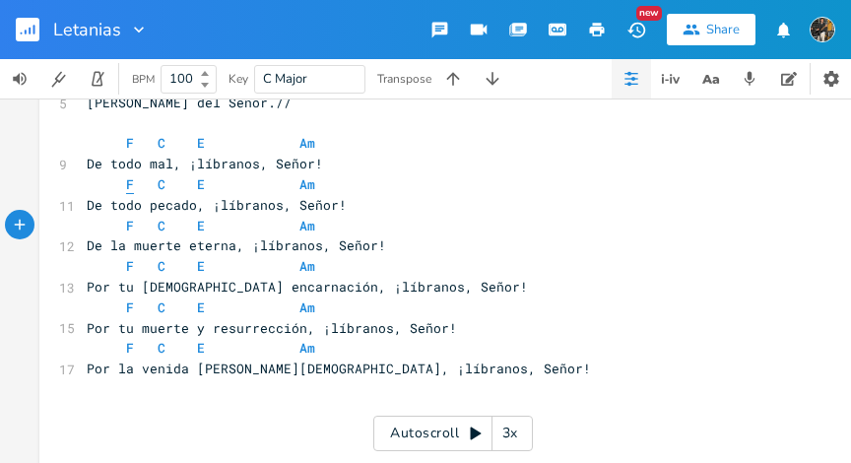
click at [126, 188] on span "F" at bounding box center [130, 184] width 8 height 19
click at [145, 185] on span "F C E Am" at bounding box center [201, 184] width 229 height 18
click at [117, 231] on span "F C E Am" at bounding box center [201, 226] width 229 height 18
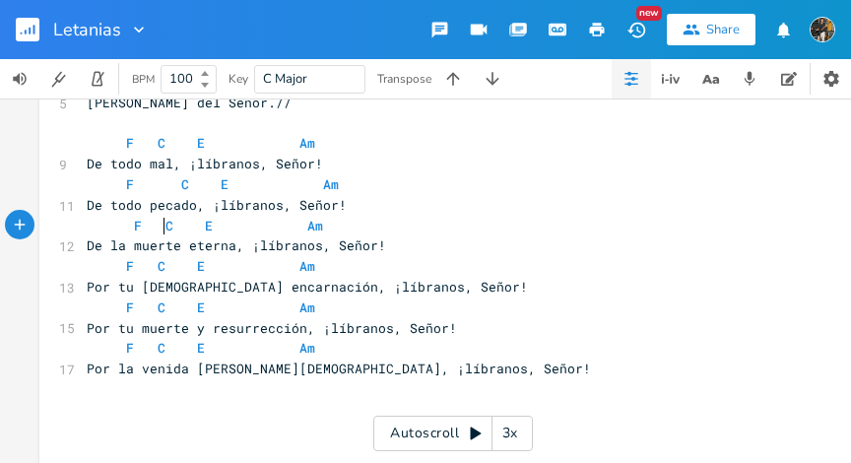
click at [157, 228] on span "F C E Am" at bounding box center [205, 226] width 236 height 18
click at [117, 268] on span "F C E Am" at bounding box center [201, 266] width 229 height 18
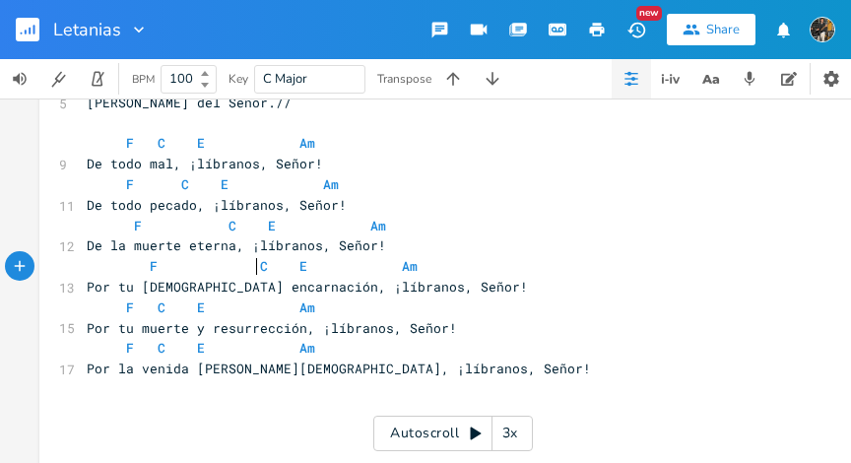
scroll to position [0, 32]
click at [118, 311] on span "F C E Am" at bounding box center [201, 308] width 229 height 18
click at [181, 310] on span "C" at bounding box center [185, 308] width 8 height 19
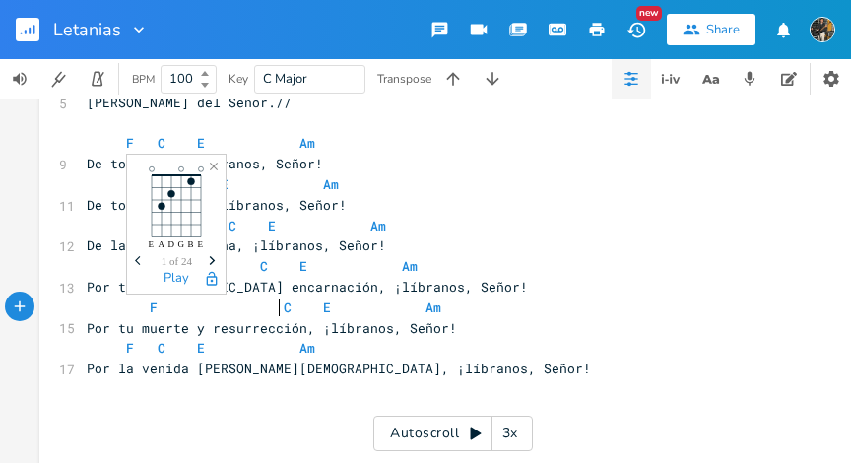
scroll to position [0, 45]
click at [116, 352] on span "F C E Am" at bounding box center [201, 348] width 229 height 18
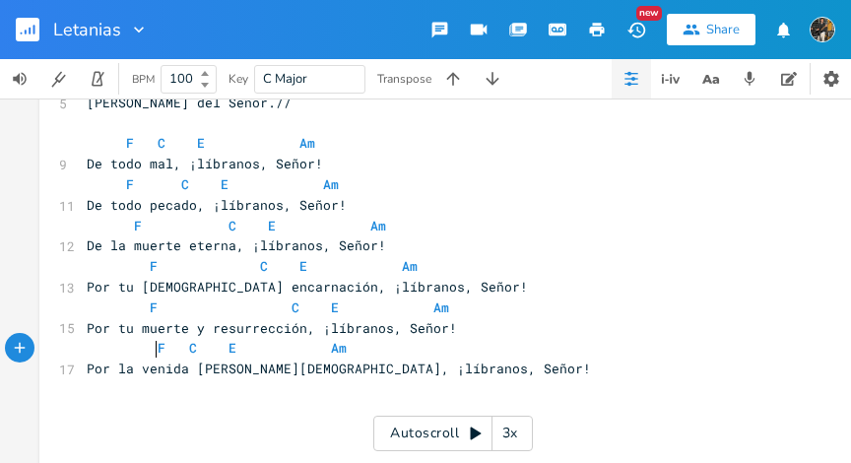
scroll to position [0, 15]
click at [183, 352] on span "F C E Am" at bounding box center [221, 348] width 268 height 18
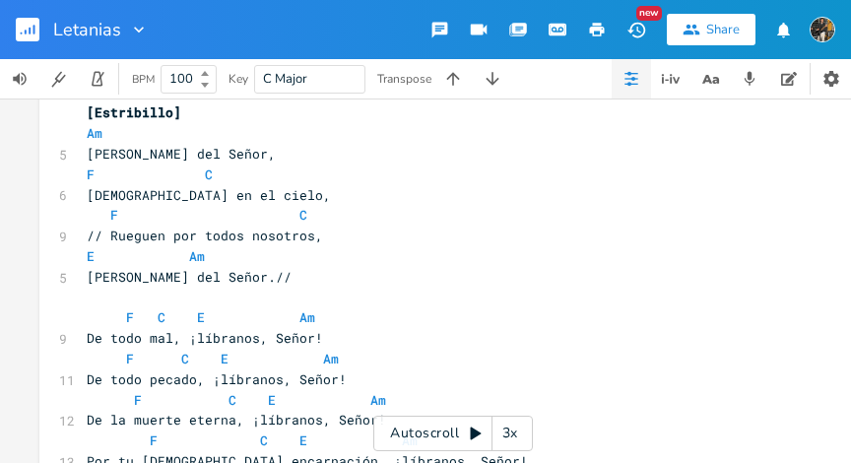
scroll to position [2303, 0]
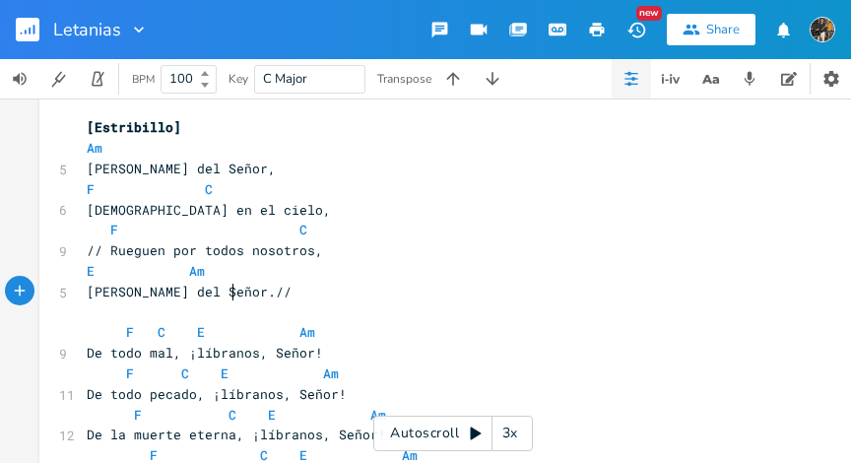
click at [238, 294] on pre "[PERSON_NAME] del Señor.//" at bounding box center [438, 292] width 711 height 21
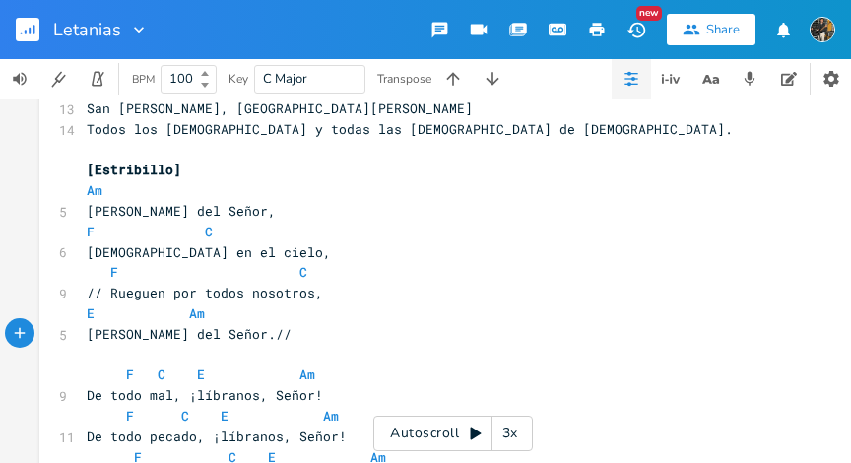
scroll to position [2255, 0]
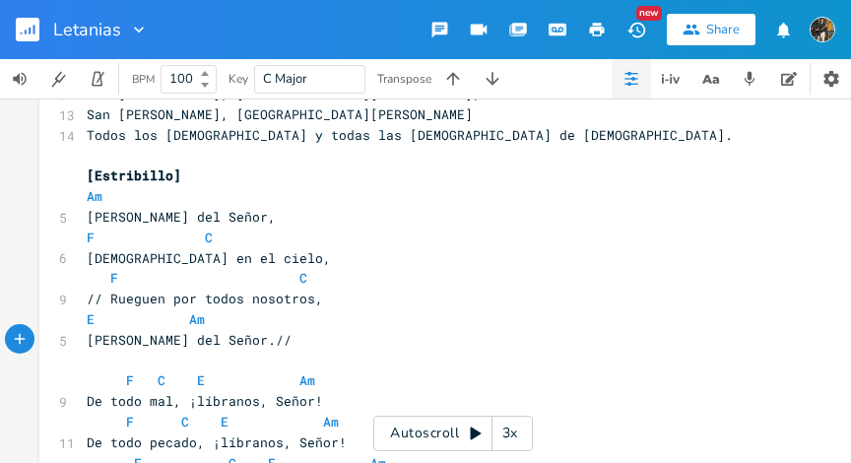
type textarea "[Estribillo] Am [PERSON_NAME] del Señor, [PERSON_NAME] en el cielo, F C // Rueg…"
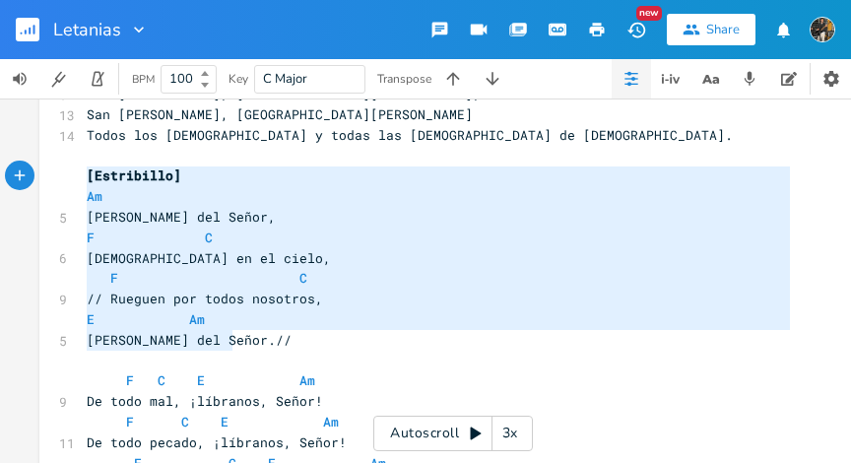
click at [87, 175] on span "[Estribillo]" at bounding box center [134, 176] width 95 height 18
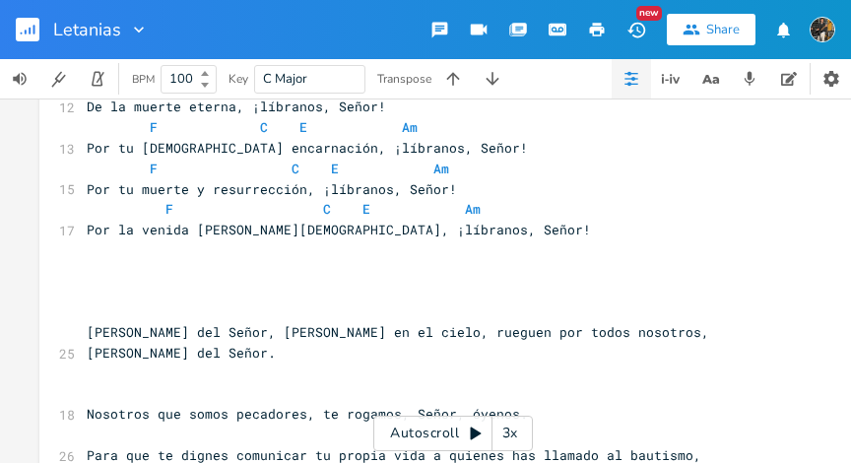
scroll to position [2660, 0]
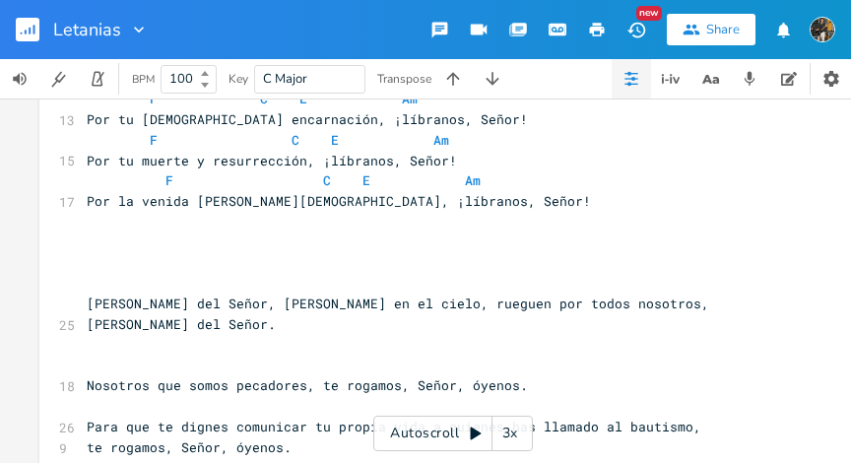
click at [127, 250] on pre "​" at bounding box center [438, 243] width 711 height 21
type textarea "[PERSON_NAME] del Señor, [PERSON_NAME] en el cielo, rueguen por todos nosotros,…"
click at [126, 335] on pre "​" at bounding box center [438, 345] width 711 height 21
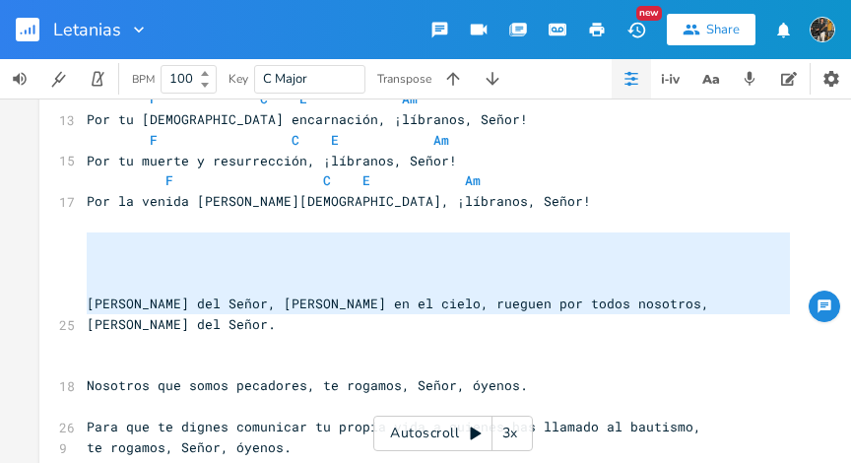
paste textarea
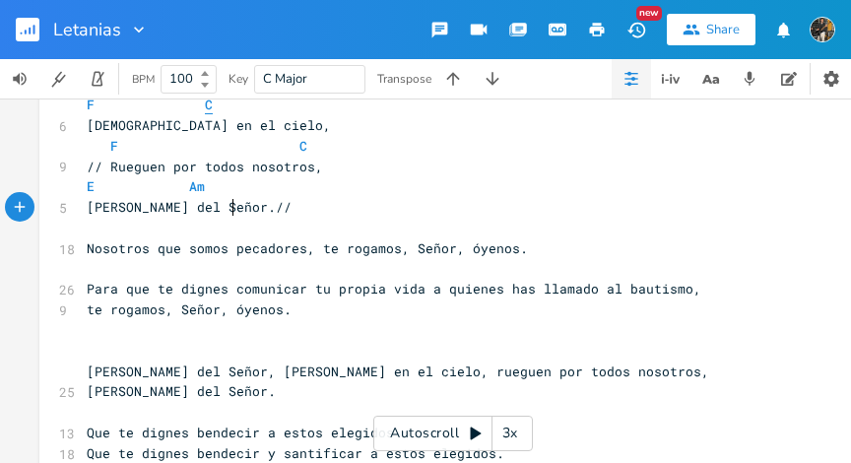
scroll to position [2867, 0]
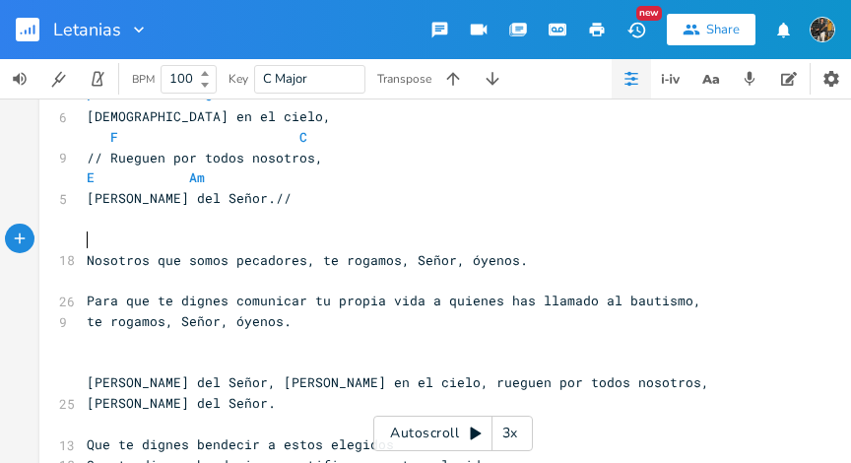
type textarea "Am"
click at [314, 250] on pre "Nosotros que somos pecadores, te rogamos, Señor, óyenos." at bounding box center [438, 260] width 711 height 21
type textarea "F."
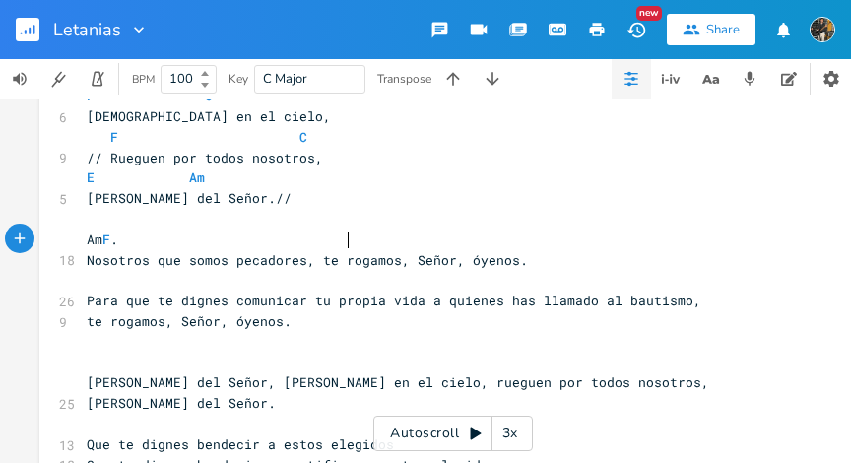
scroll to position [0, 109]
type textarea "C E"
click at [415, 220] on pre "​" at bounding box center [438, 219] width 711 height 21
type textarea "​"
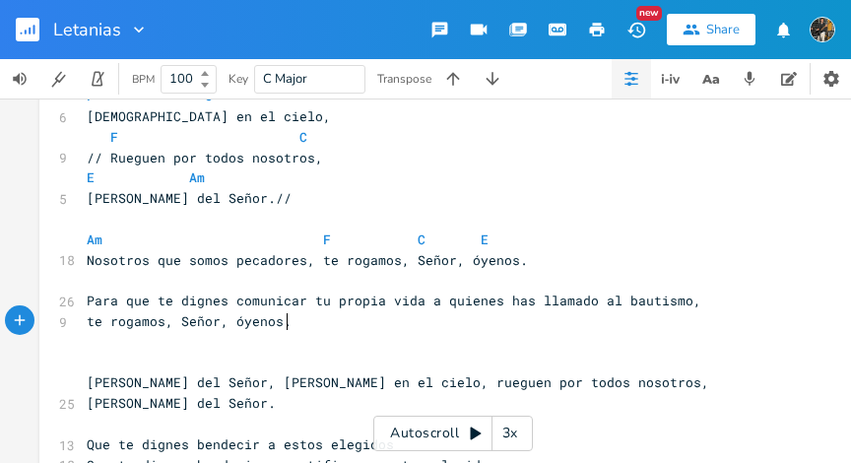
click at [83, 239] on pre "Am F C E" at bounding box center [438, 240] width 711 height 21
type textarea "Am F C E"
click at [565, 241] on pre "Am F C E" at bounding box center [438, 240] width 711 height 21
click at [247, 282] on span at bounding box center [288, 280] width 402 height 18
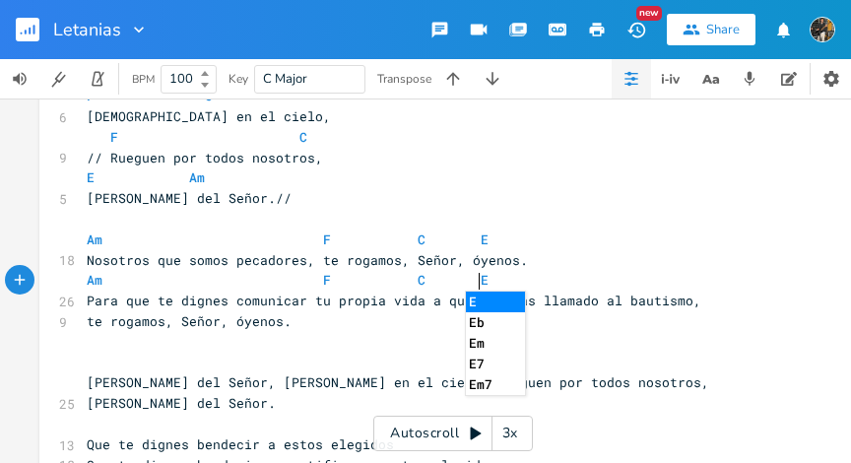
click at [311, 223] on pre "​" at bounding box center [438, 219] width 711 height 21
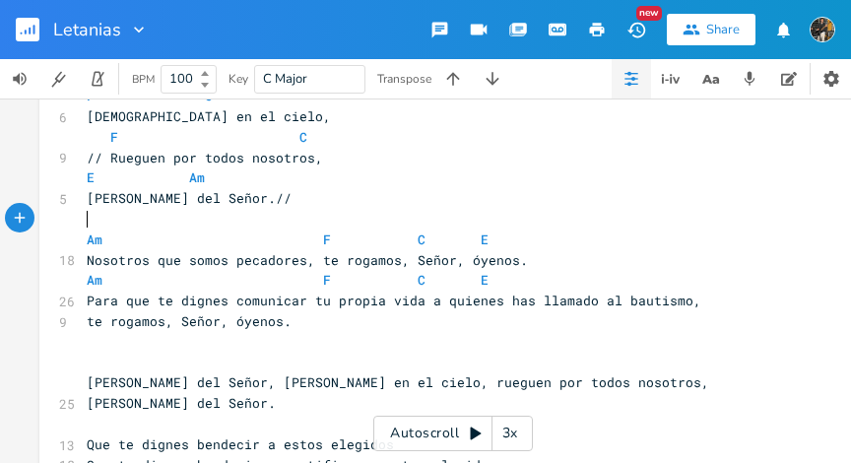
click at [307, 287] on span "Am F C E" at bounding box center [402, 280] width 631 height 18
type textarea "F C E"
click at [477, 280] on span "Am F C E" at bounding box center [402, 280] width 631 height 18
click at [687, 302] on span "Para que te dignes comunicar tu propia vida a quienes has llamado al bautismo," at bounding box center [394, 301] width 615 height 18
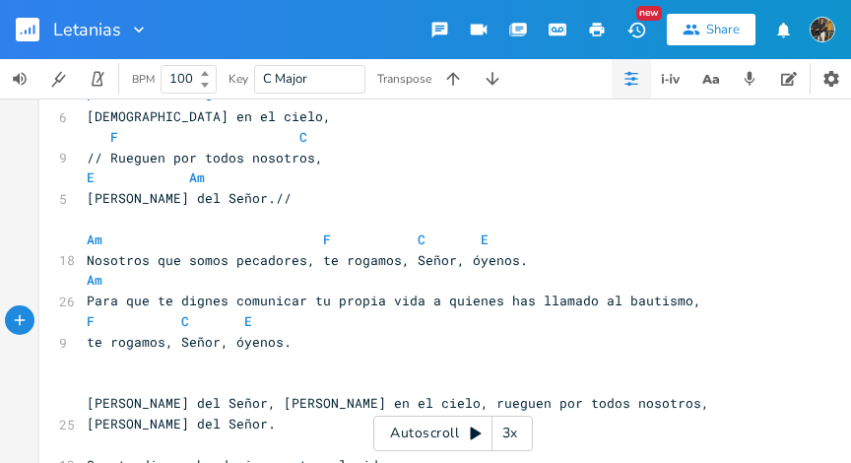
click at [337, 353] on pre "​" at bounding box center [438, 363] width 711 height 21
click at [238, 198] on pre "[PERSON_NAME] del Señor.//" at bounding box center [438, 198] width 711 height 21
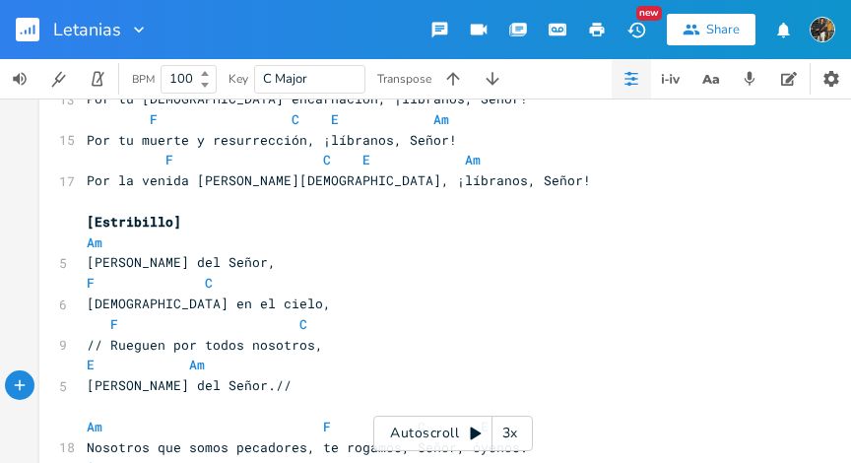
scroll to position [2678, 0]
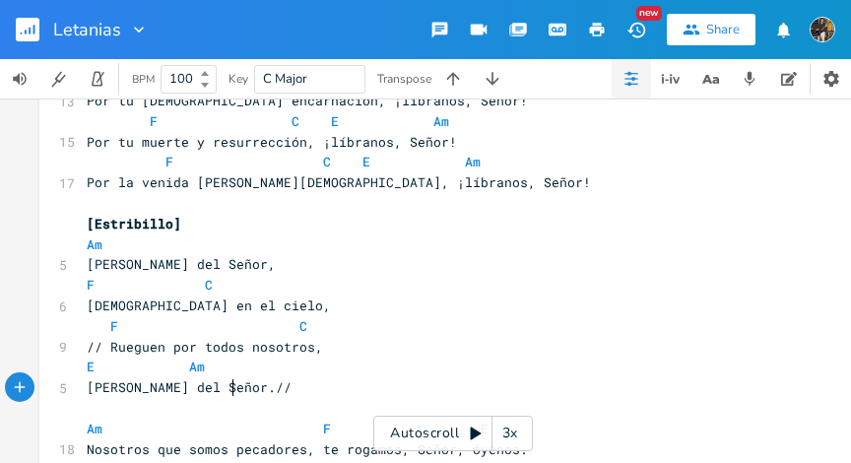
type textarea "[Estribillo] Am [PERSON_NAME] del Señor, [PERSON_NAME] en el cielo, F C // Rueg…"
click at [87, 223] on span "[Estribillo]" at bounding box center [134, 224] width 95 height 18
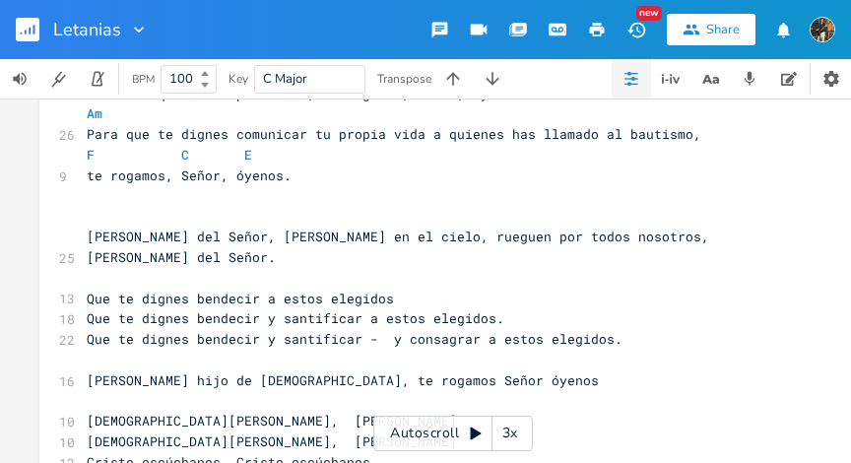
scroll to position [3048, 0]
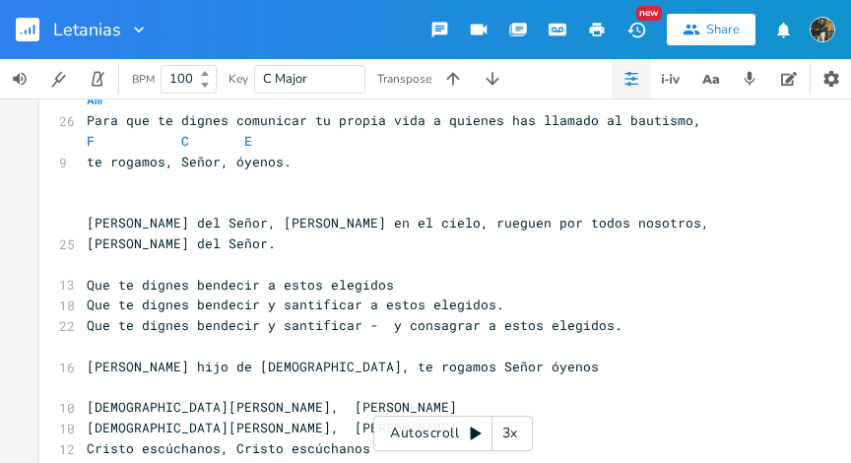
click at [87, 223] on span "[PERSON_NAME] del Señor, [PERSON_NAME] en el cielo, rueguen por todos nosotros,…" at bounding box center [402, 233] width 631 height 38
type textarea "[PERSON_NAME] del Señor, [PERSON_NAME] en el cielo, rueguen por todos nosotros,…"
click at [724, 228] on pre "[PERSON_NAME] del Señor, [PERSON_NAME] en el cielo, rueguen por todos nosotros,…" at bounding box center [438, 233] width 711 height 41
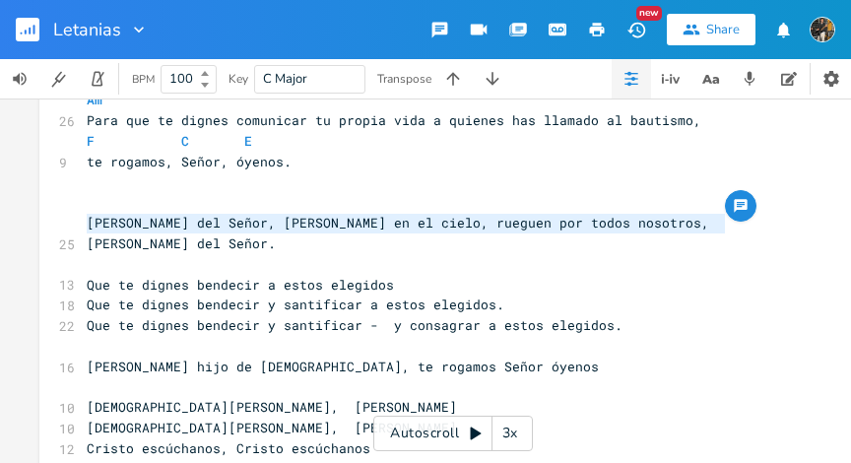
paste textarea
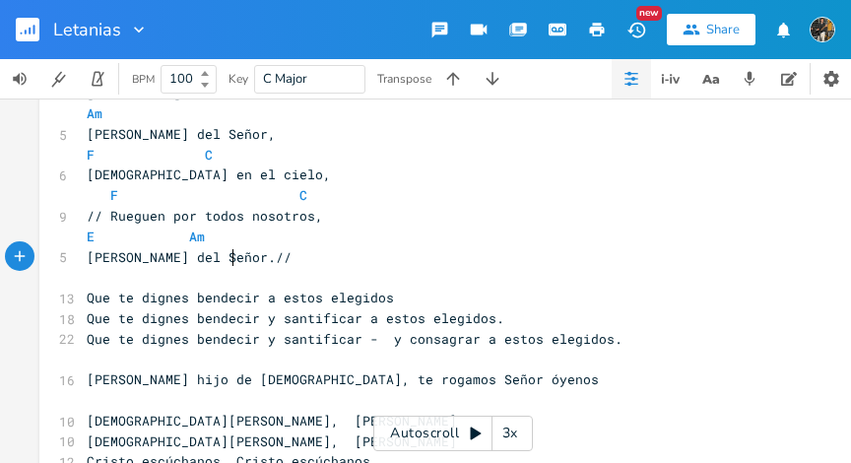
scroll to position [3186, 0]
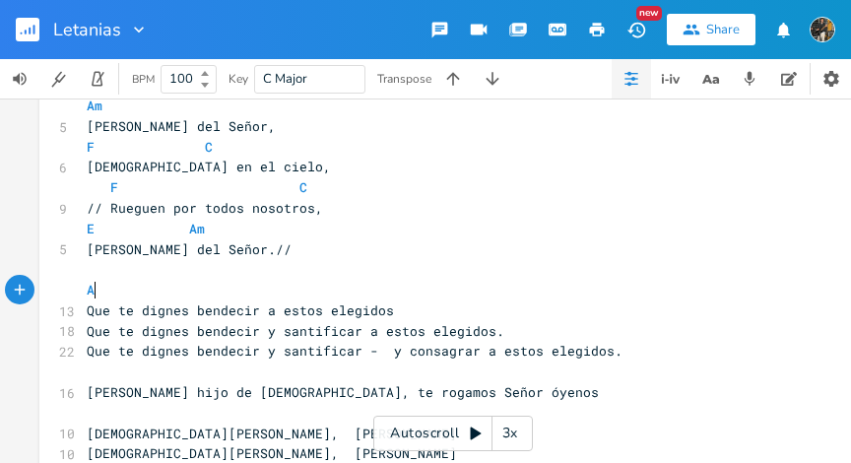
type textarea "Am"
type textarea "E Am"
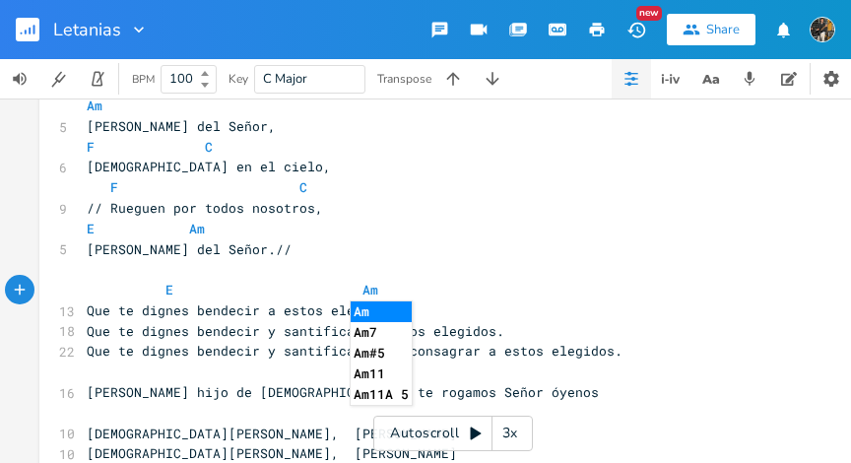
click at [535, 284] on span "E Am" at bounding box center [398, 290] width 623 height 18
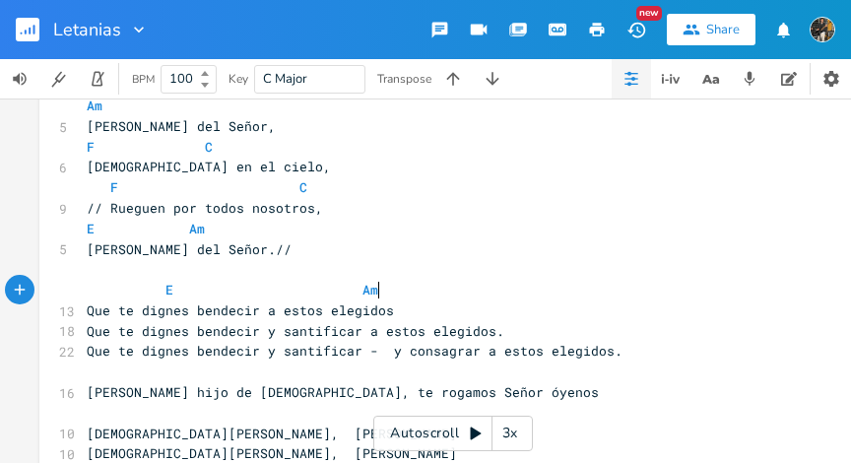
click at [371, 290] on span "E Am" at bounding box center [398, 290] width 623 height 18
click at [365, 292] on span "Am" at bounding box center [371, 290] width 16 height 19
type textarea "E Am"
click at [156, 290] on span "E Am" at bounding box center [398, 290] width 623 height 18
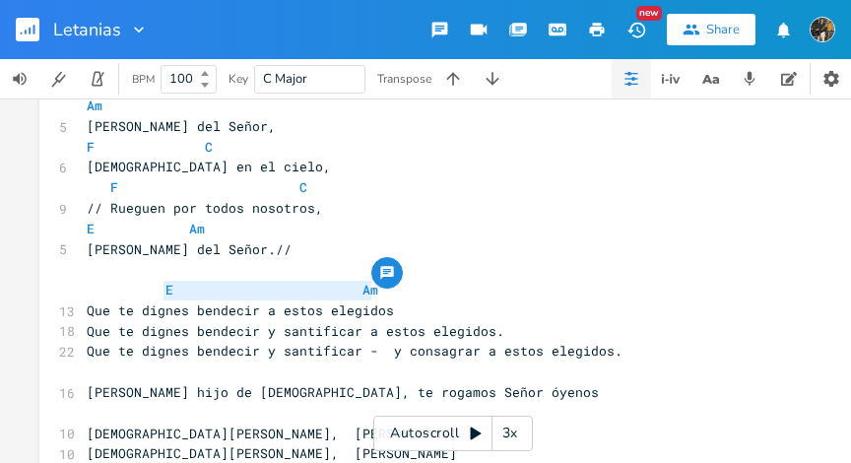
click at [405, 312] on pre "Que te dignes bendecir a estos elegidos" at bounding box center [438, 311] width 711 height 21
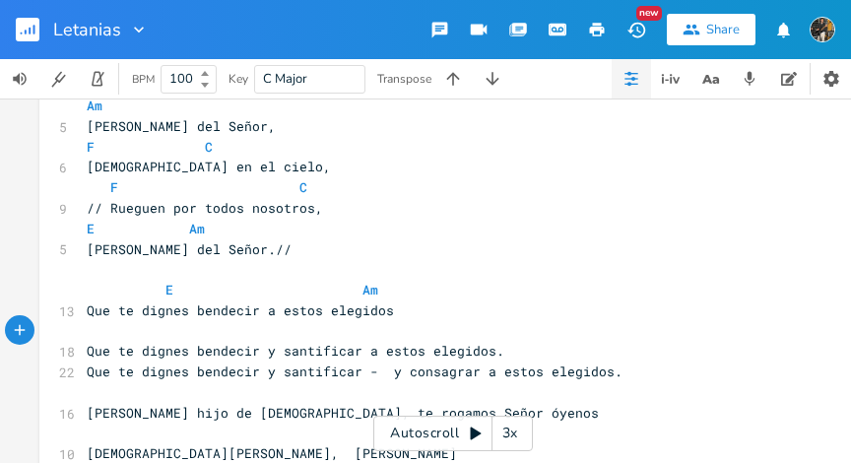
paste textarea
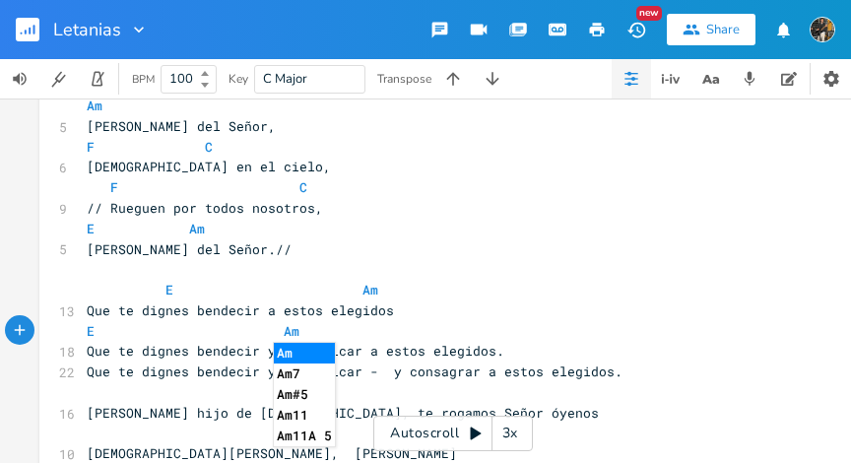
click at [83, 332] on pre "E Am" at bounding box center [438, 331] width 711 height 21
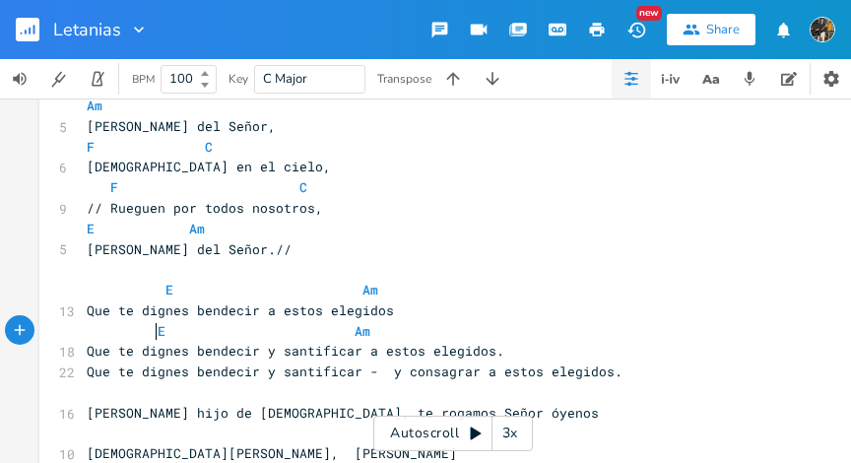
scroll to position [0, 32]
click at [347, 332] on span "E Am" at bounding box center [233, 331] width 292 height 18
click at [493, 355] on pre "Que te dignes bendecir y santificar a estos elegidos." at bounding box center [438, 351] width 711 height 21
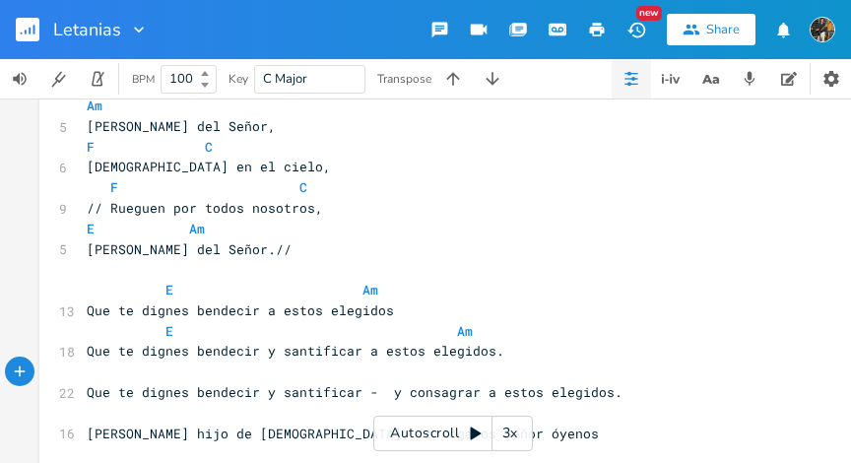
paste textarea
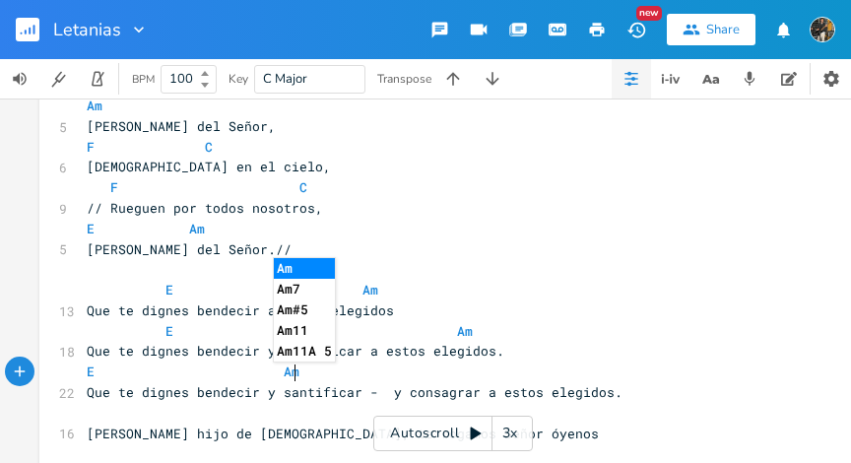
click at [83, 375] on pre "E Am" at bounding box center [438, 372] width 711 height 21
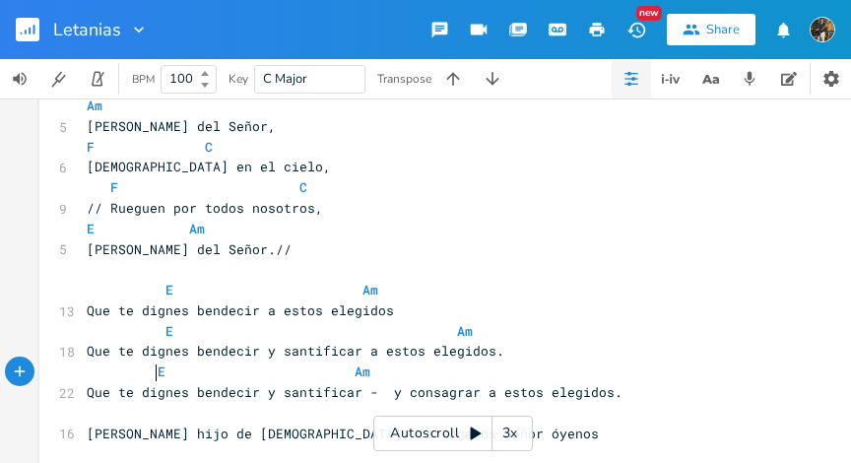
scroll to position [0, 32]
click at [345, 374] on span "E Am" at bounding box center [233, 372] width 292 height 18
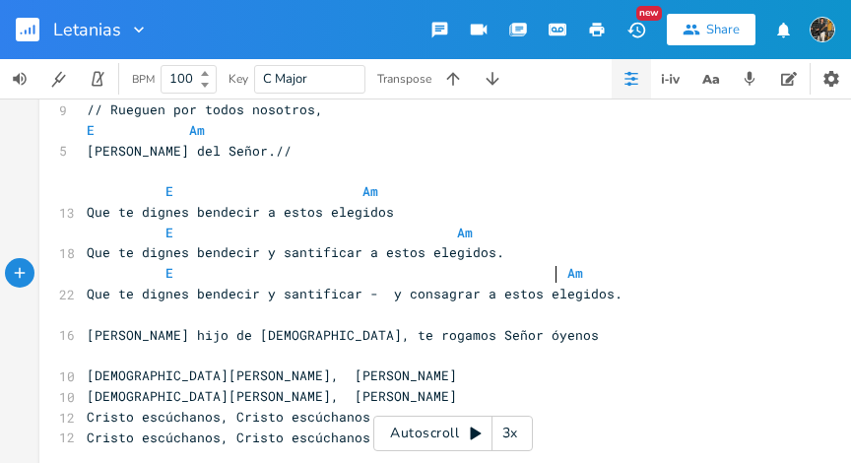
scroll to position [3371, 0]
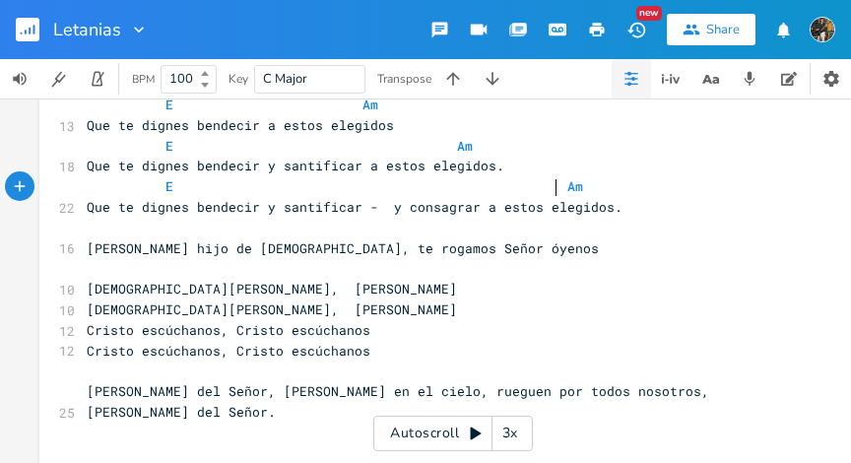
click at [406, 234] on pre at bounding box center [438, 228] width 711 height 21
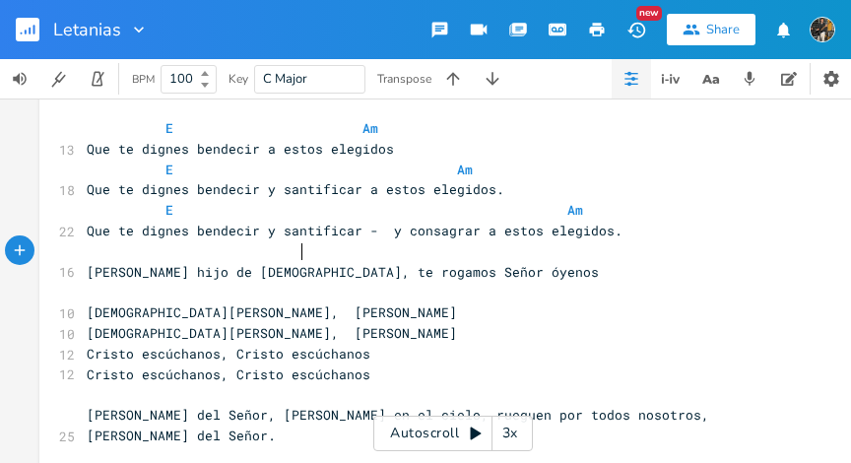
scroll to position [3352, 0]
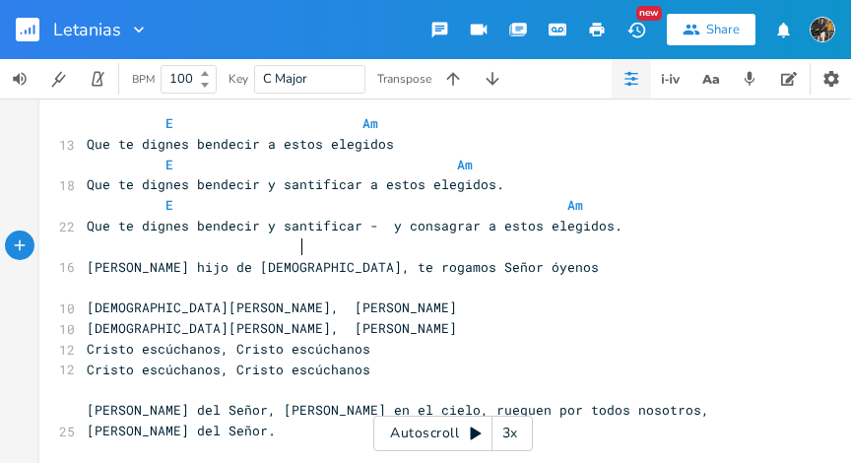
click at [92, 255] on pre at bounding box center [438, 246] width 711 height 21
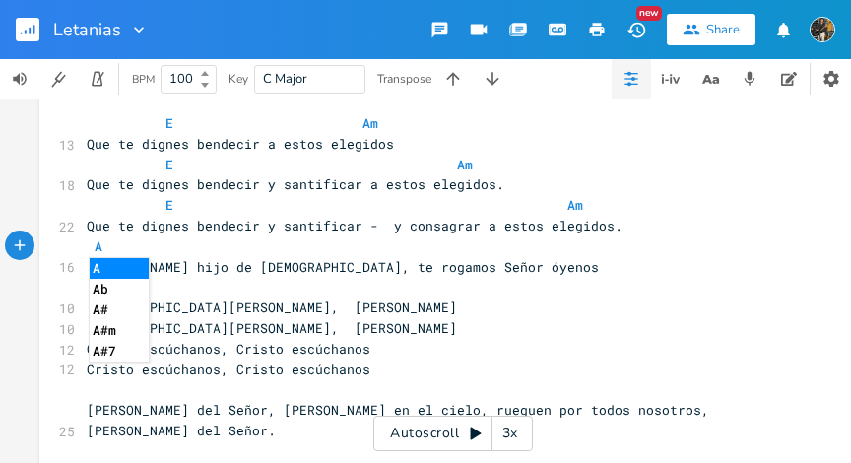
type textarea "Am"
click at [160, 253] on span "Am" at bounding box center [205, 246] width 236 height 18
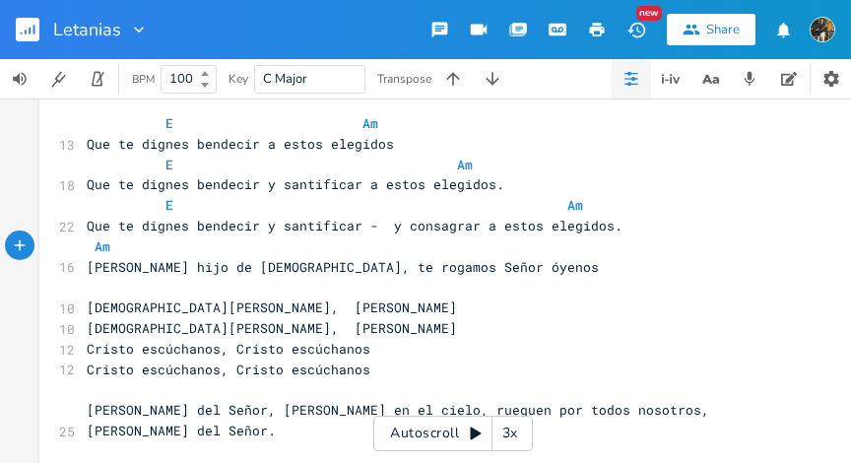
click at [242, 258] on pre "[PERSON_NAME] hijo de [DEMOGRAPHIC_DATA], te rogamos Señor óyenos" at bounding box center [438, 267] width 711 height 21
click at [233, 247] on span "Am" at bounding box center [205, 246] width 236 height 18
type textarea "F"
type textarea "C. E"
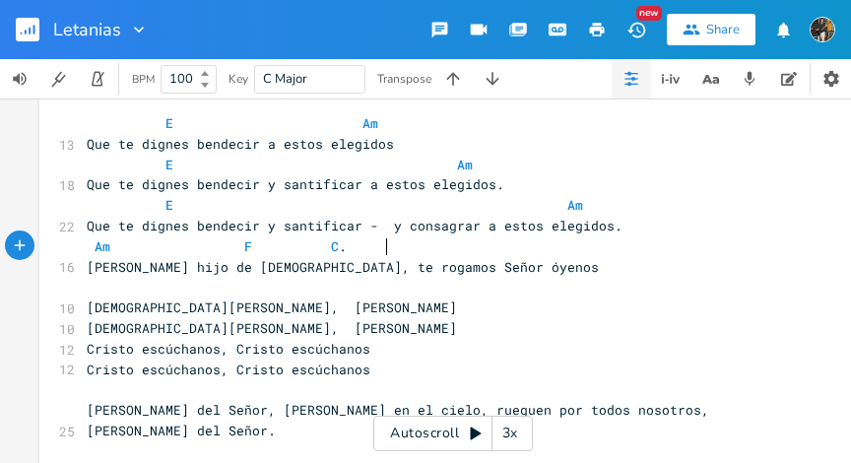
scroll to position [0, 37]
click at [340, 253] on span "Am F C . E" at bounding box center [260, 246] width 347 height 18
click at [206, 288] on span at bounding box center [343, 287] width 512 height 18
click at [90, 295] on span at bounding box center [343, 287] width 512 height 18
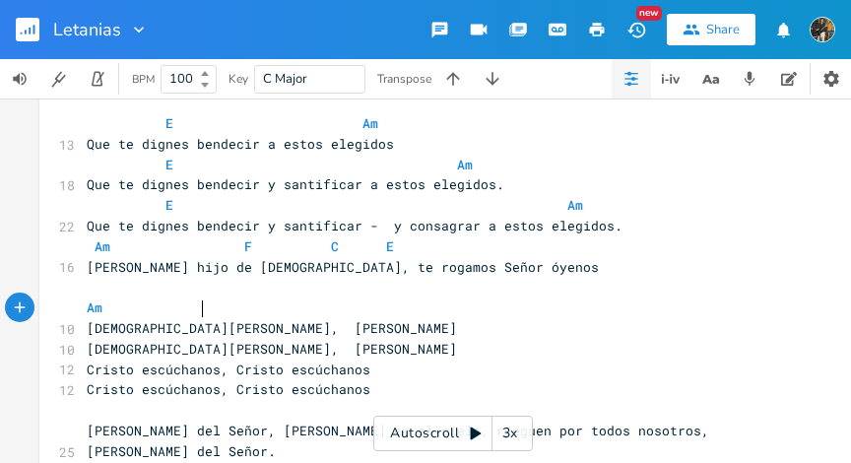
type textarea "Am"
type textarea "G"
click at [263, 300] on pre "Am G" at bounding box center [438, 308] width 711 height 21
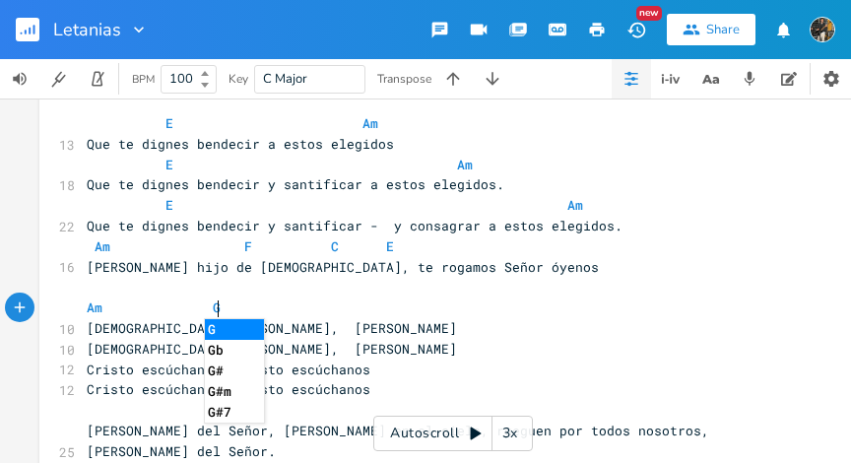
click at [306, 334] on pre "[DEMOGRAPHIC_DATA][PERSON_NAME], [PERSON_NAME]" at bounding box center [438, 328] width 711 height 21
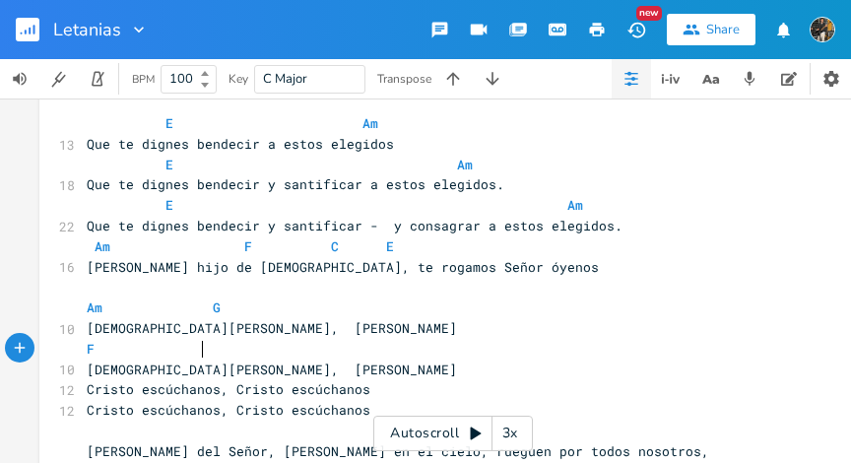
scroll to position [0, 56]
type textarea "F E"
click at [341, 376] on pre "[DEMOGRAPHIC_DATA][PERSON_NAME], [PERSON_NAME]" at bounding box center [438, 370] width 711 height 21
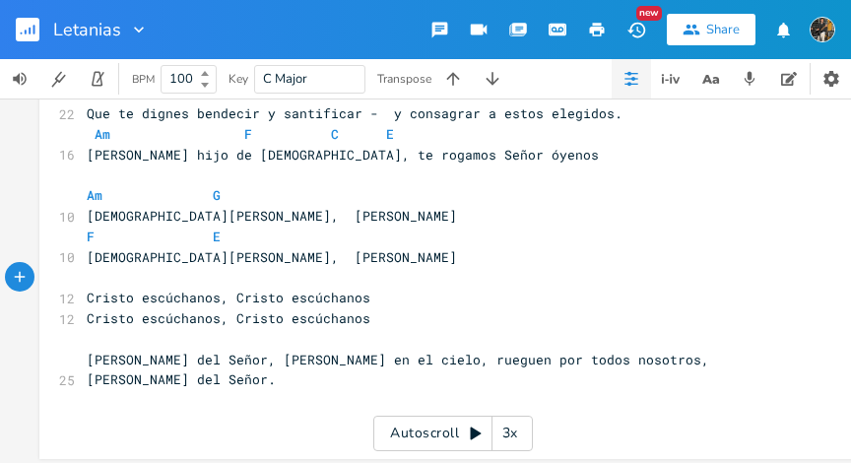
scroll to position [3464, 0]
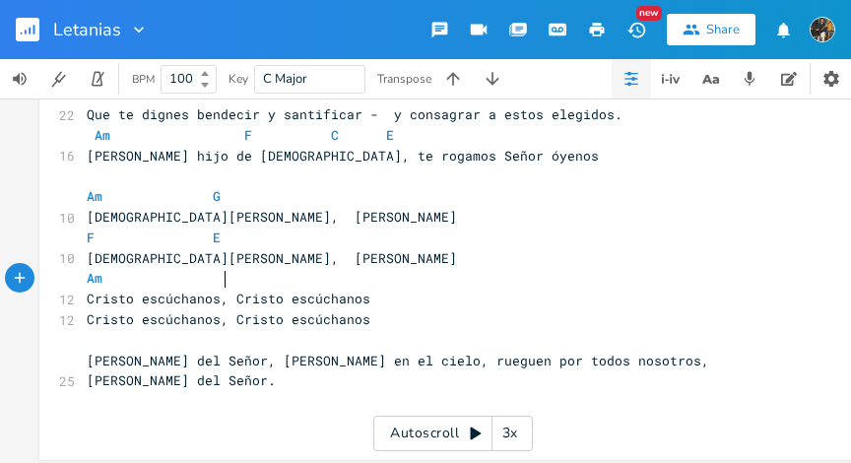
type textarea "Am"
type textarea "G"
click at [375, 308] on pre "Cristo escúchanos, Cristo escúchanos" at bounding box center [438, 299] width 711 height 21
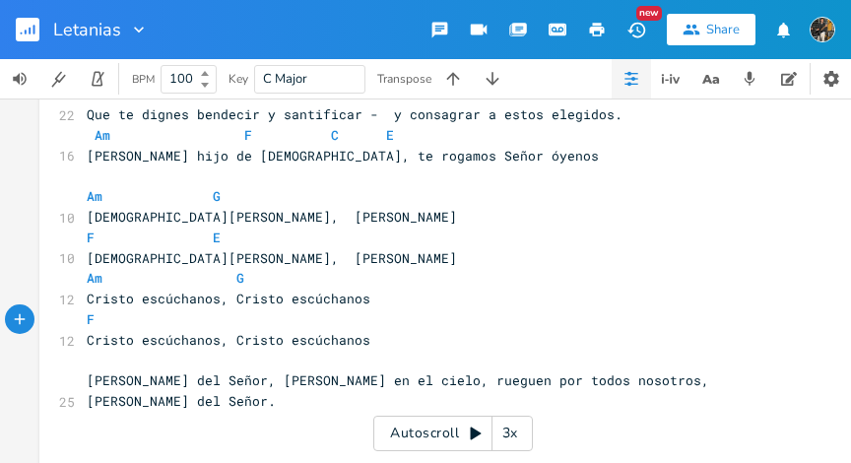
type textarea "F E"
click at [439, 258] on pre "[DEMOGRAPHIC_DATA][PERSON_NAME], [PERSON_NAME]" at bounding box center [438, 258] width 711 height 21
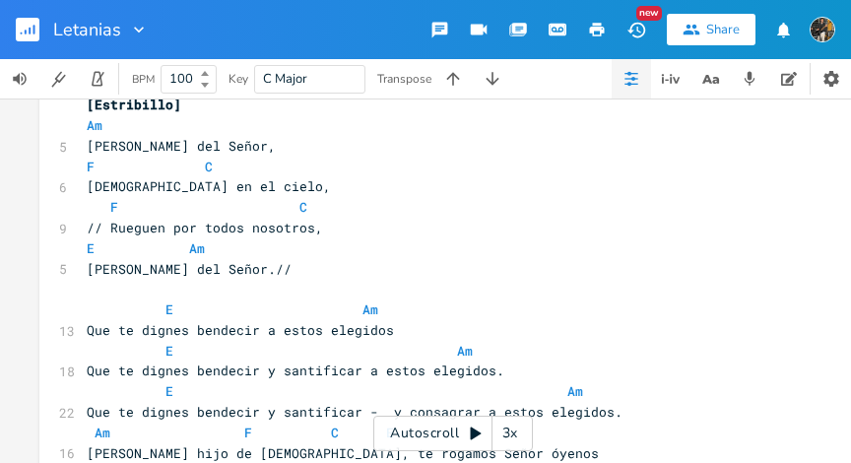
scroll to position [3165, 0]
click at [247, 267] on pre "[PERSON_NAME] del Señor.//" at bounding box center [438, 270] width 711 height 21
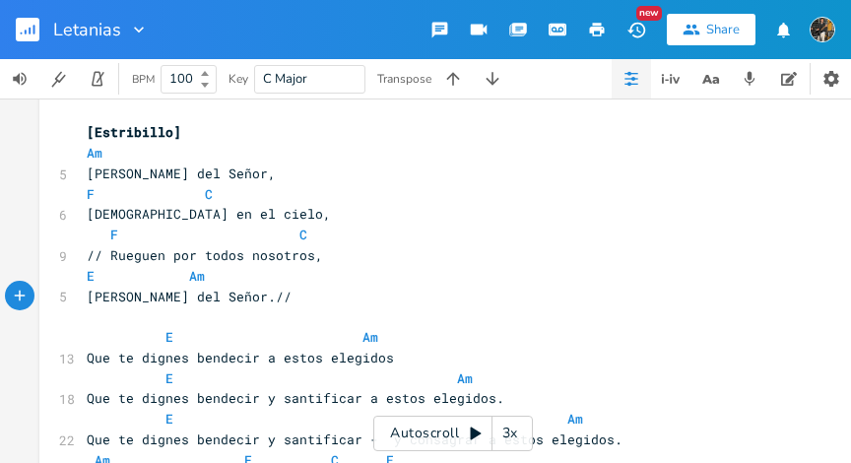
scroll to position [3133, 0]
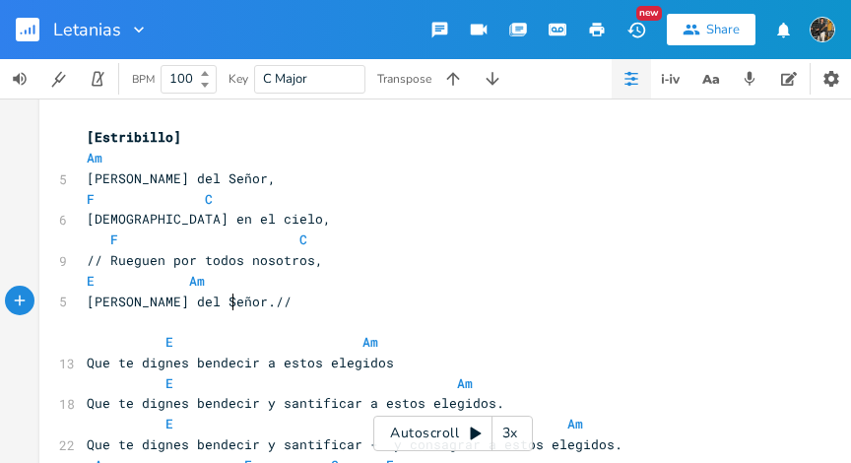
type textarea "[Estribillo] Am [PERSON_NAME] del Señor, [PERSON_NAME] en el cielo, F C // Rueg…"
click at [83, 139] on pre "[Estribillo]" at bounding box center [438, 137] width 711 height 21
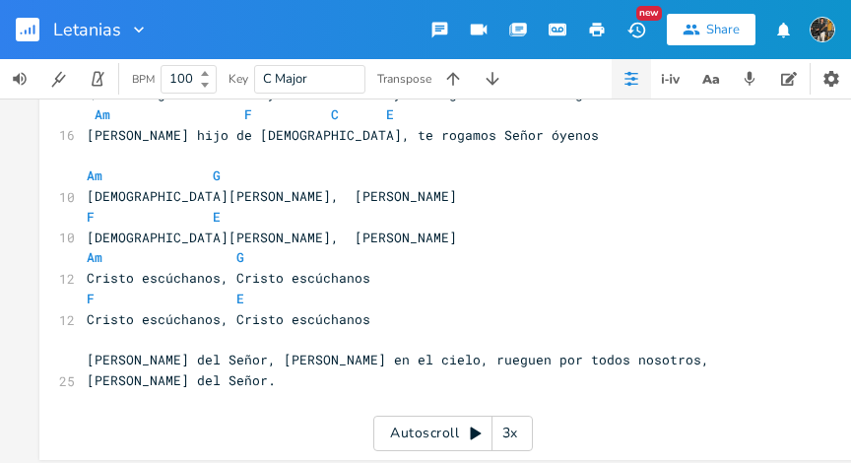
scroll to position [3484, 0]
click at [721, 363] on pre "[PERSON_NAME] del Señor, [PERSON_NAME] en el cielo, rueguen por todos nosotros,…" at bounding box center [438, 370] width 711 height 41
type textarea "[PERSON_NAME] del Señor, [PERSON_NAME] en el cielo, rueguen por todos nosotros,…"
click at [87, 361] on span "[PERSON_NAME] del Señor, [PERSON_NAME] en el cielo, rueguen por todos nosotros,…" at bounding box center [402, 370] width 631 height 38
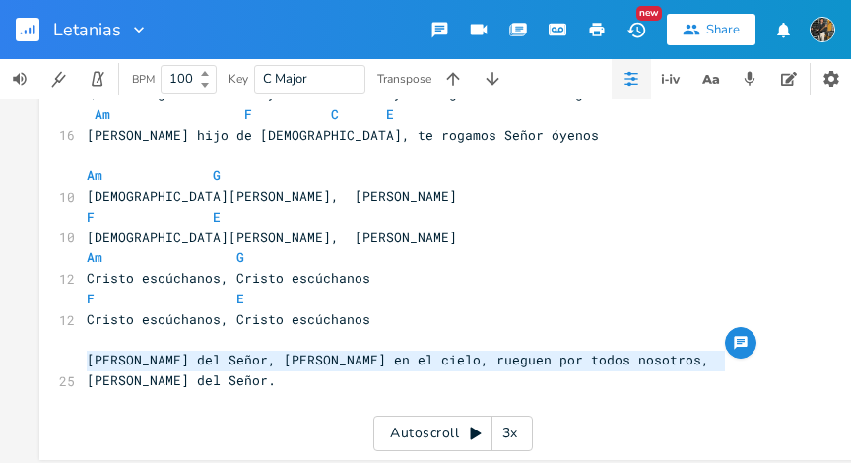
paste textarea
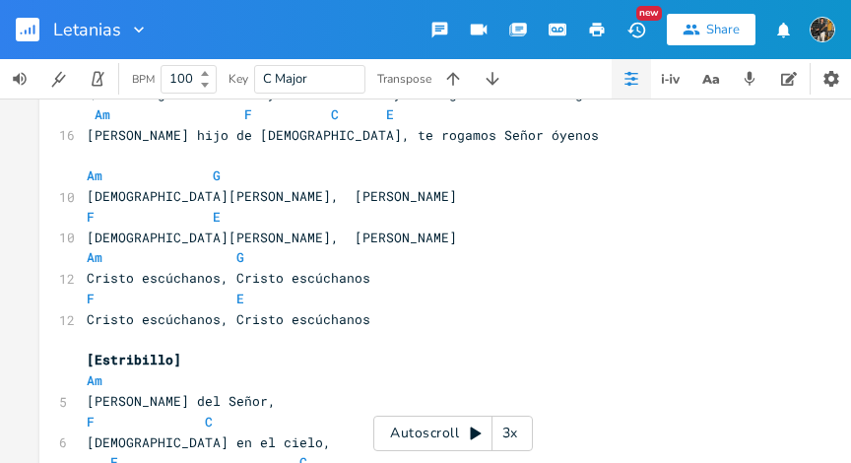
scroll to position [3617, 0]
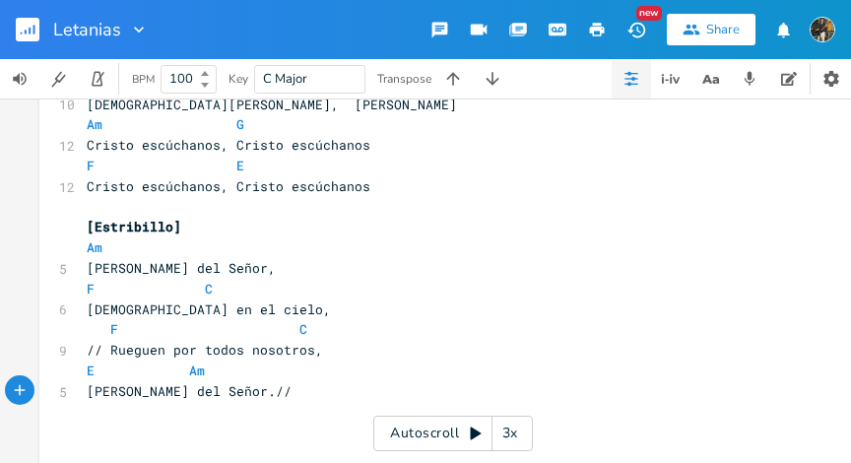
click at [352, 253] on pre "Am" at bounding box center [438, 247] width 711 height 21
click at [717, 24] on div "Share" at bounding box center [724, 30] width 34 height 18
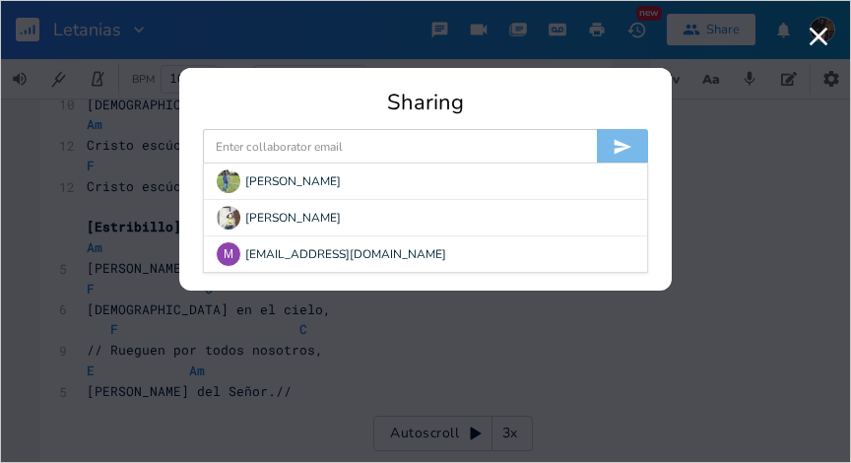
click at [492, 147] on input at bounding box center [400, 146] width 394 height 35
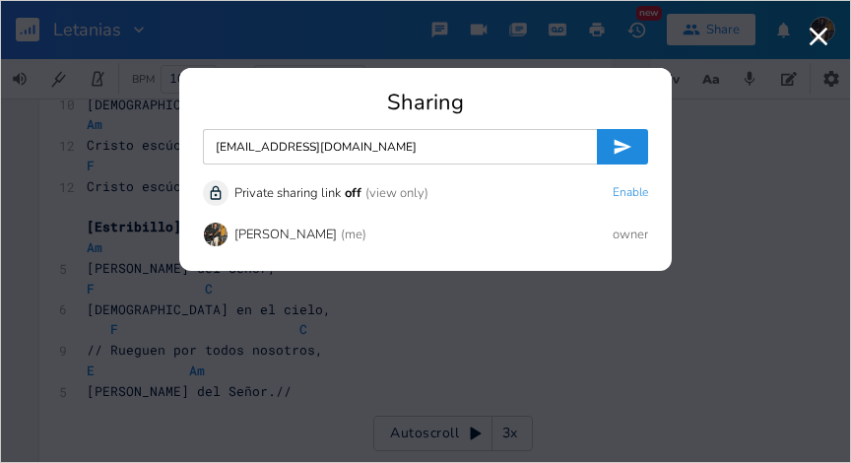
type input "[EMAIL_ADDRESS][DOMAIN_NAME]"
click at [626, 148] on icon "submit" at bounding box center [624, 147] width 18 height 15
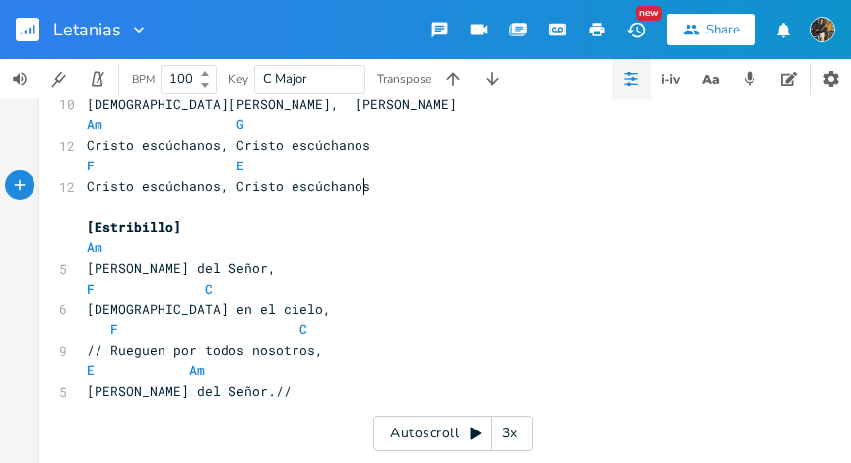
click at [674, 194] on pre "Cristo escúchanos, Cristo escúchanos" at bounding box center [438, 186] width 711 height 21
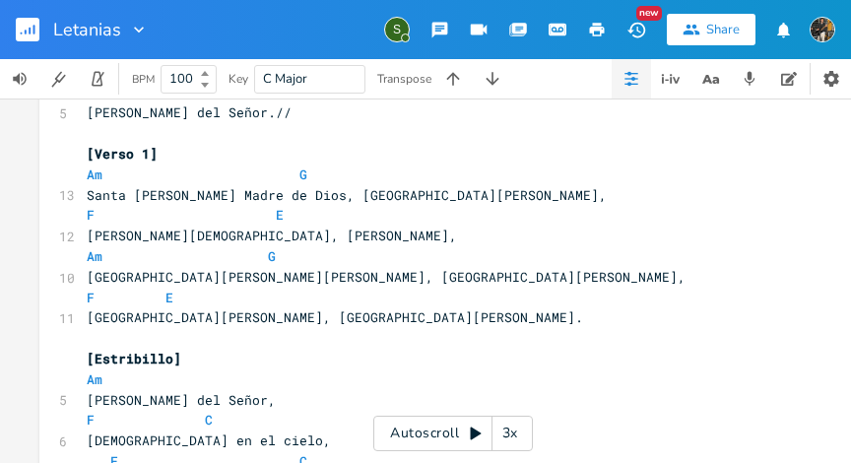
scroll to position [235, 0]
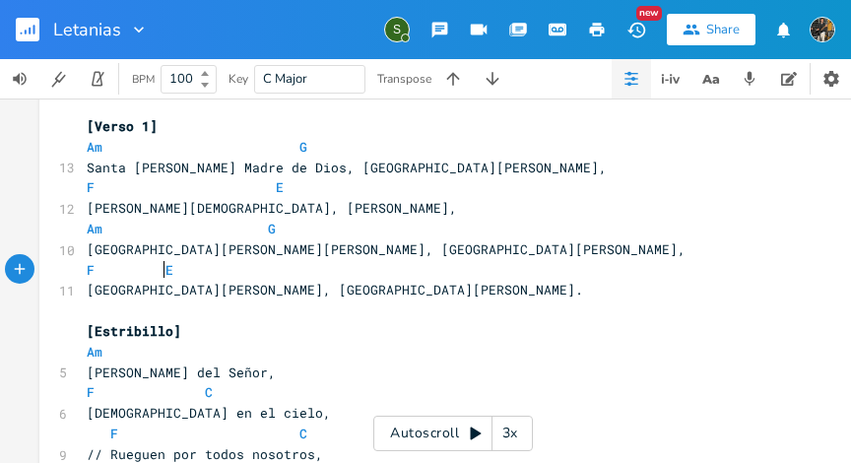
click at [155, 272] on span "F E" at bounding box center [130, 270] width 87 height 18
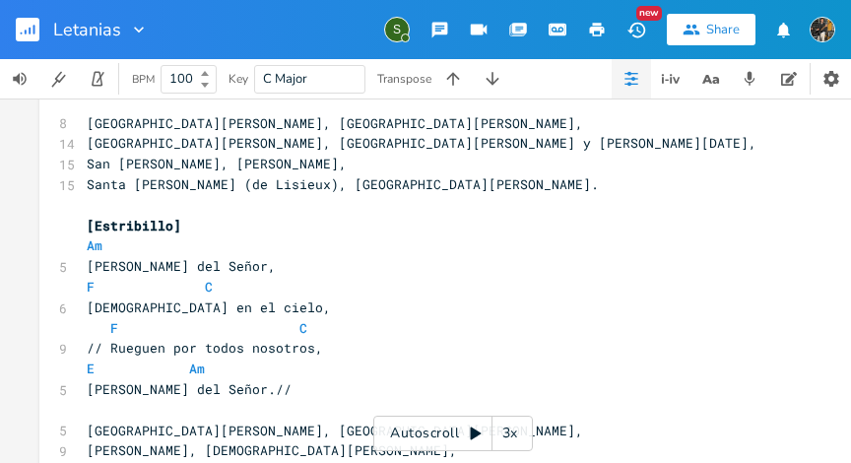
scroll to position [977, 0]
click at [353, 315] on pre "[DEMOGRAPHIC_DATA] en el cielo," at bounding box center [438, 307] width 711 height 21
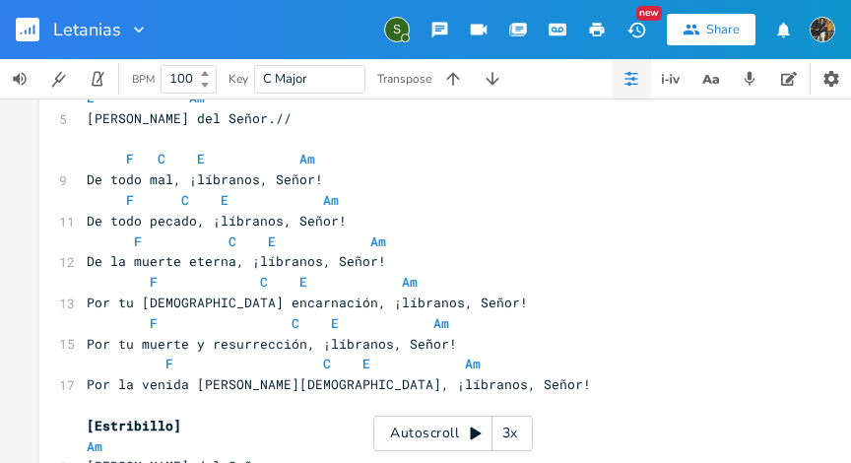
scroll to position [2467, 0]
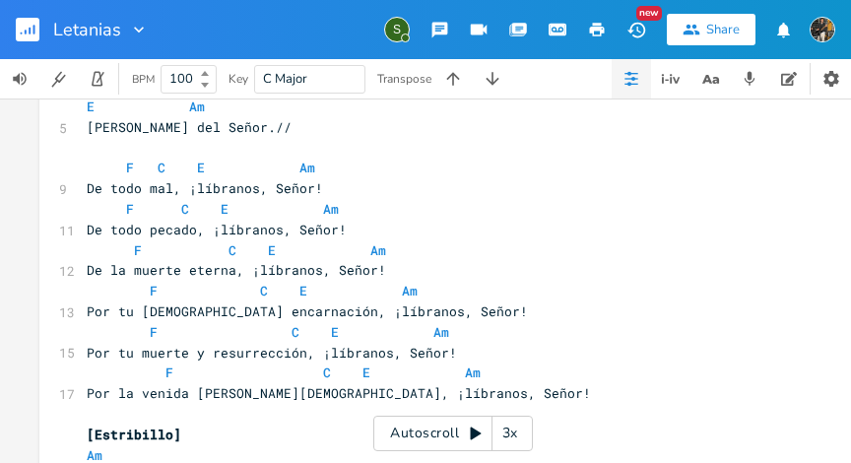
click at [117, 168] on span "F C E Am" at bounding box center [201, 168] width 229 height 18
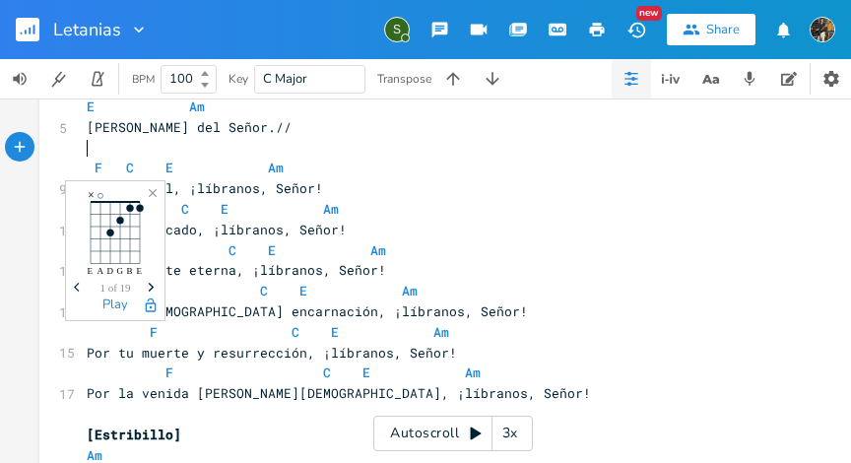
click at [291, 141] on pre "​" at bounding box center [438, 148] width 711 height 21
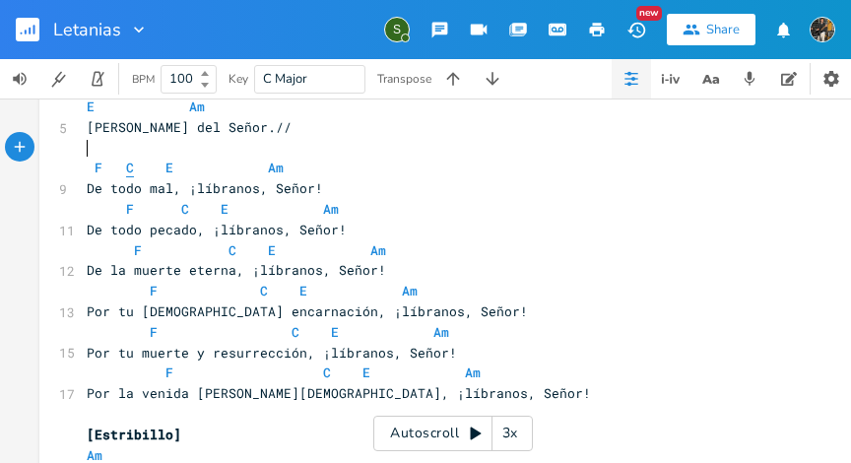
click at [126, 170] on span "C" at bounding box center [130, 168] width 8 height 19
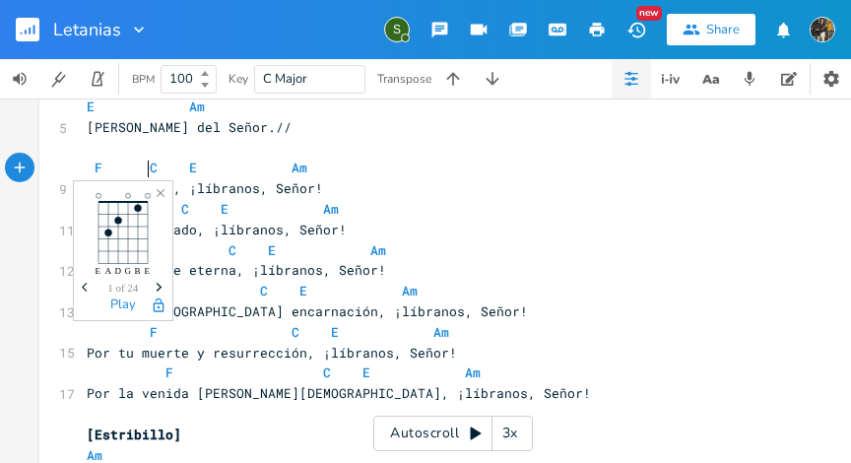
scroll to position [0, 12]
click at [420, 163] on pre "F C E Am" at bounding box center [438, 168] width 711 height 21
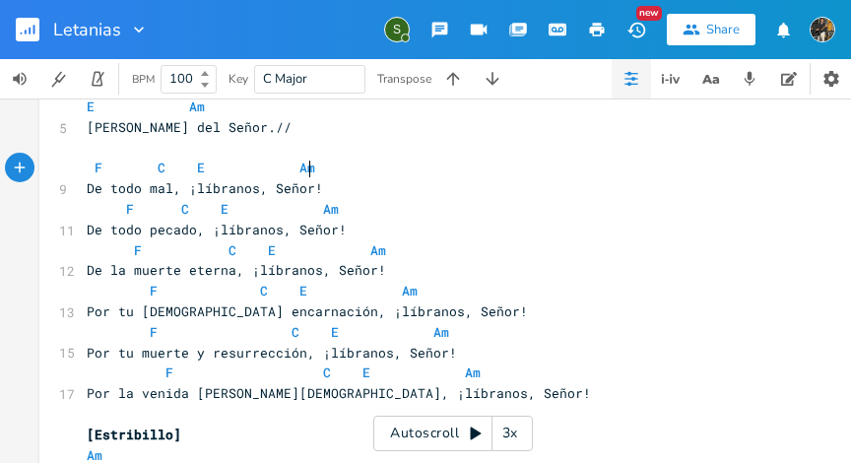
click at [117, 211] on span "F C E Am" at bounding box center [213, 209] width 252 height 18
click at [137, 214] on span "F C E Am" at bounding box center [197, 209] width 221 height 18
click at [123, 255] on span "F C E Am" at bounding box center [237, 250] width 300 height 18
click at [175, 252] on span "F C E Am" at bounding box center [217, 250] width 260 height 18
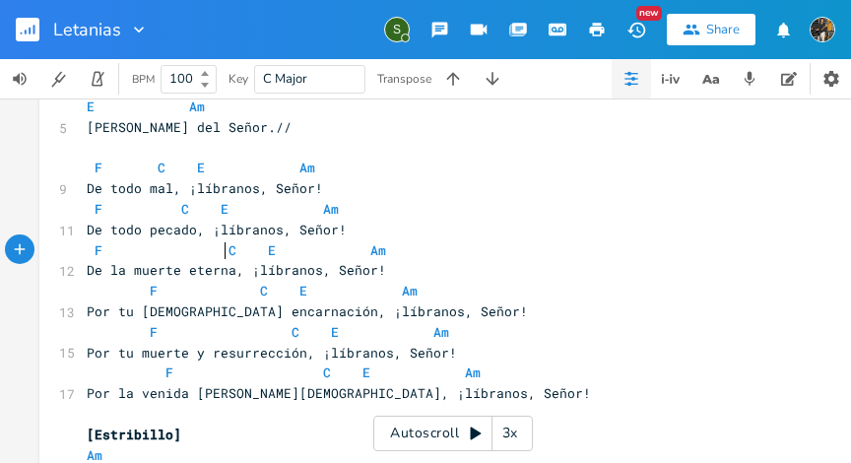
click at [140, 293] on span "F C E Am" at bounding box center [252, 291] width 331 height 18
click at [193, 292] on span "F C E Am" at bounding box center [225, 291] width 276 height 18
click at [139, 334] on span "F C E Am" at bounding box center [268, 332] width 363 height 18
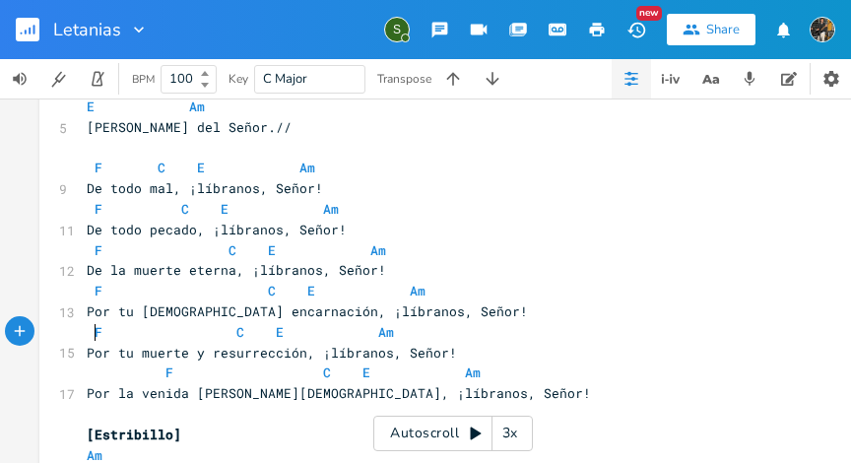
click at [223, 335] on span "F C E Am" at bounding box center [240, 332] width 307 height 18
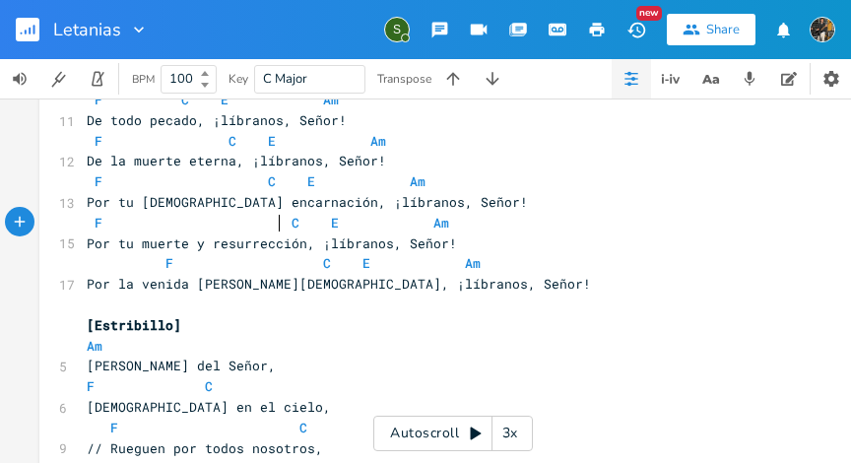
scroll to position [2605, 0]
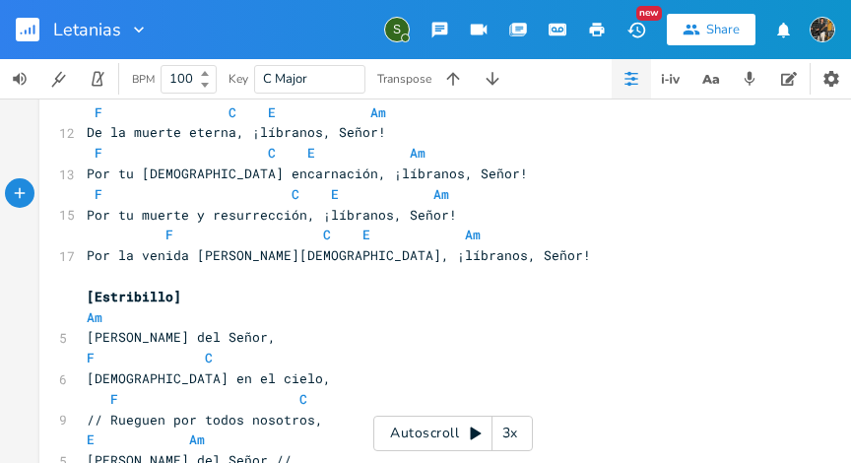
click at [149, 240] on span "F C E Am" at bounding box center [284, 235] width 394 height 18
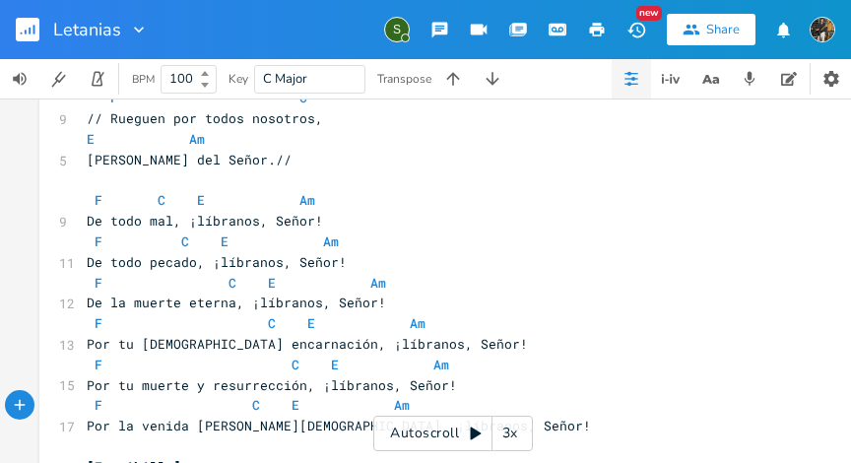
scroll to position [2431, 0]
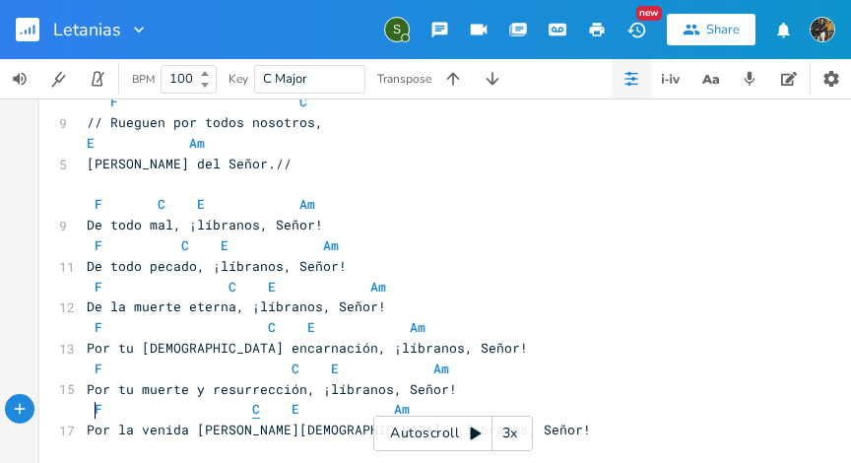
click at [252, 416] on span "C" at bounding box center [256, 409] width 8 height 19
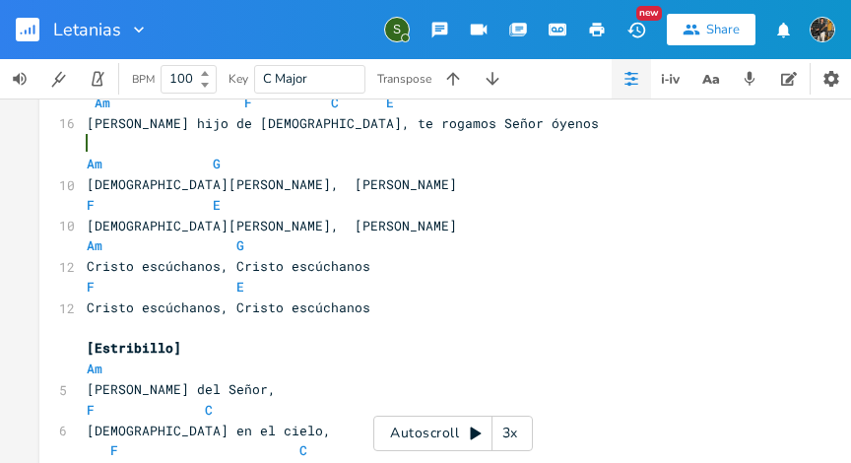
scroll to position [3490, 0]
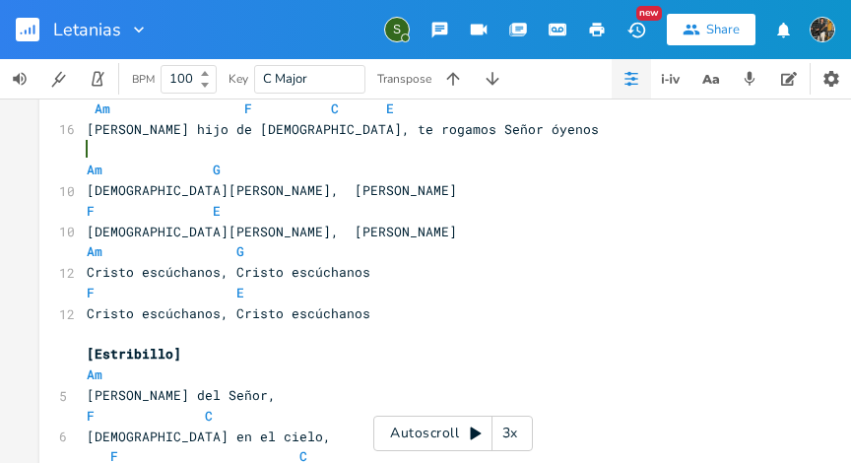
click at [215, 172] on pre "Am G" at bounding box center [438, 170] width 711 height 21
click at [90, 210] on span "F E" at bounding box center [154, 211] width 134 height 18
type textarea "G"
click at [212, 211] on pre "G E" at bounding box center [438, 211] width 711 height 21
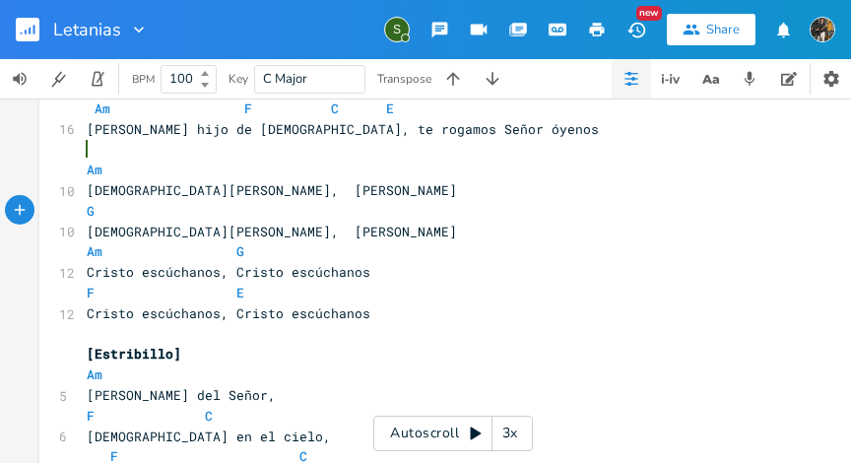
click at [110, 252] on span "Am G" at bounding box center [166, 251] width 158 height 18
click at [100, 252] on span "Am G" at bounding box center [166, 251] width 158 height 18
type textarea "F"
click at [230, 254] on pre "F G" at bounding box center [438, 251] width 711 height 21
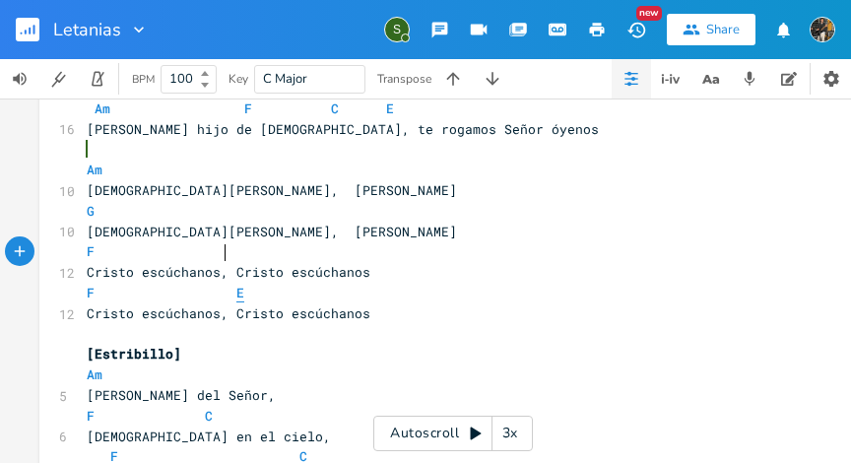
click at [236, 294] on span "E" at bounding box center [240, 293] width 8 height 19
type textarea "F"
click at [83, 293] on pre "F E" at bounding box center [438, 293] width 711 height 21
click at [349, 302] on pre "E" at bounding box center [438, 293] width 711 height 21
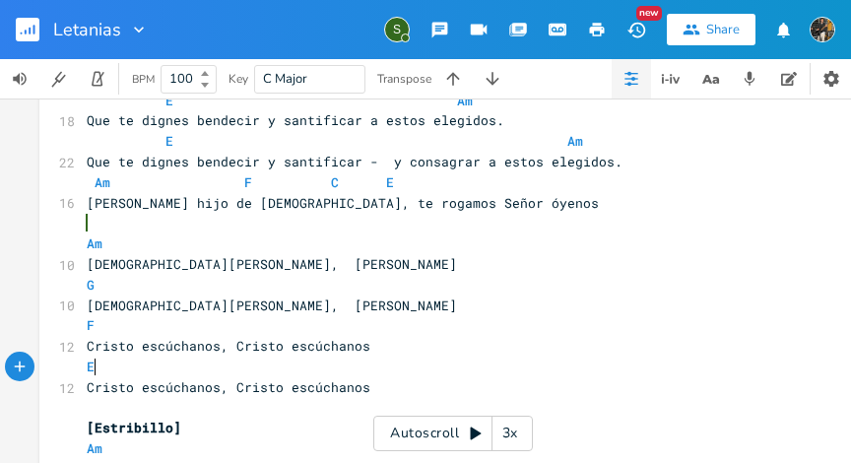
scroll to position [3415, 0]
